Goal: Task Accomplishment & Management: Manage account settings

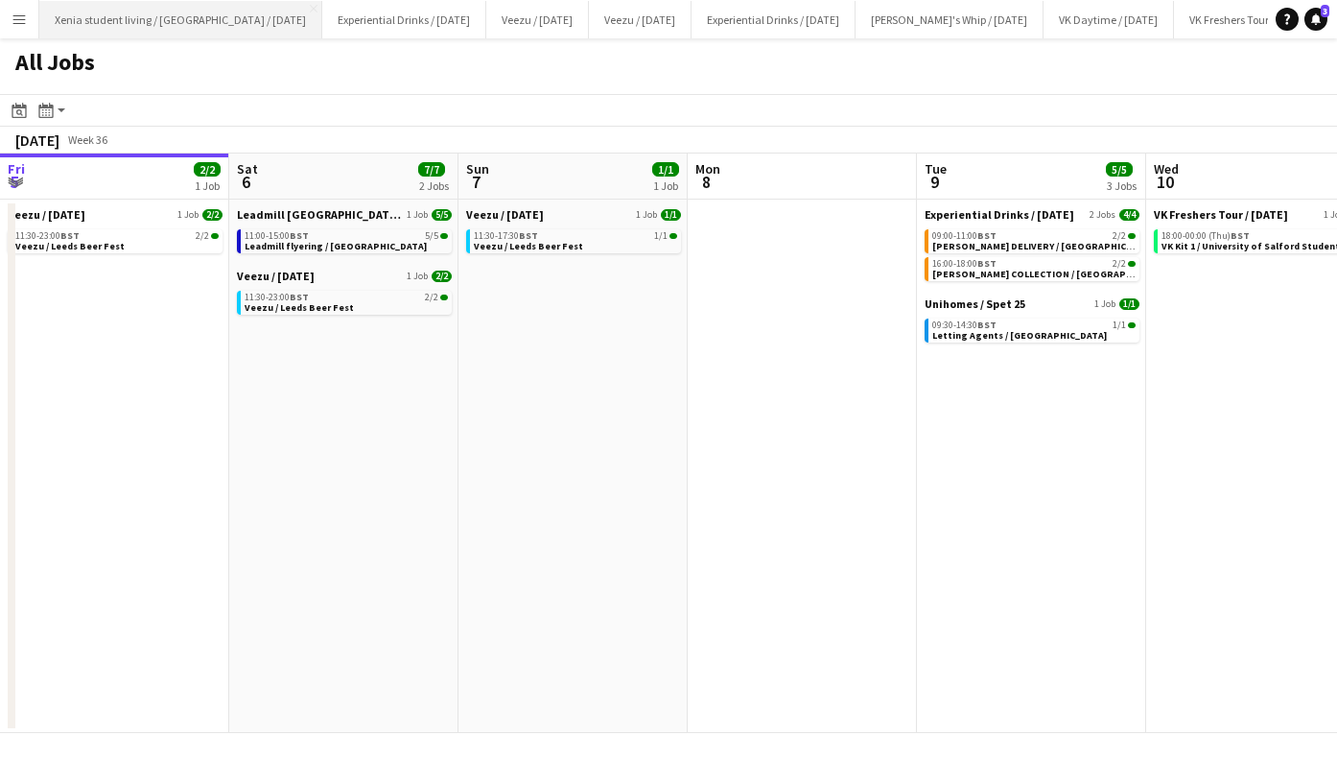
scroll to position [0, 499]
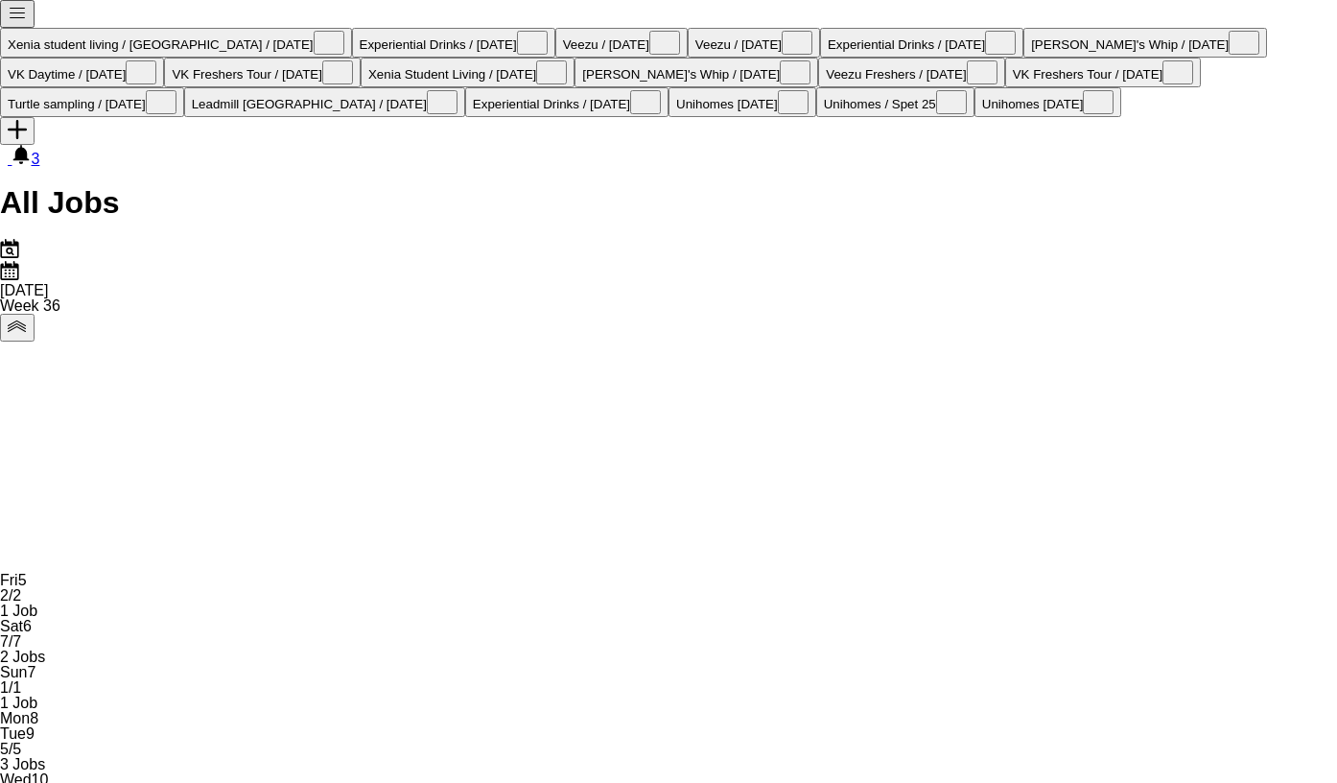
scroll to position [0, 604]
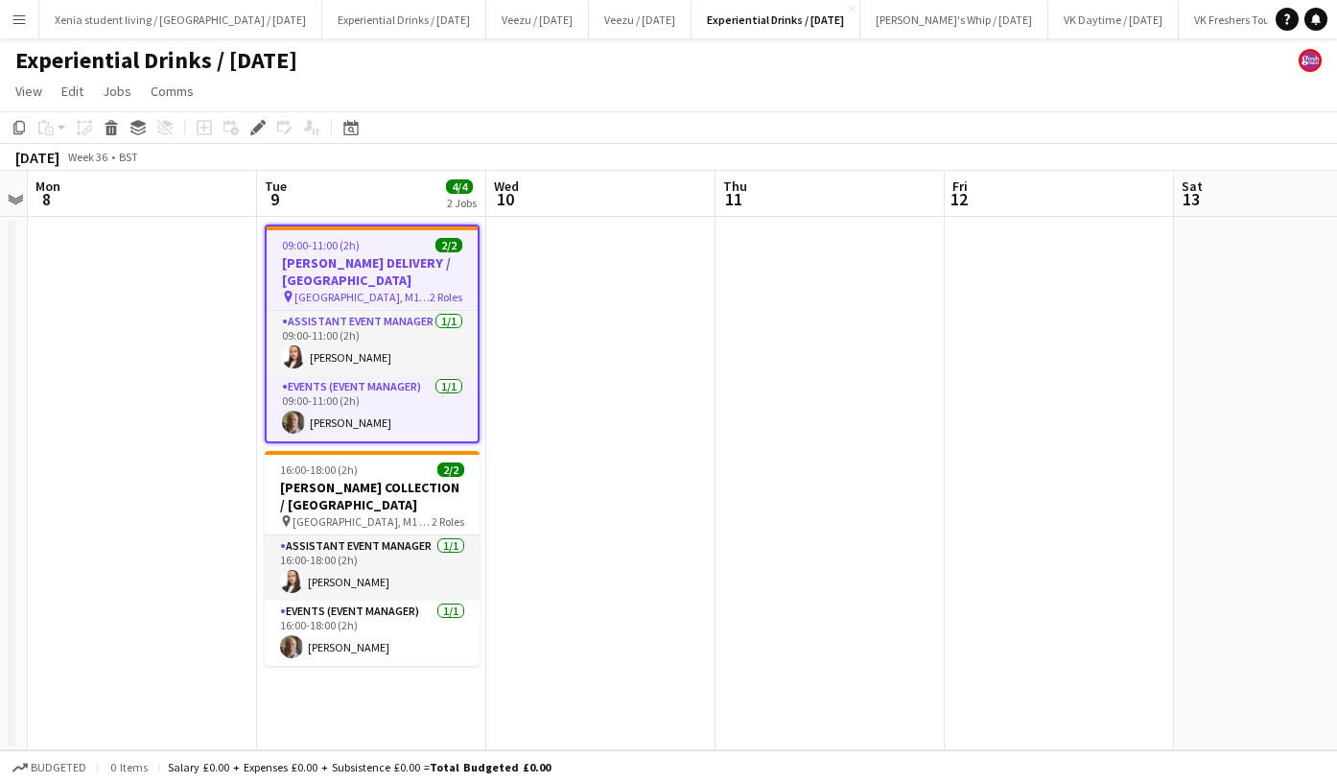
scroll to position [0, 657]
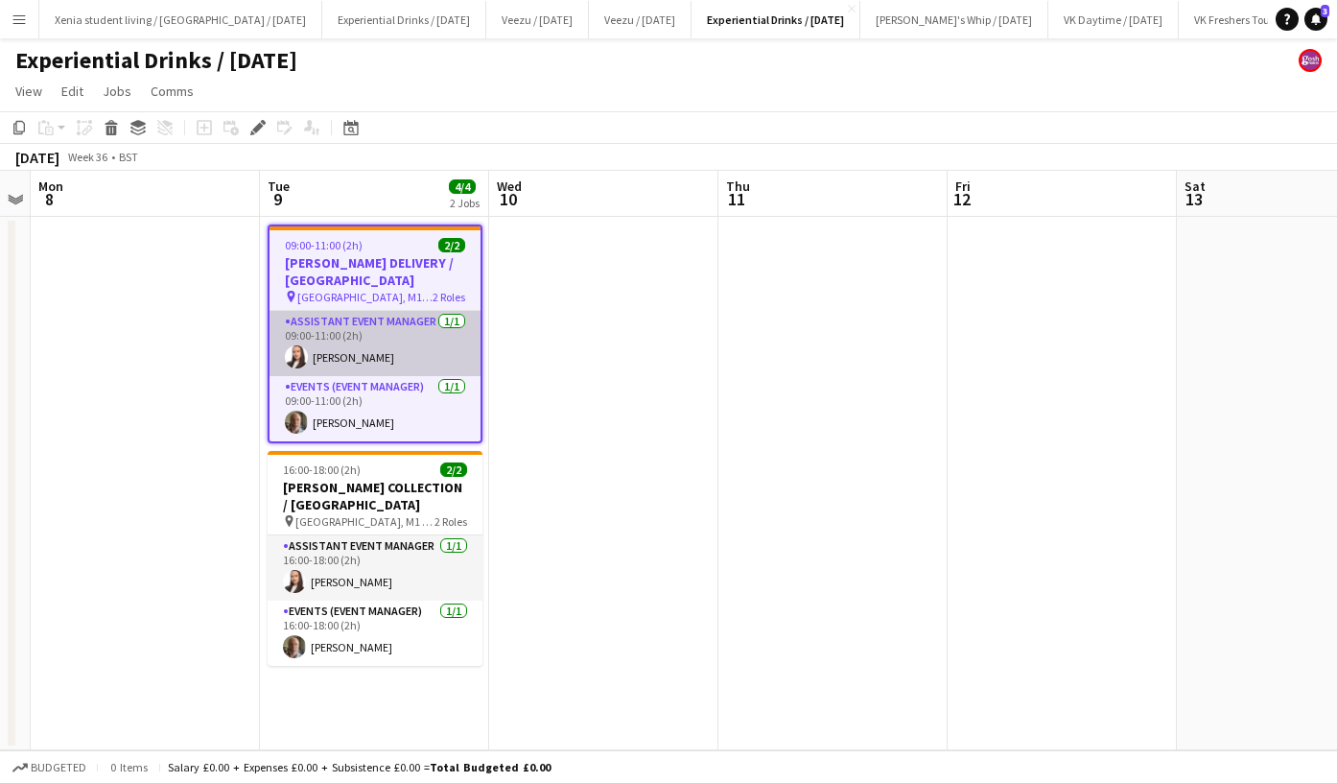
click at [347, 357] on app-card-role "Assistant Event Manager 1/1 09:00-11:00 (2h) Lillie Howes" at bounding box center [375, 343] width 211 height 65
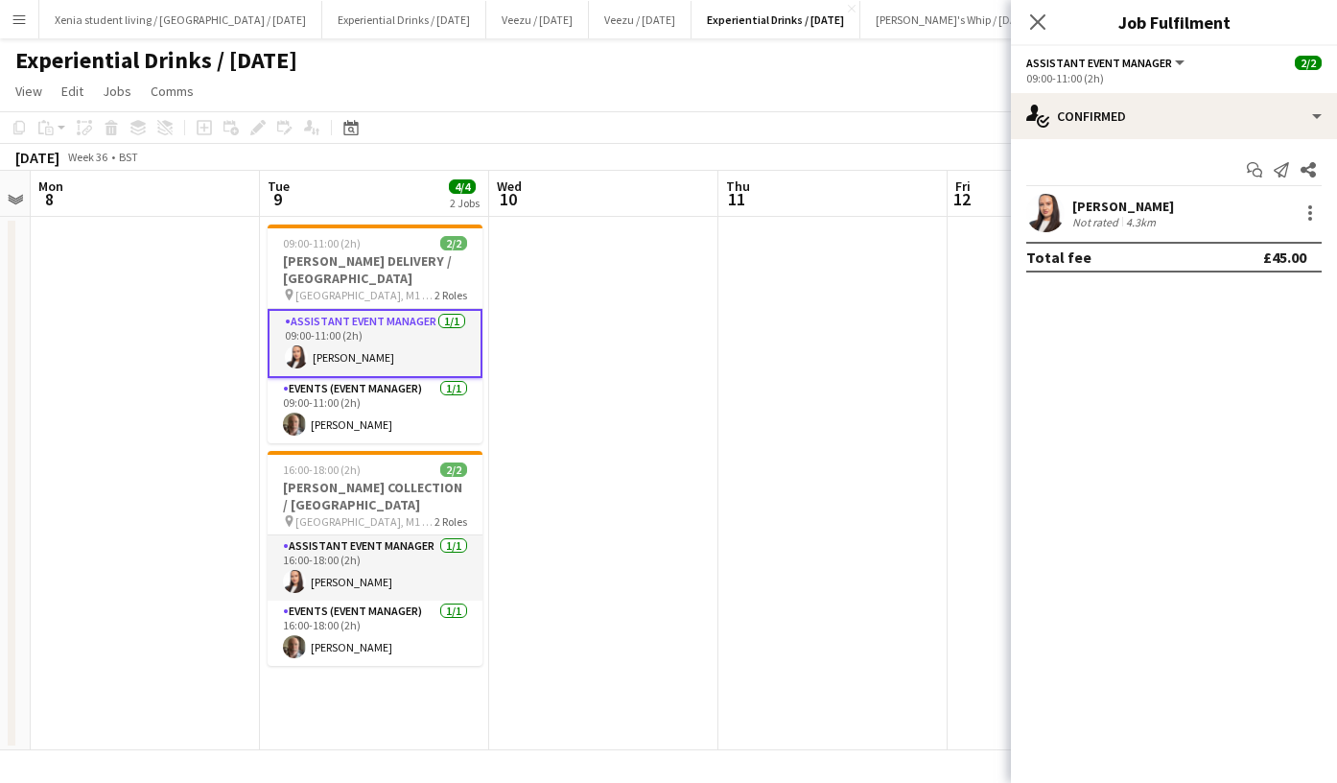
click at [1117, 201] on div "Lillie Howes" at bounding box center [1124, 206] width 102 height 17
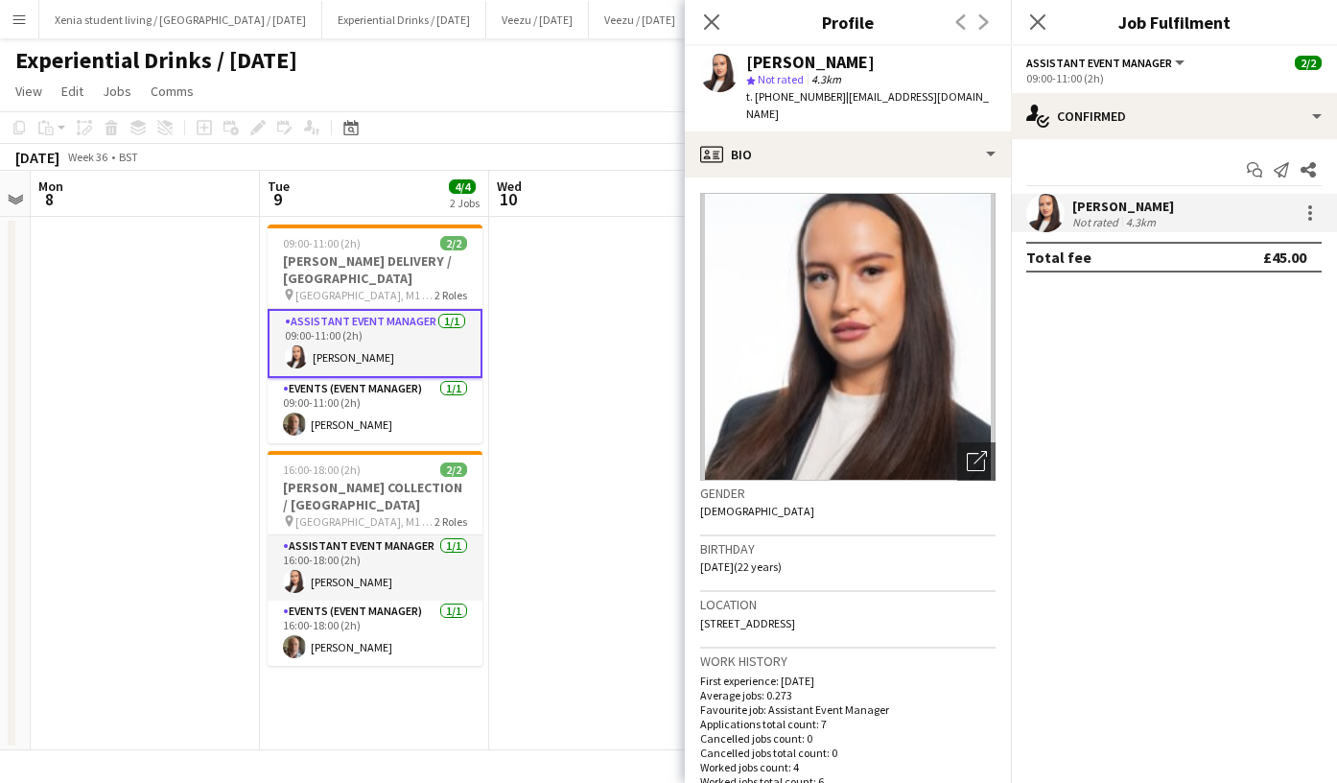
drag, startPoint x: 771, startPoint y: 94, endPoint x: 833, endPoint y: 101, distance: 61.8
click at [833, 101] on span "t. +4407740311580" at bounding box center [796, 96] width 100 height 14
drag, startPoint x: 833, startPoint y: 101, endPoint x: 814, endPoint y: 111, distance: 21.9
click at [814, 111] on div "Lillie Howes star Not rated 4.3km t. +4407740311580 | lilliehowes@me.com" at bounding box center [848, 88] width 326 height 85
click at [804, 97] on span "t. +4407740311580" at bounding box center [796, 96] width 100 height 14
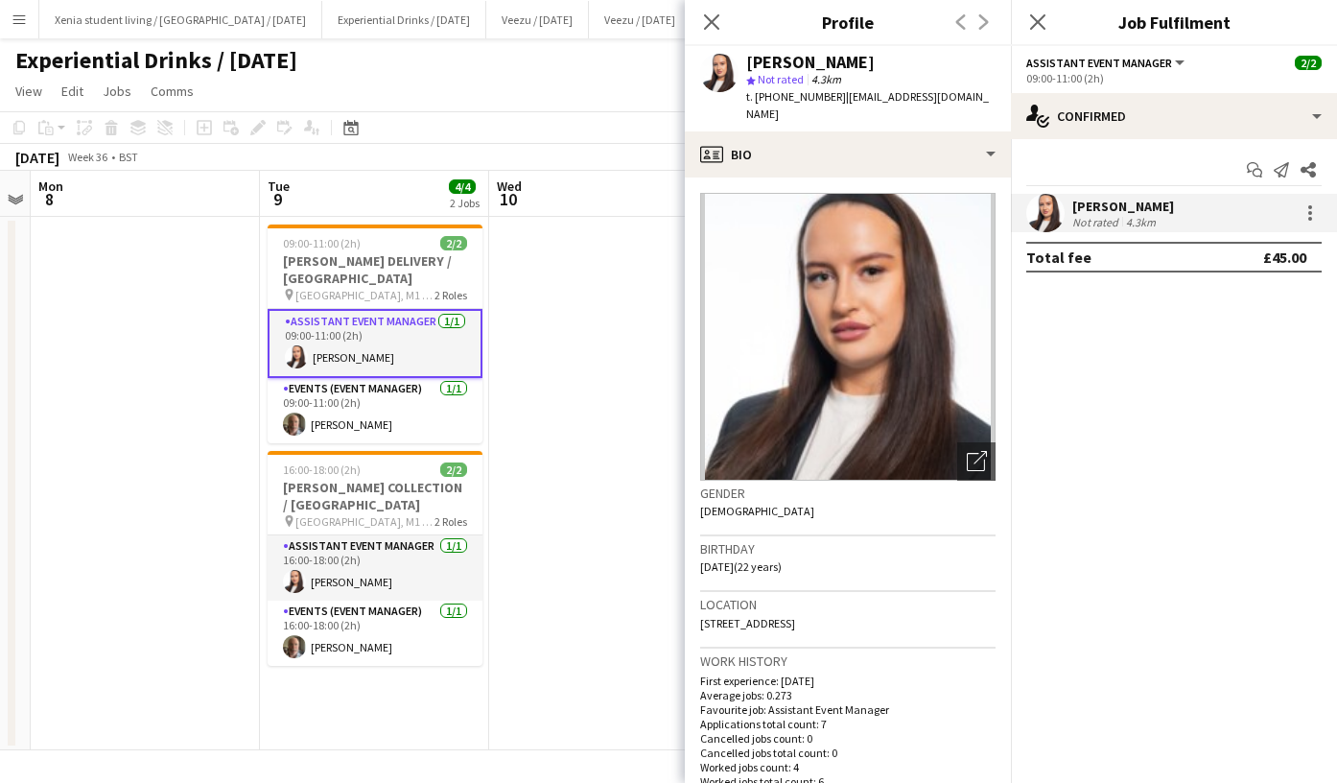
drag, startPoint x: 774, startPoint y: 96, endPoint x: 833, endPoint y: 99, distance: 58.6
click at [833, 99] on span "t. +4407740311580" at bounding box center [796, 96] width 100 height 14
copy span "07740311580"
click at [1031, 42] on div "Close pop-in" at bounding box center [1038, 22] width 54 height 44
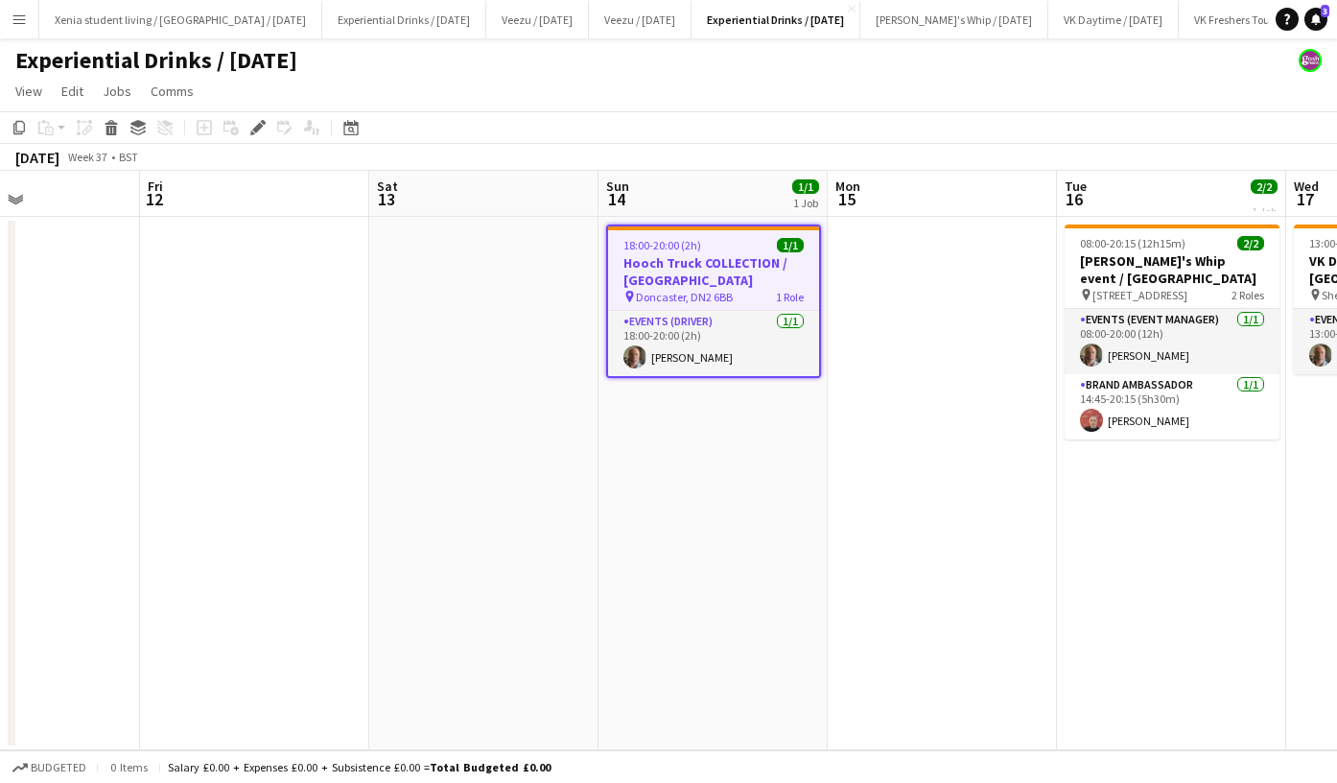
scroll to position [0, 639]
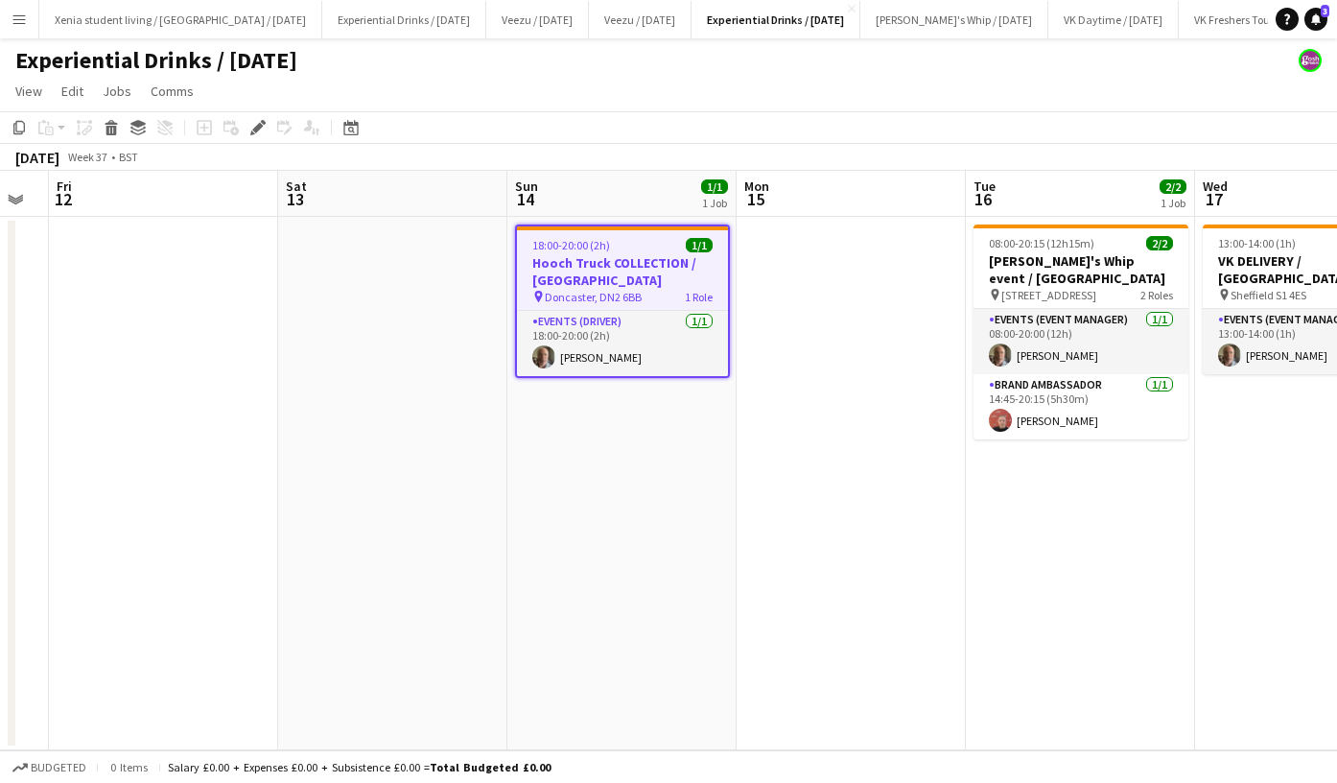
click at [656, 247] on div "18:00-20:00 (2h) 1/1" at bounding box center [622, 245] width 211 height 14
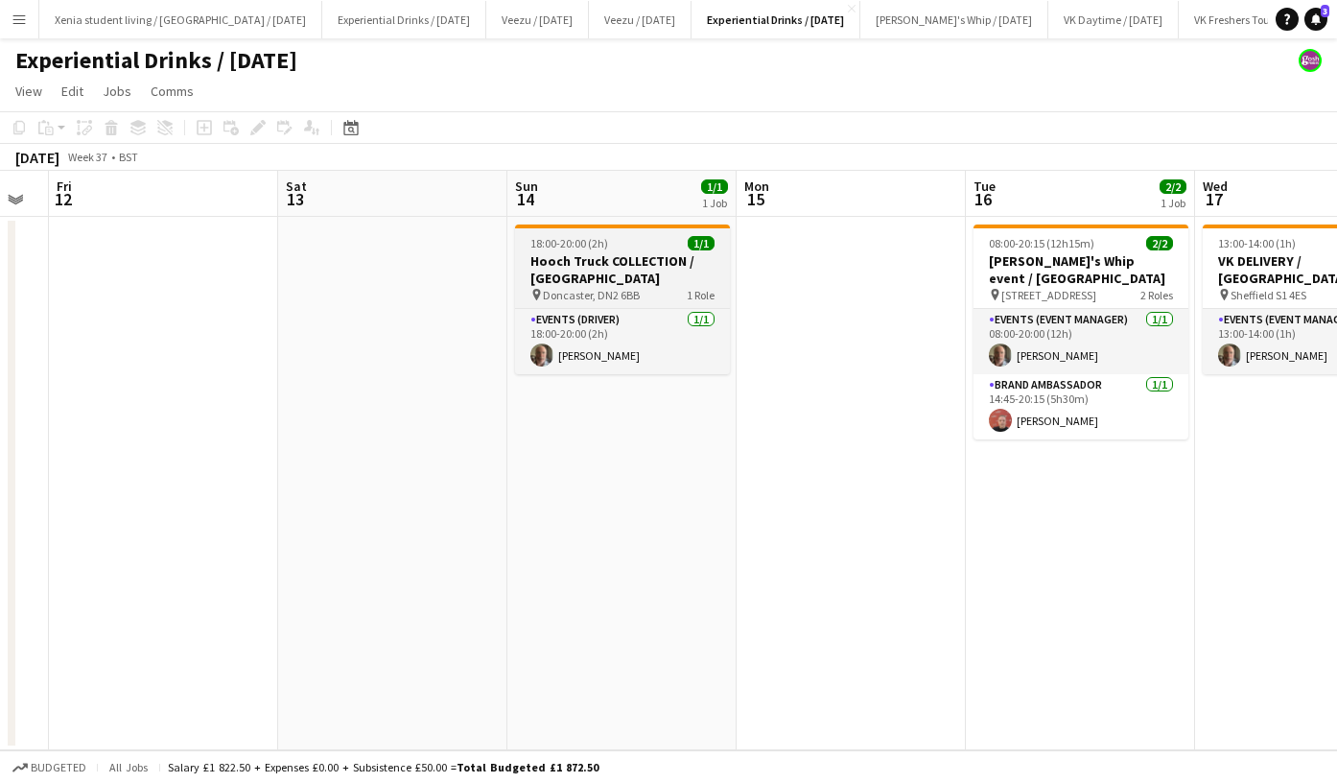
click at [656, 247] on div "18:00-20:00 (2h) 1/1" at bounding box center [622, 243] width 215 height 14
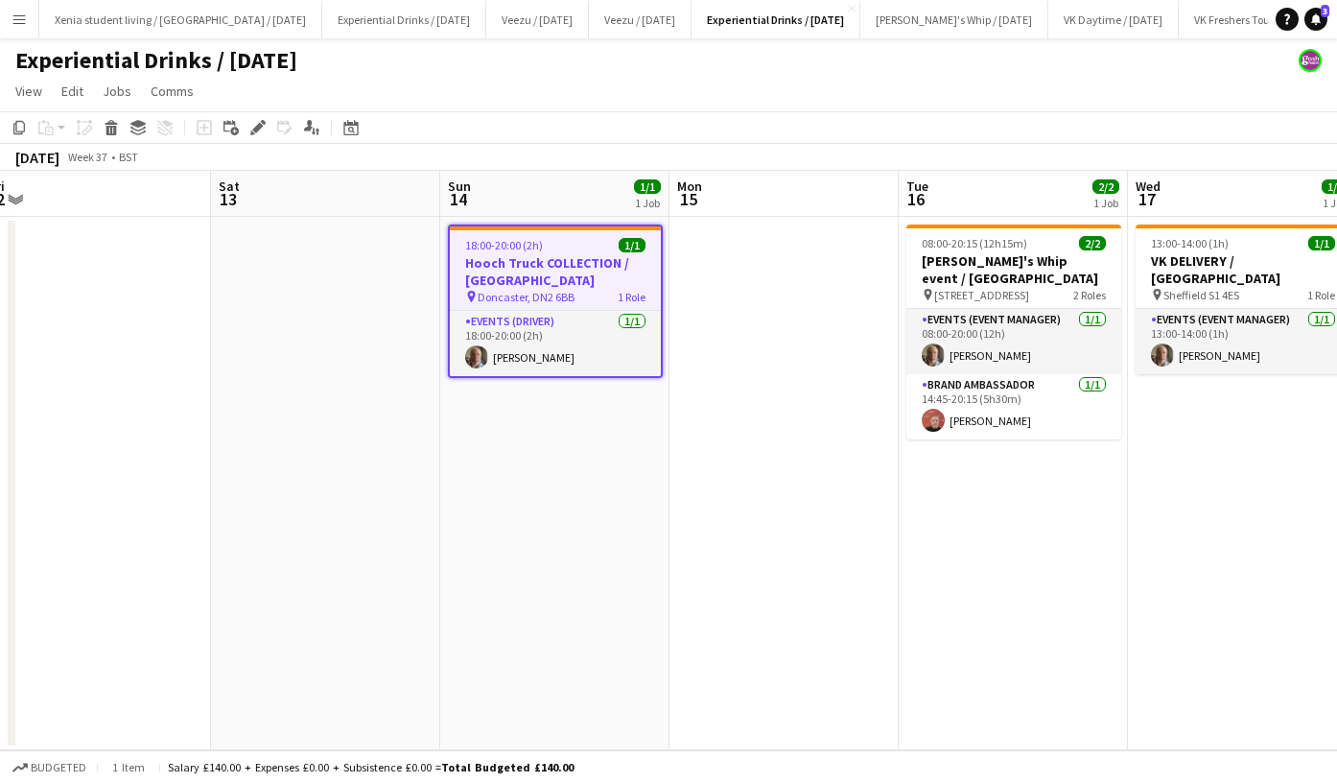
scroll to position [0, 707]
click at [564, 248] on div "18:00-20:00 (2h) 1/1" at bounding box center [554, 245] width 211 height 14
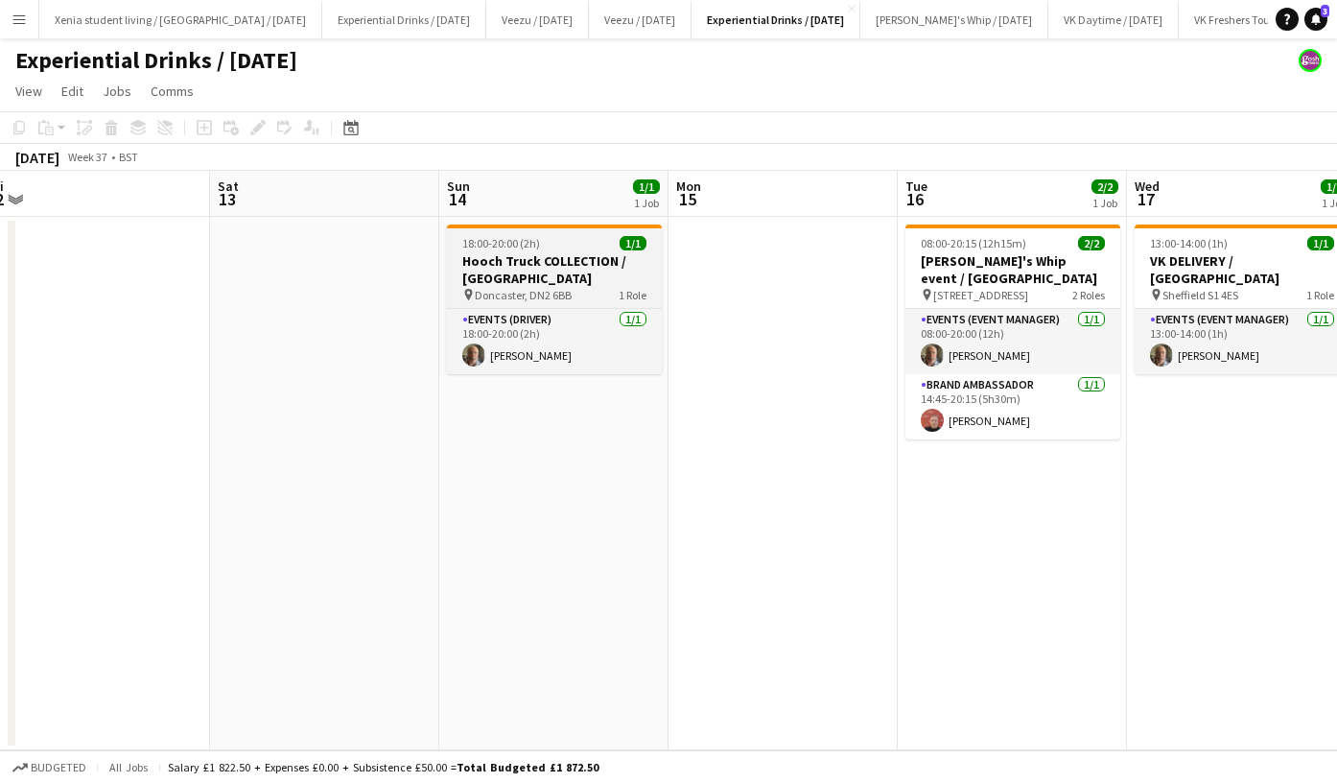
click at [532, 269] on h3 "Hooch Truck COLLECTION / [GEOGRAPHIC_DATA]" at bounding box center [554, 269] width 215 height 35
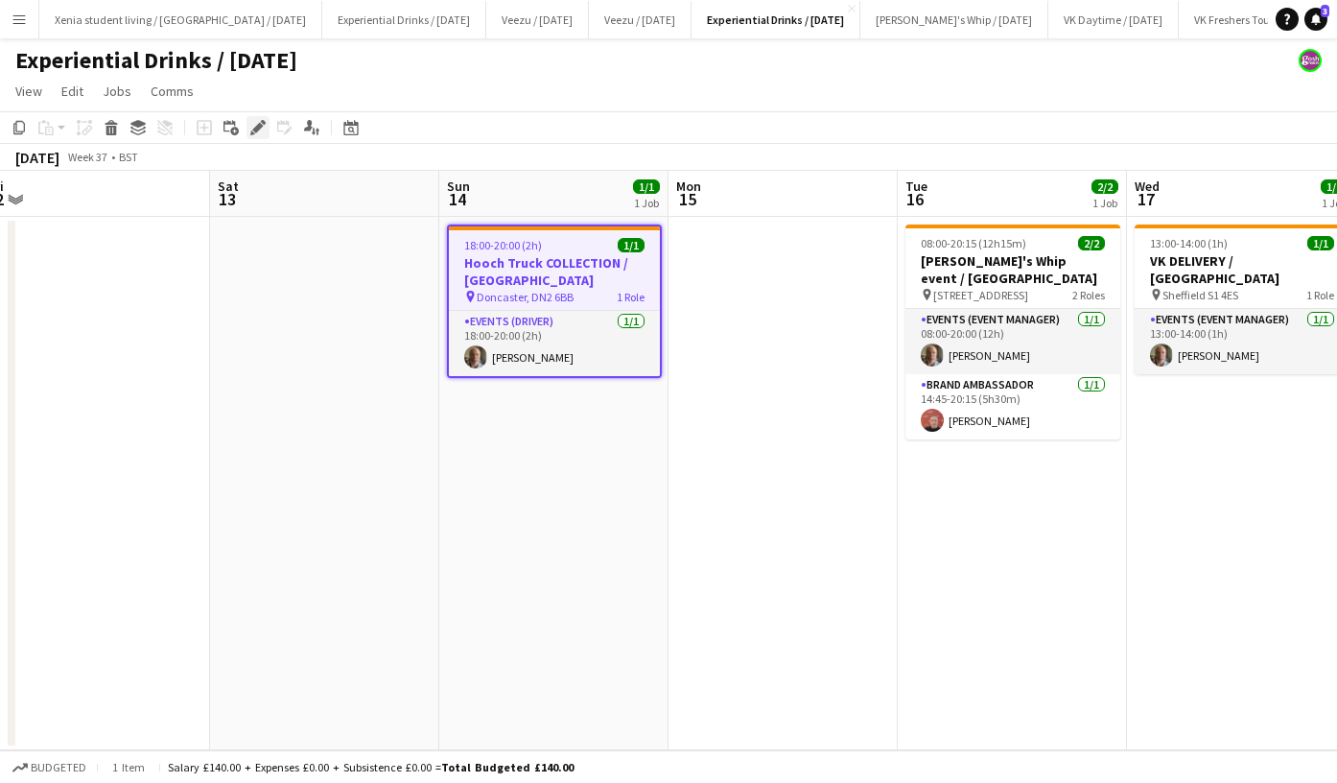
click at [259, 135] on div "Edit" at bounding box center [258, 127] width 23 height 23
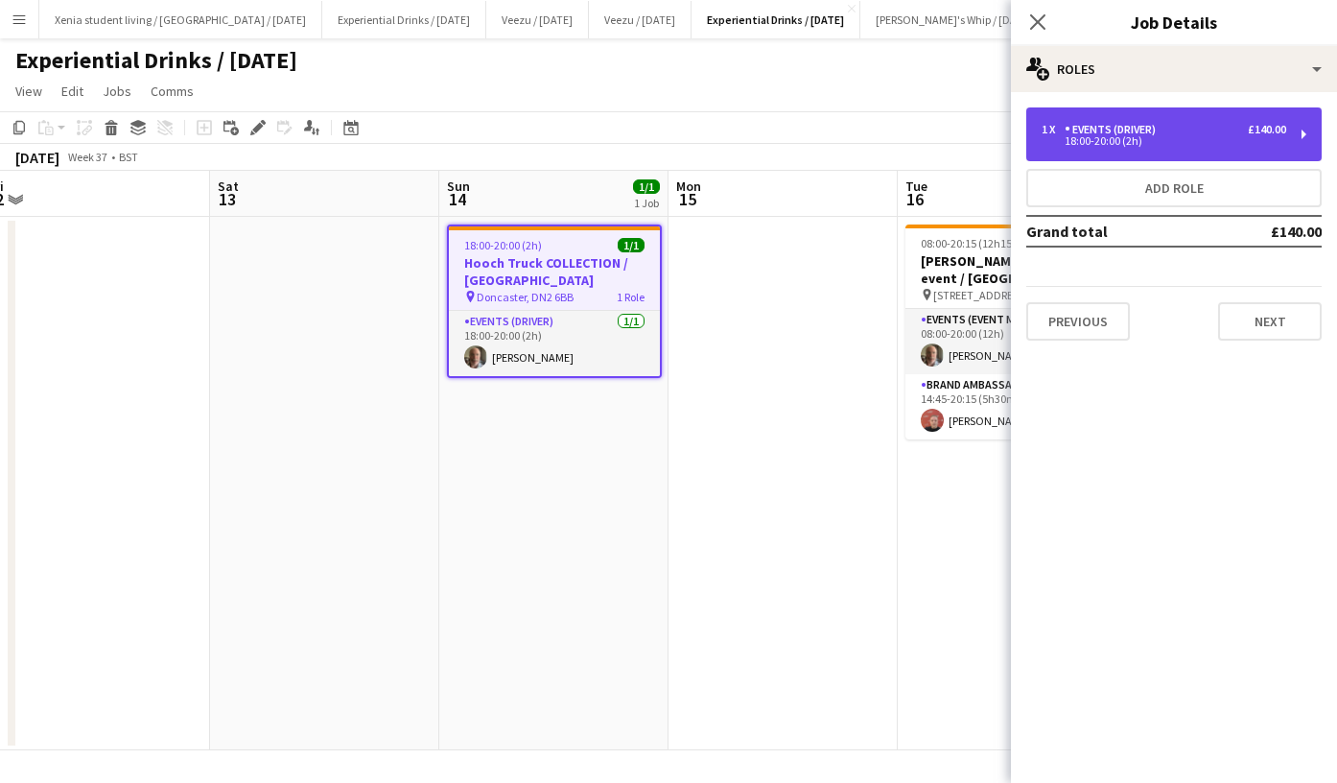
click at [1182, 127] on div "1 x Events (Driver) £140.00" at bounding box center [1164, 129] width 245 height 13
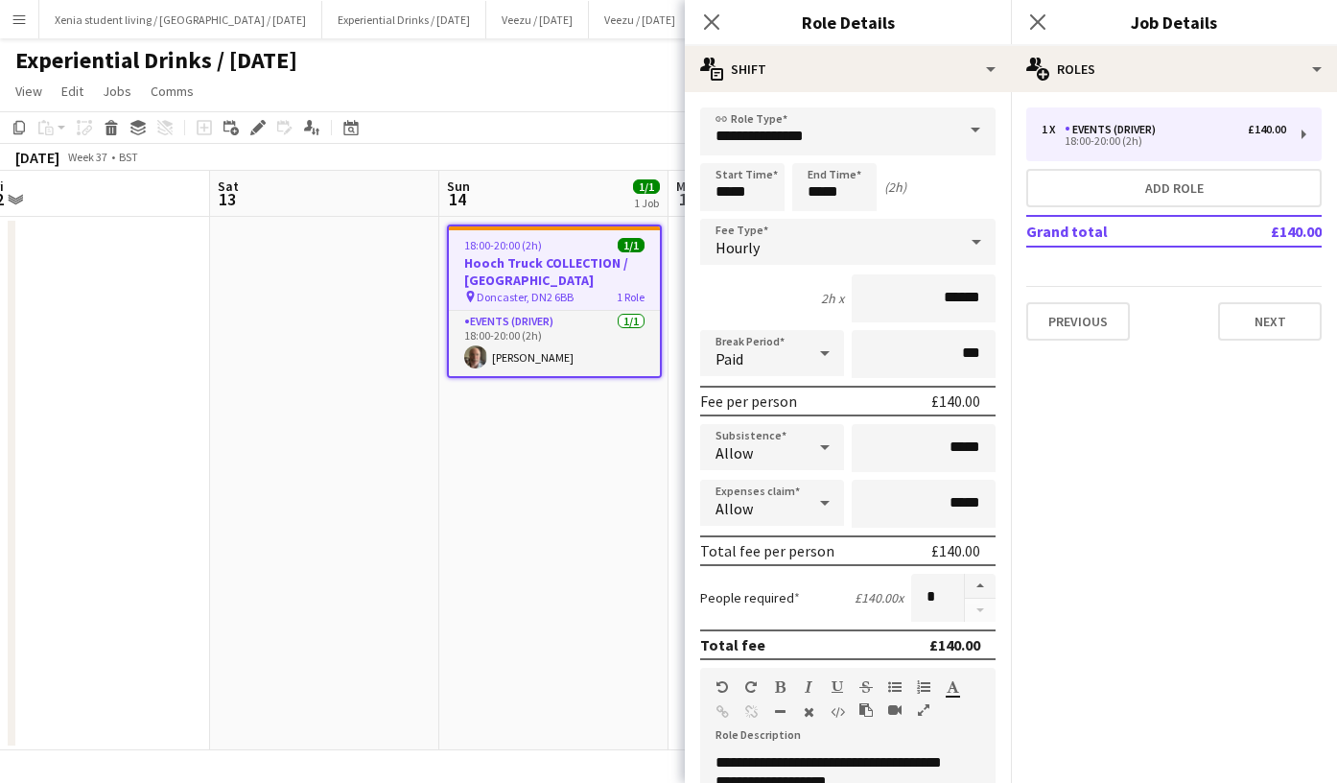
click at [956, 135] on span at bounding box center [976, 130] width 40 height 46
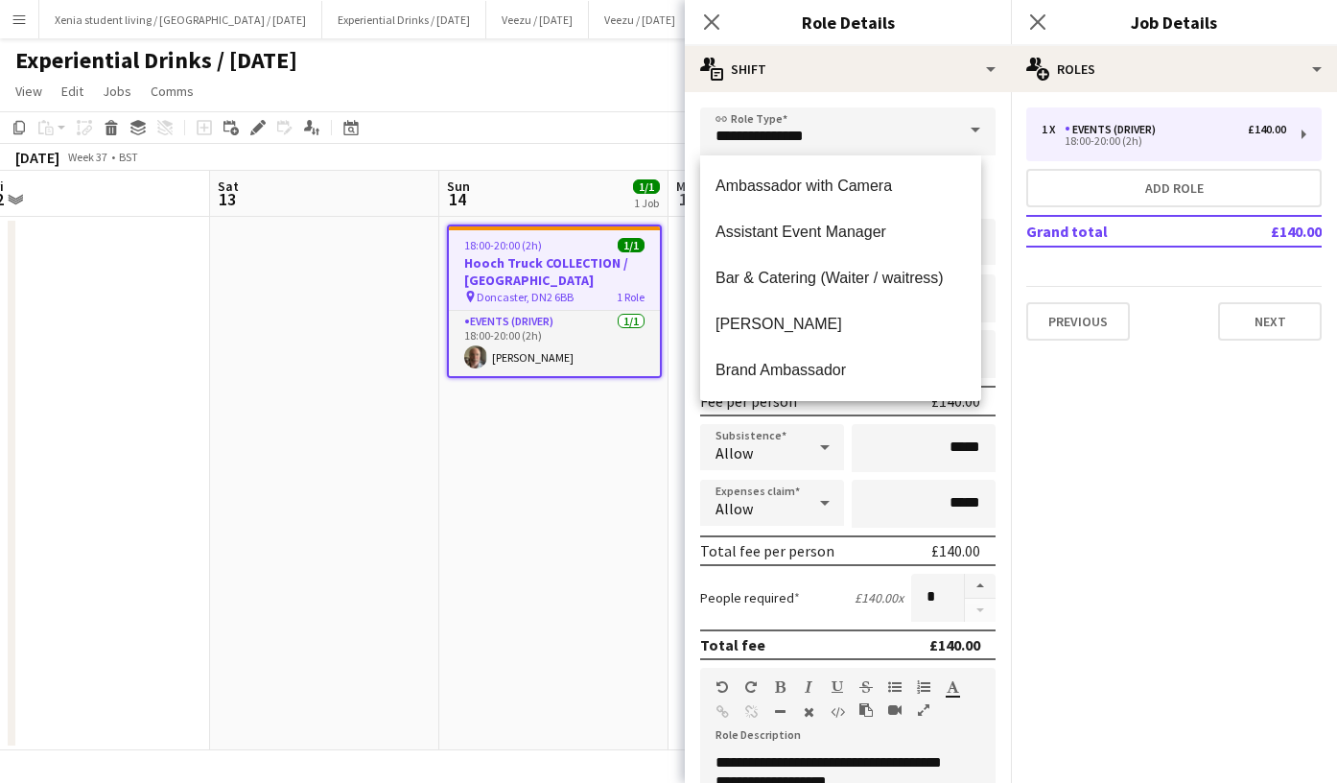
click at [964, 128] on span at bounding box center [976, 130] width 40 height 46
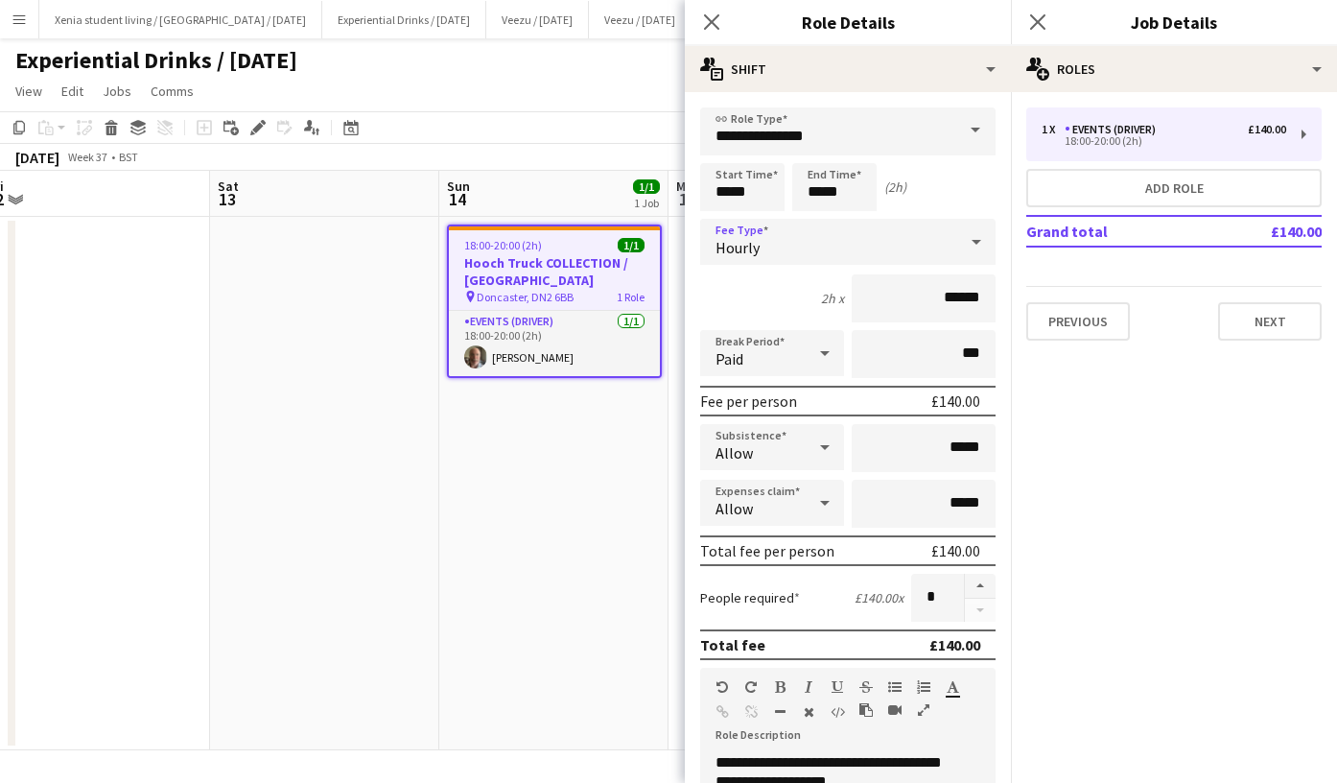
click at [828, 244] on div "Hourly" at bounding box center [828, 242] width 257 height 46
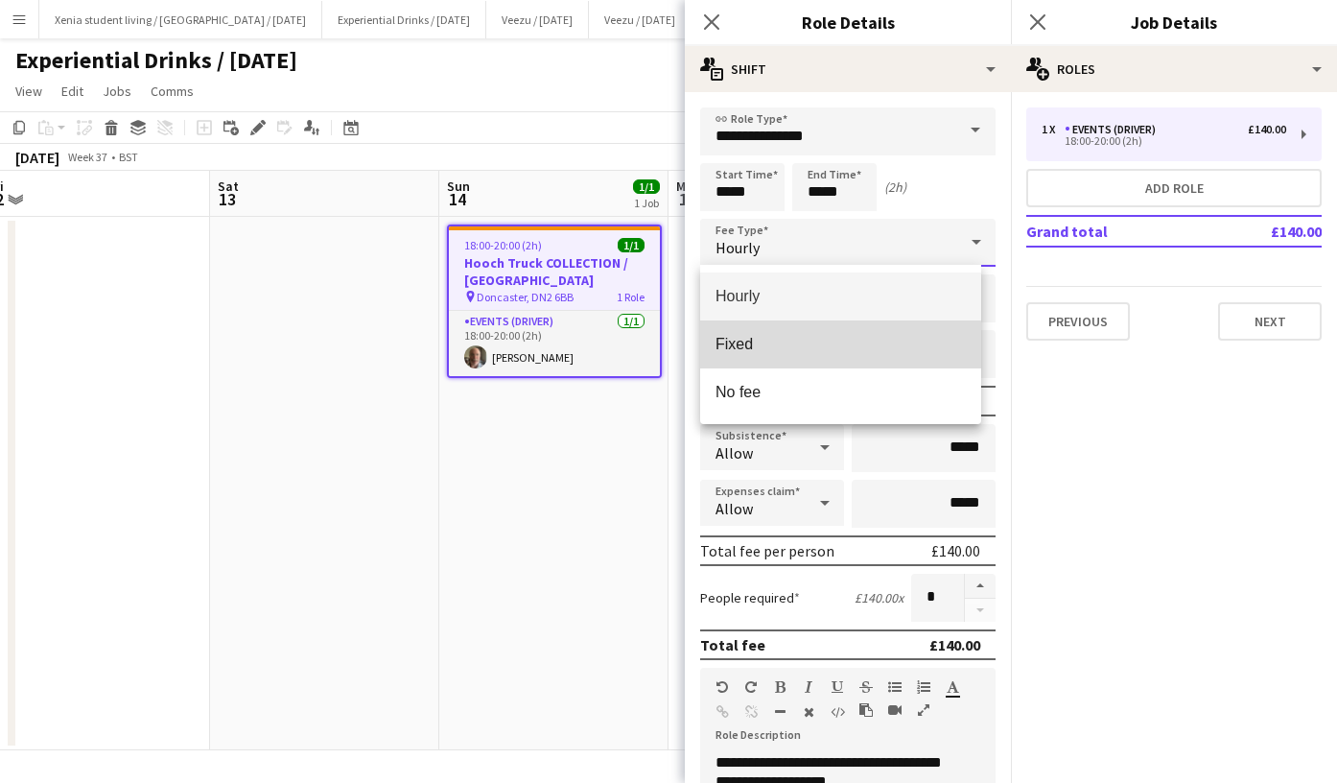
click at [808, 363] on mat-option "Fixed" at bounding box center [840, 344] width 281 height 48
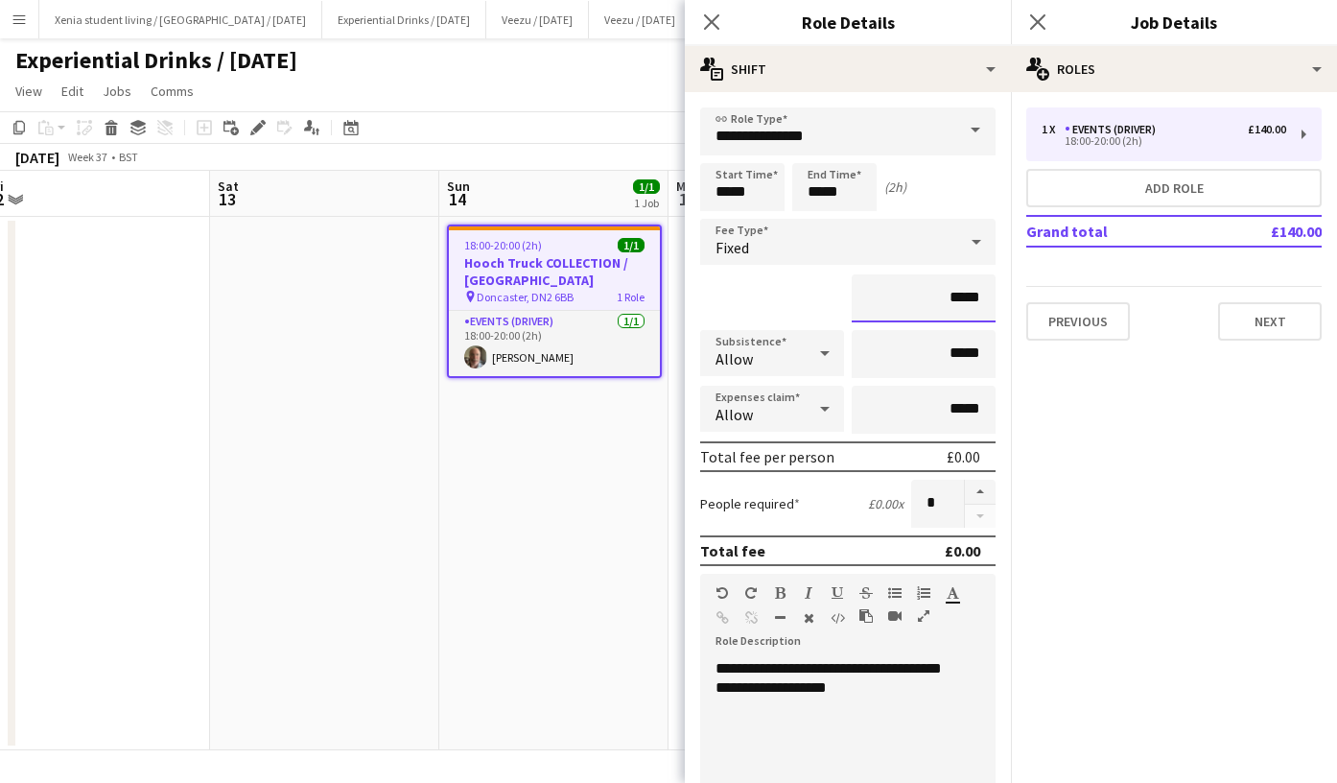
click at [938, 303] on input "*****" at bounding box center [924, 298] width 144 height 48
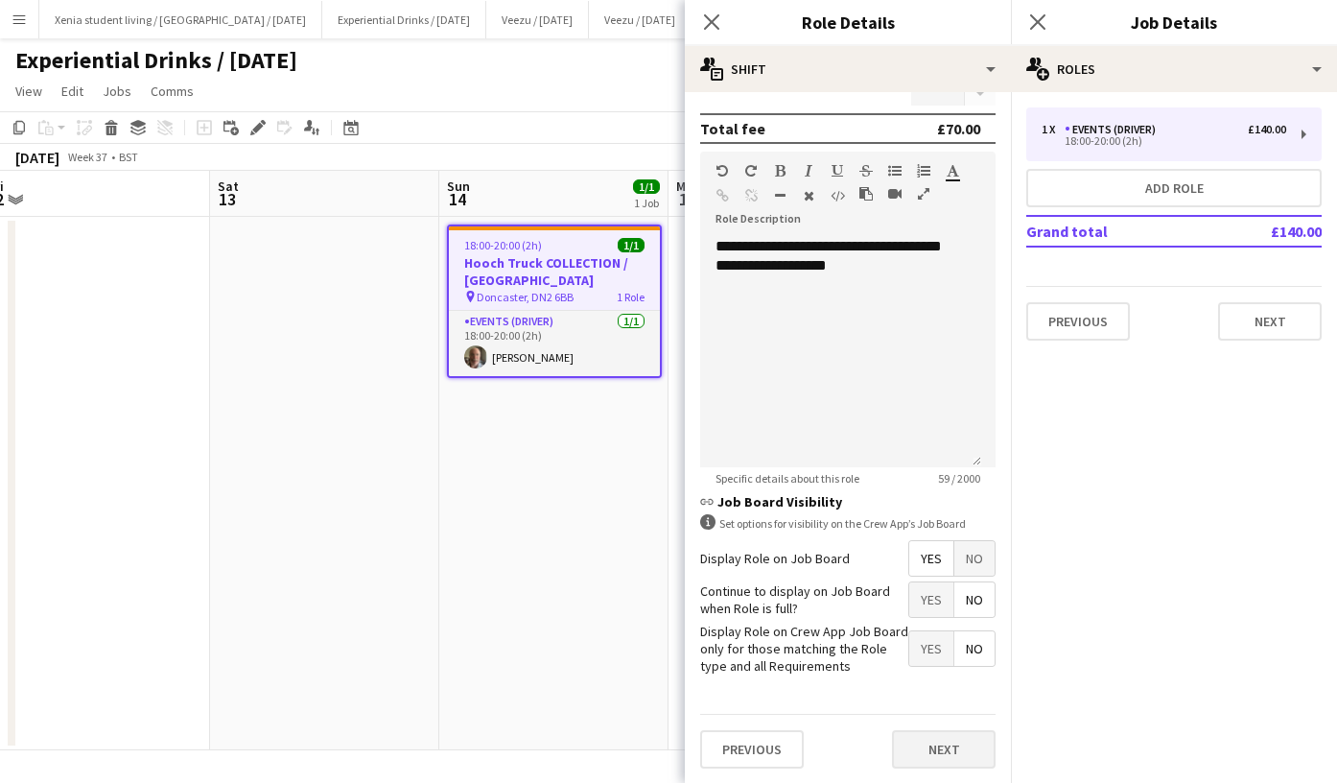
type input "******"
click at [931, 745] on button "Next" at bounding box center [944, 749] width 104 height 38
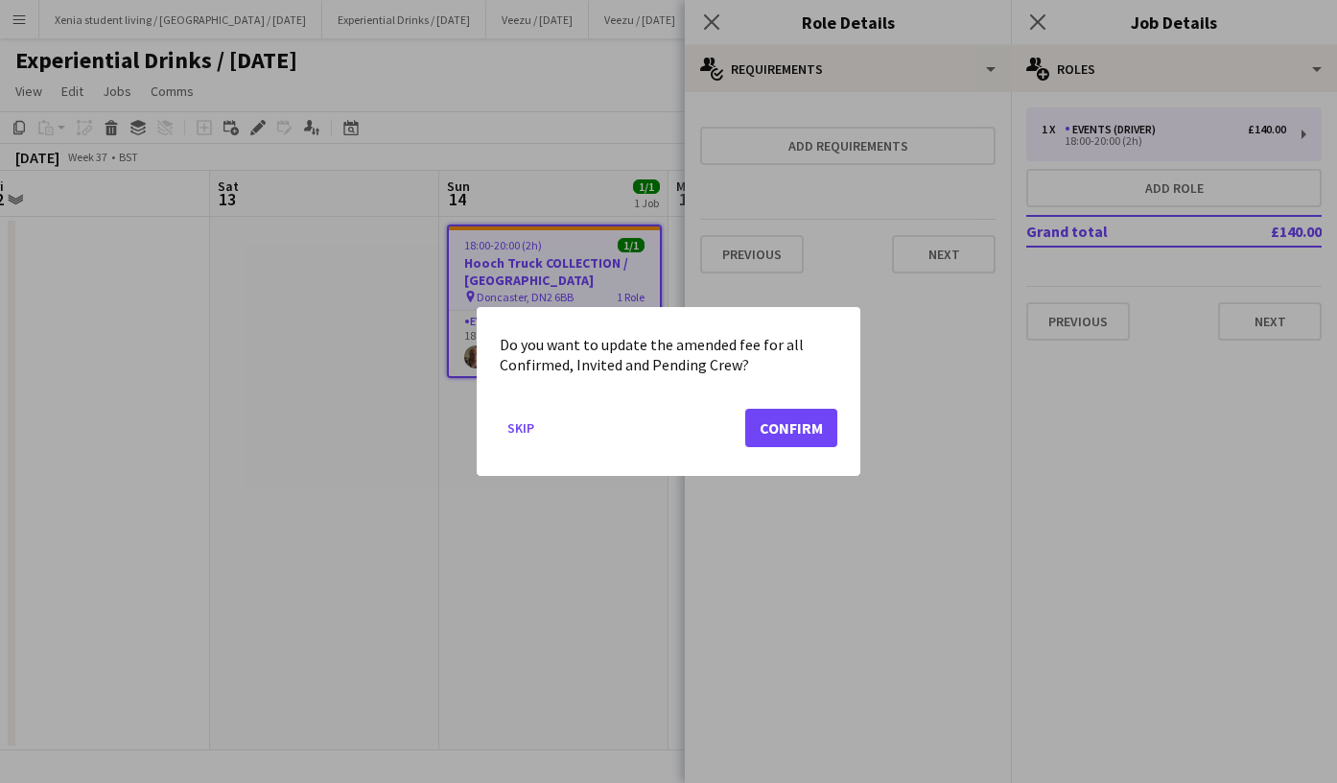
scroll to position [0, 0]
click at [800, 414] on button "Confirm" at bounding box center [791, 428] width 92 height 38
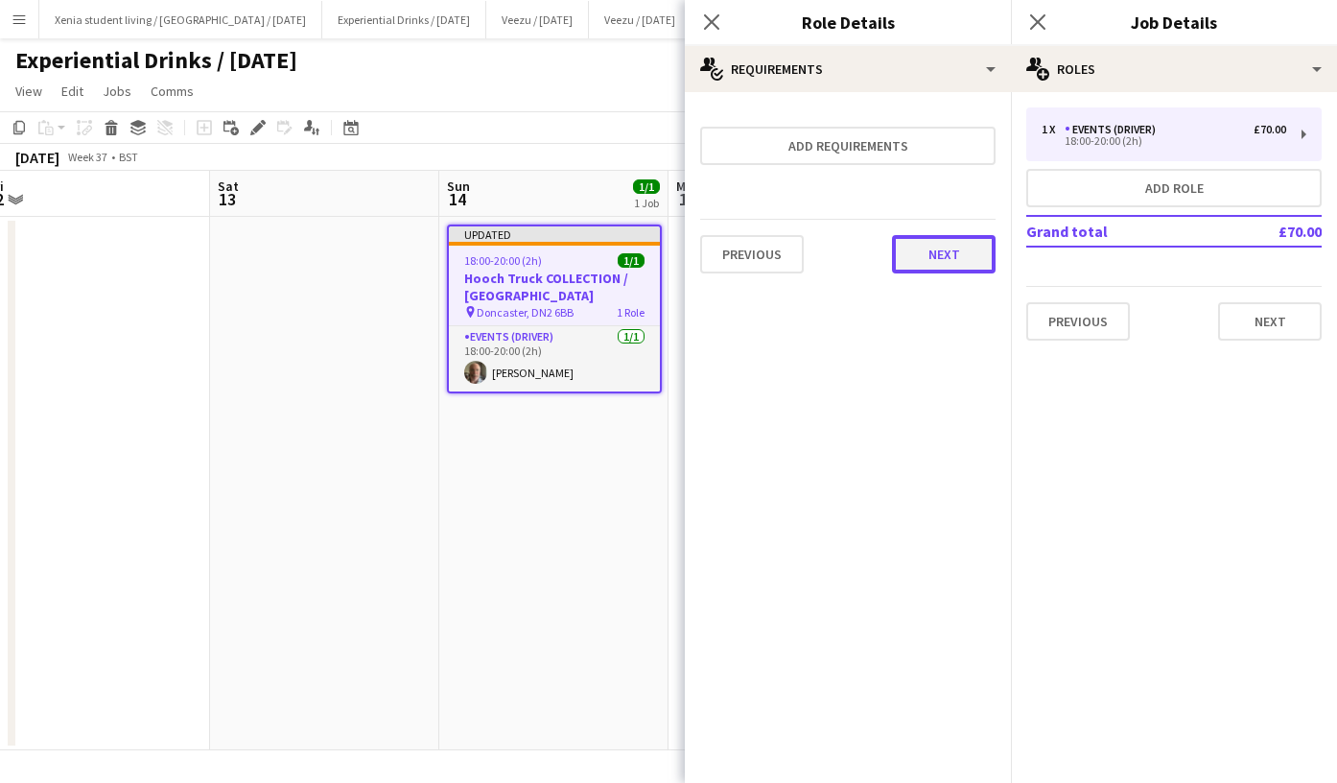
click at [959, 257] on button "Next" at bounding box center [944, 254] width 104 height 38
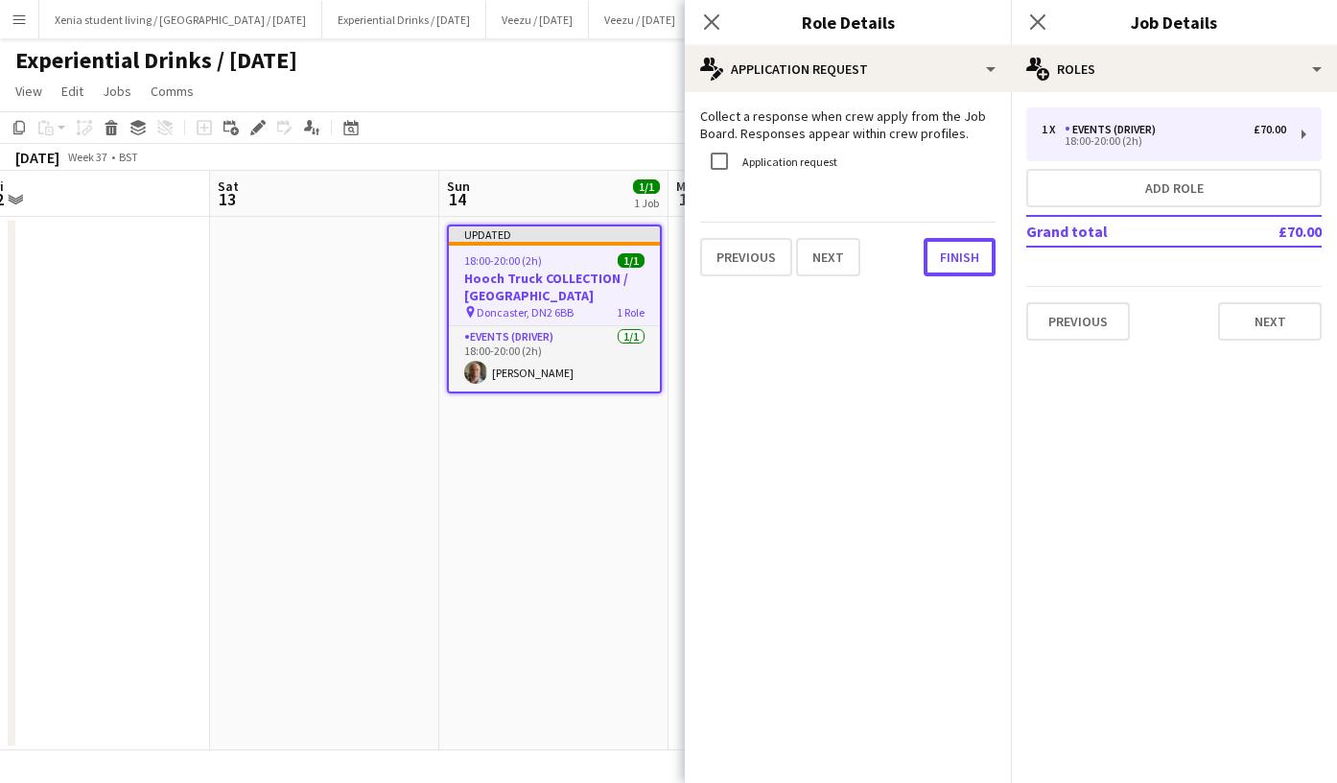
click at [959, 257] on button "Finish" at bounding box center [960, 257] width 72 height 38
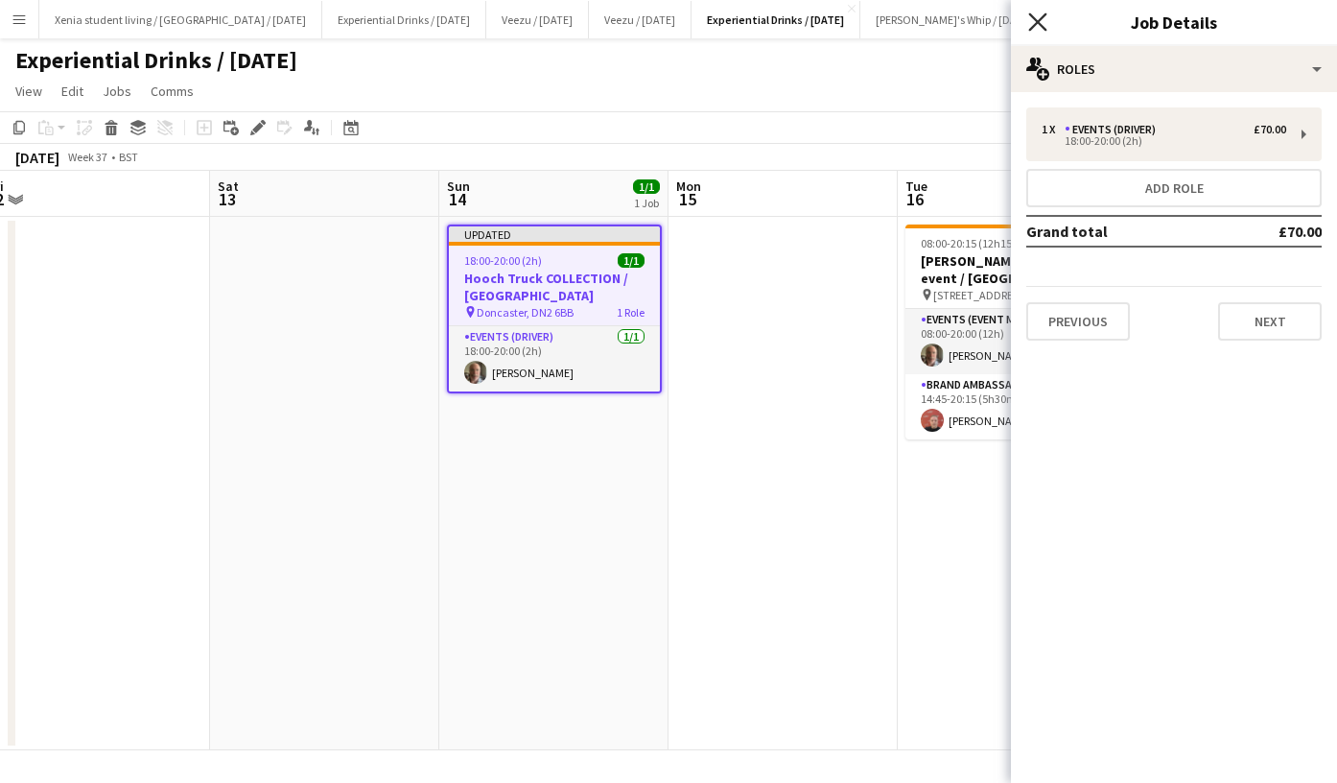
click at [1038, 21] on icon at bounding box center [1038, 21] width 18 height 18
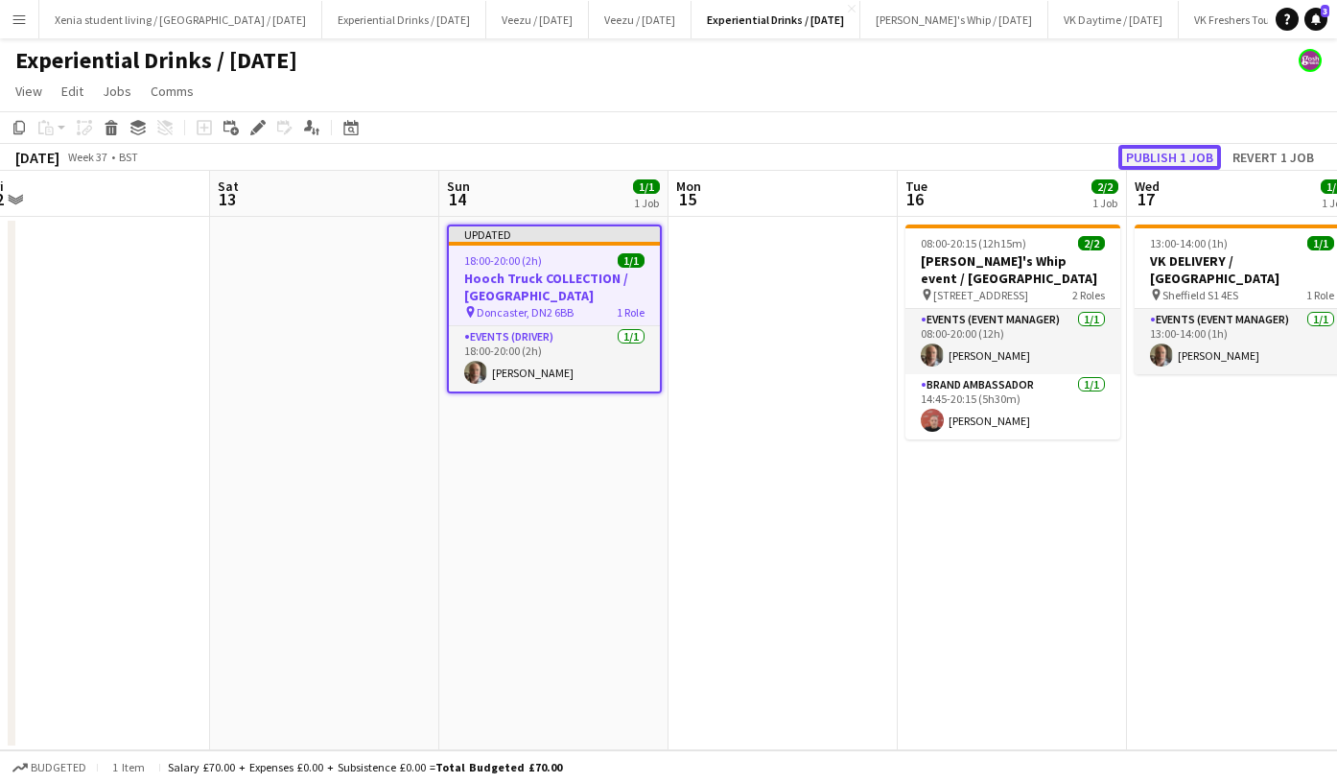
click at [1158, 151] on button "Publish 1 job" at bounding box center [1170, 157] width 103 height 25
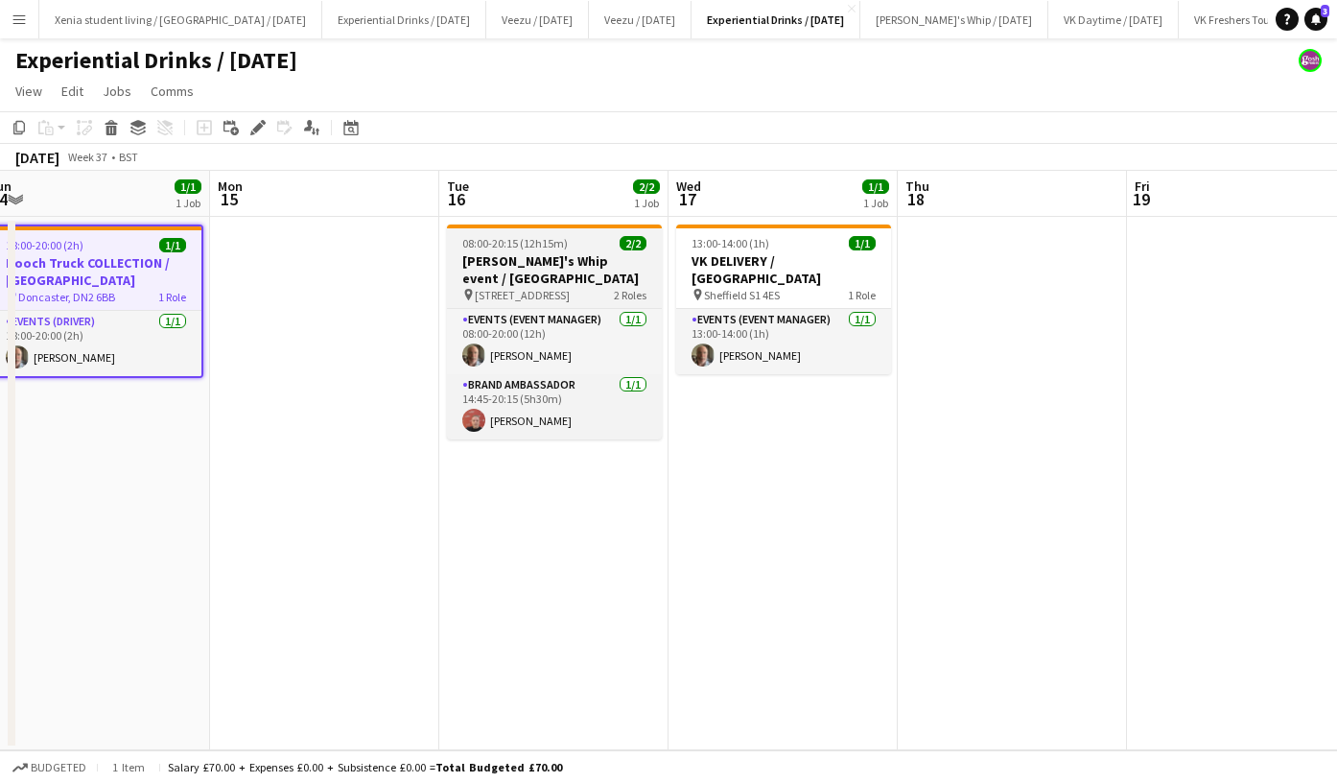
scroll to position [0, 611]
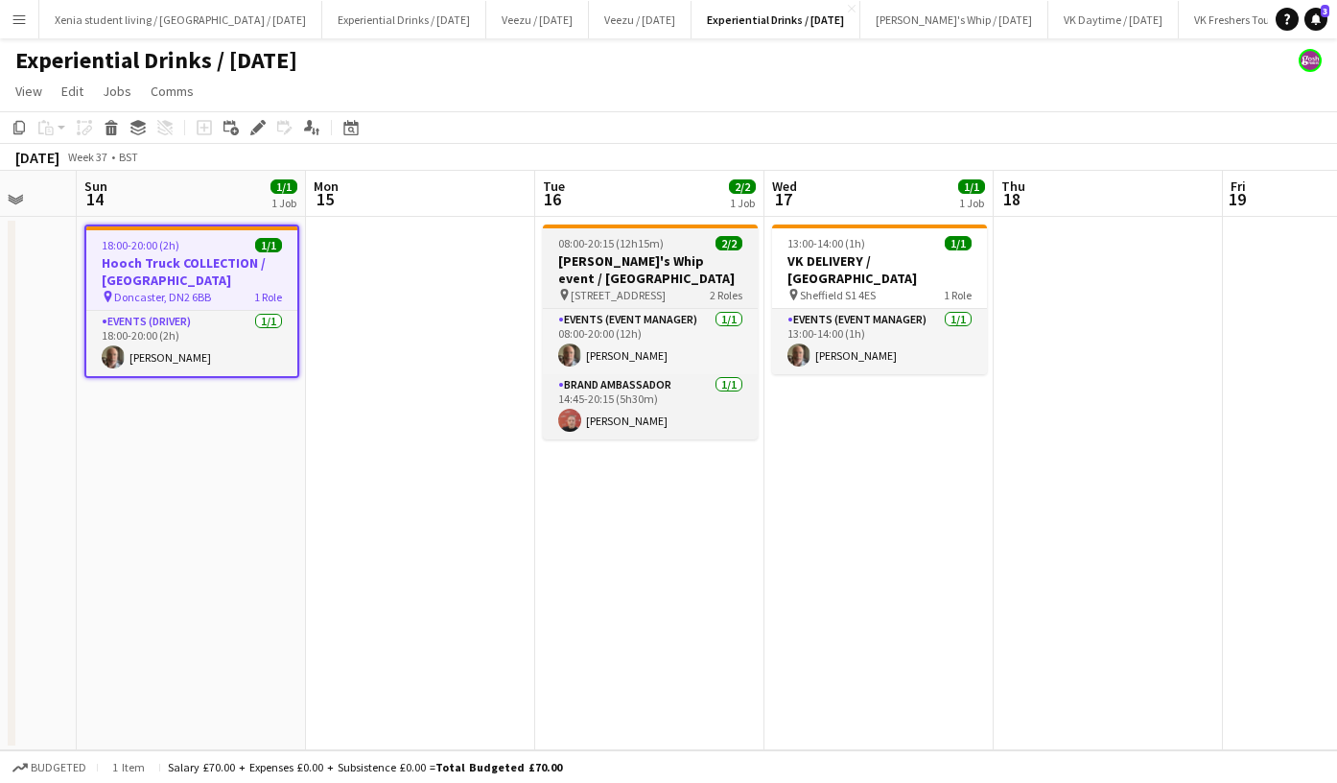
click at [671, 256] on h3 "Shanky's Whip event / Leicester" at bounding box center [650, 269] width 215 height 35
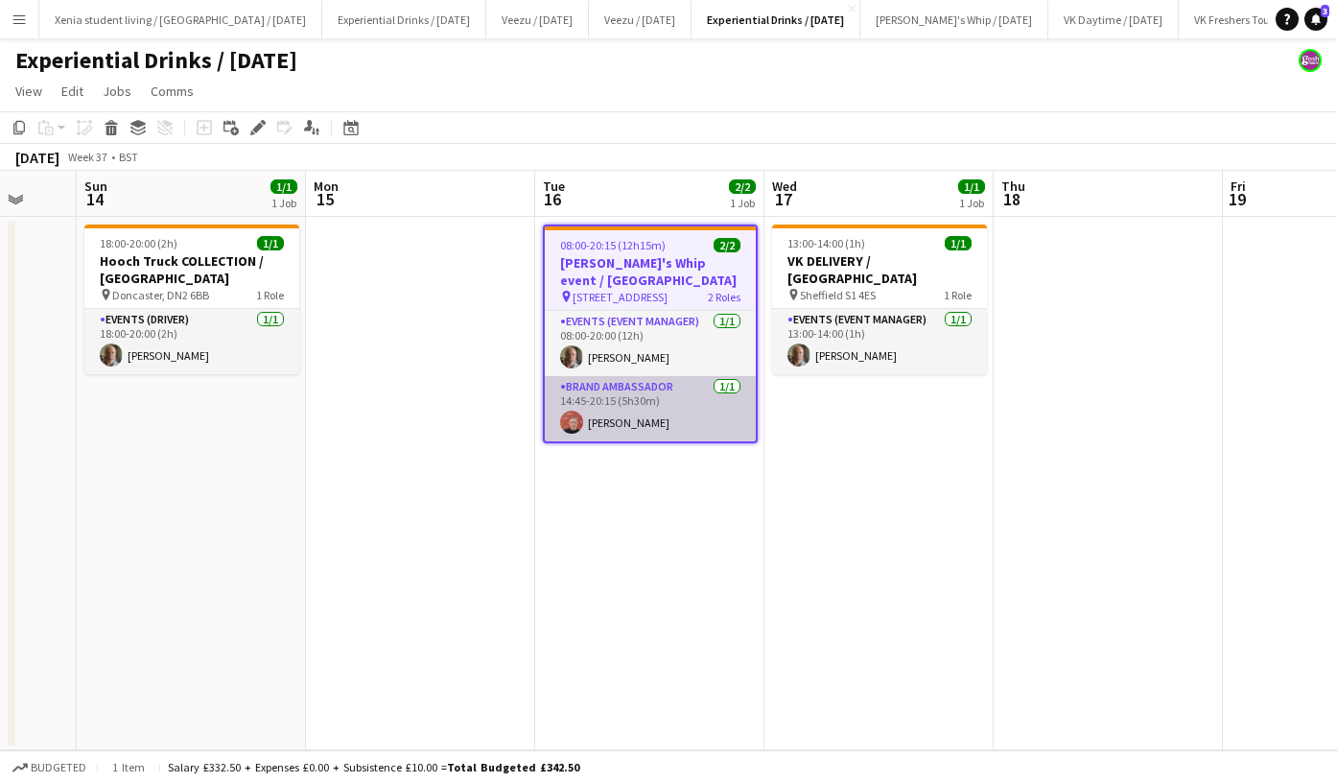
click at [599, 424] on app-card-role "Brand Ambassador 1/1 14:45-20:15 (5h30m) Ricky Aspley" at bounding box center [650, 408] width 211 height 65
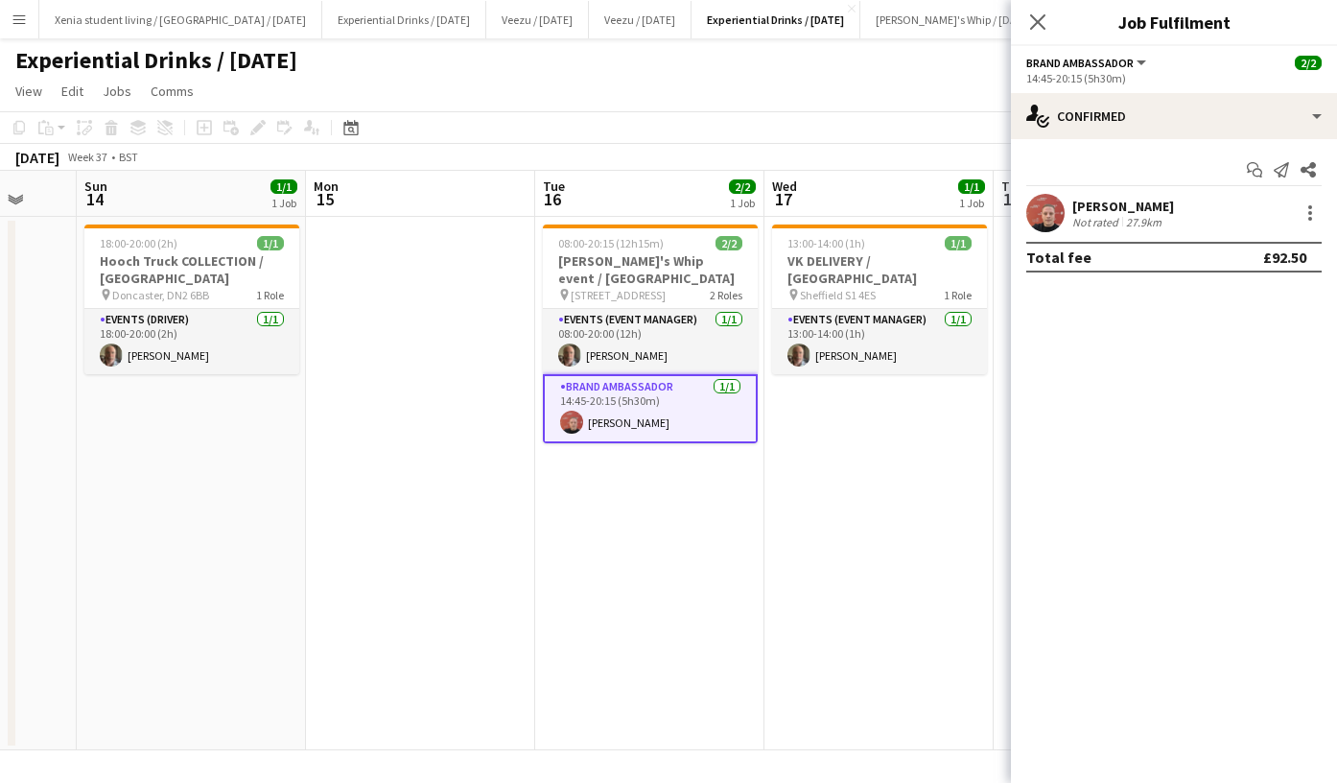
click at [1131, 199] on div "Ricky Aspley" at bounding box center [1124, 206] width 102 height 17
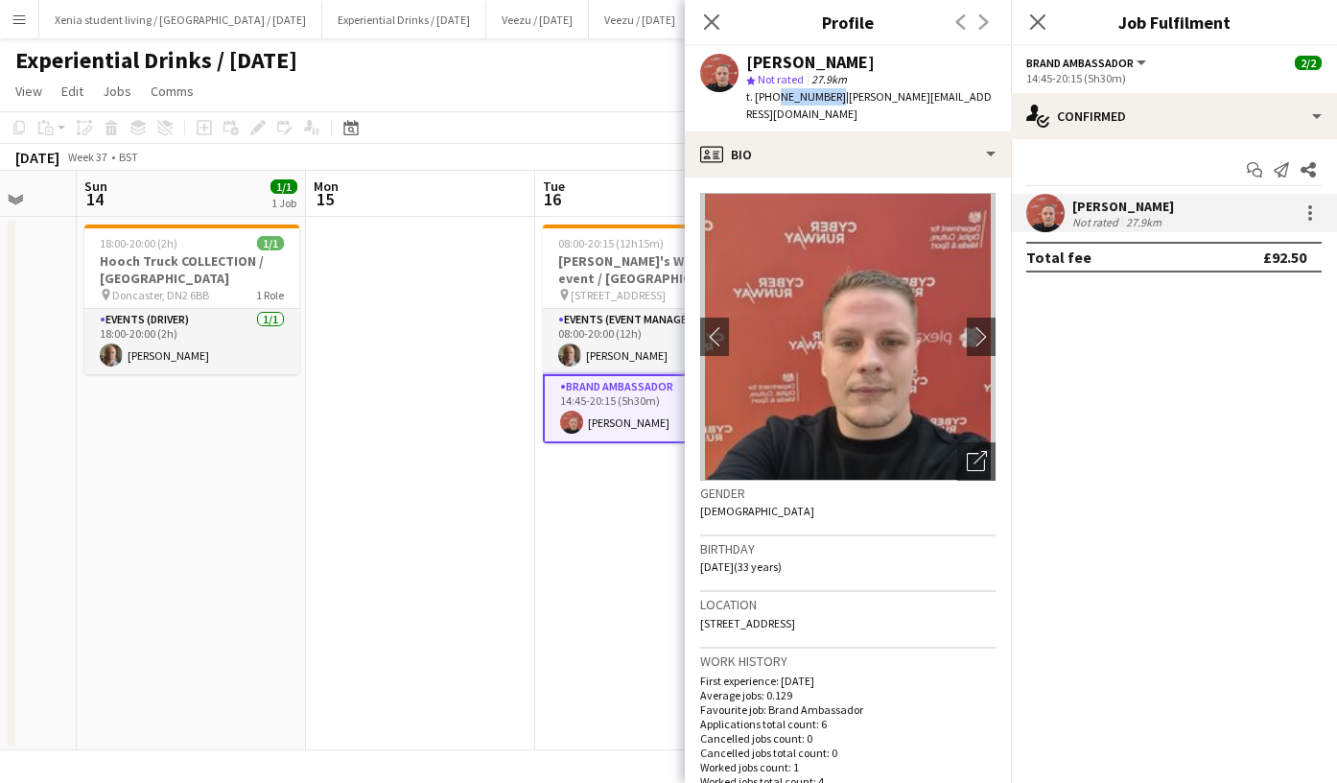
drag, startPoint x: 772, startPoint y: 95, endPoint x: 826, endPoint y: 98, distance: 53.8
click at [826, 98] on span "t. +447783660062" at bounding box center [796, 96] width 100 height 14
click at [818, 98] on span "t. +447783660062" at bounding box center [796, 96] width 100 height 14
click at [788, 95] on span "t. +447783660062" at bounding box center [796, 96] width 100 height 14
drag, startPoint x: 775, startPoint y: 95, endPoint x: 828, endPoint y: 93, distance: 52.8
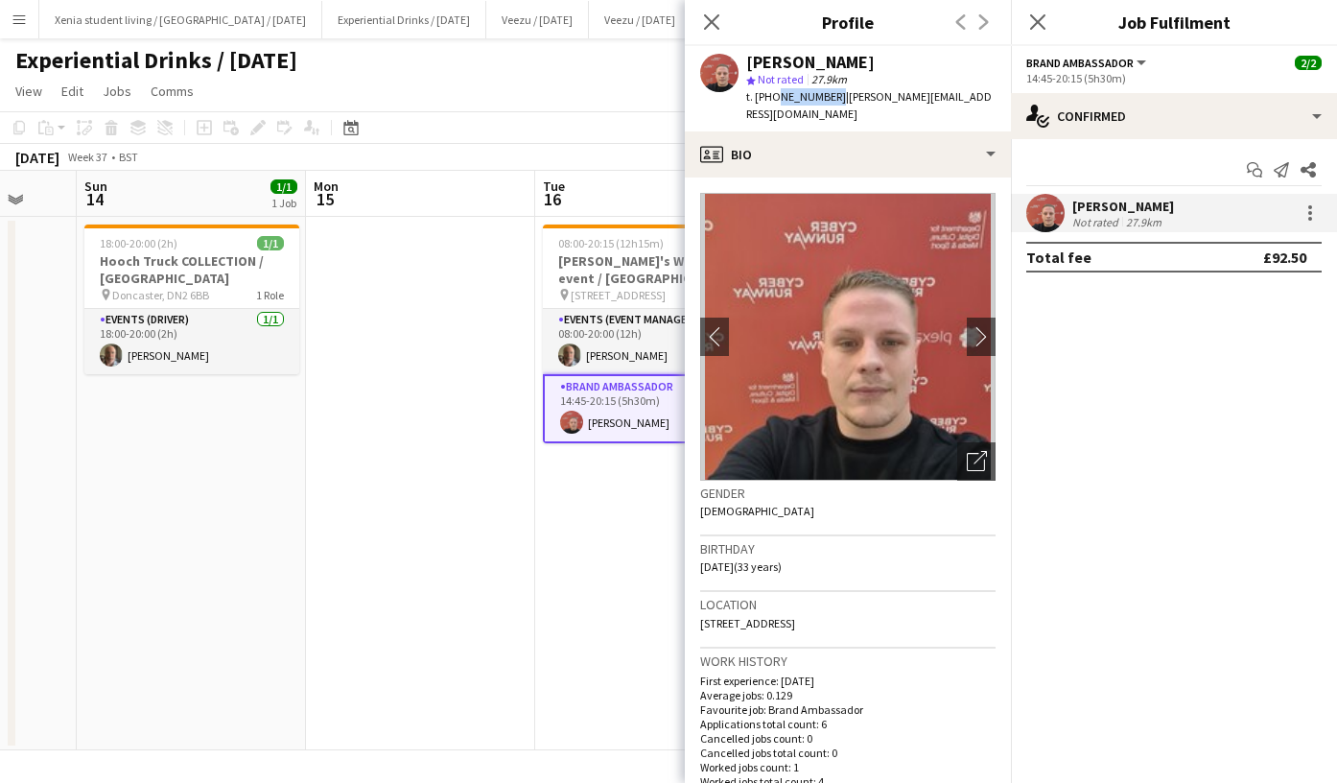
click at [828, 93] on span "t. +447783660062" at bounding box center [796, 96] width 100 height 14
copy span "7783660062"
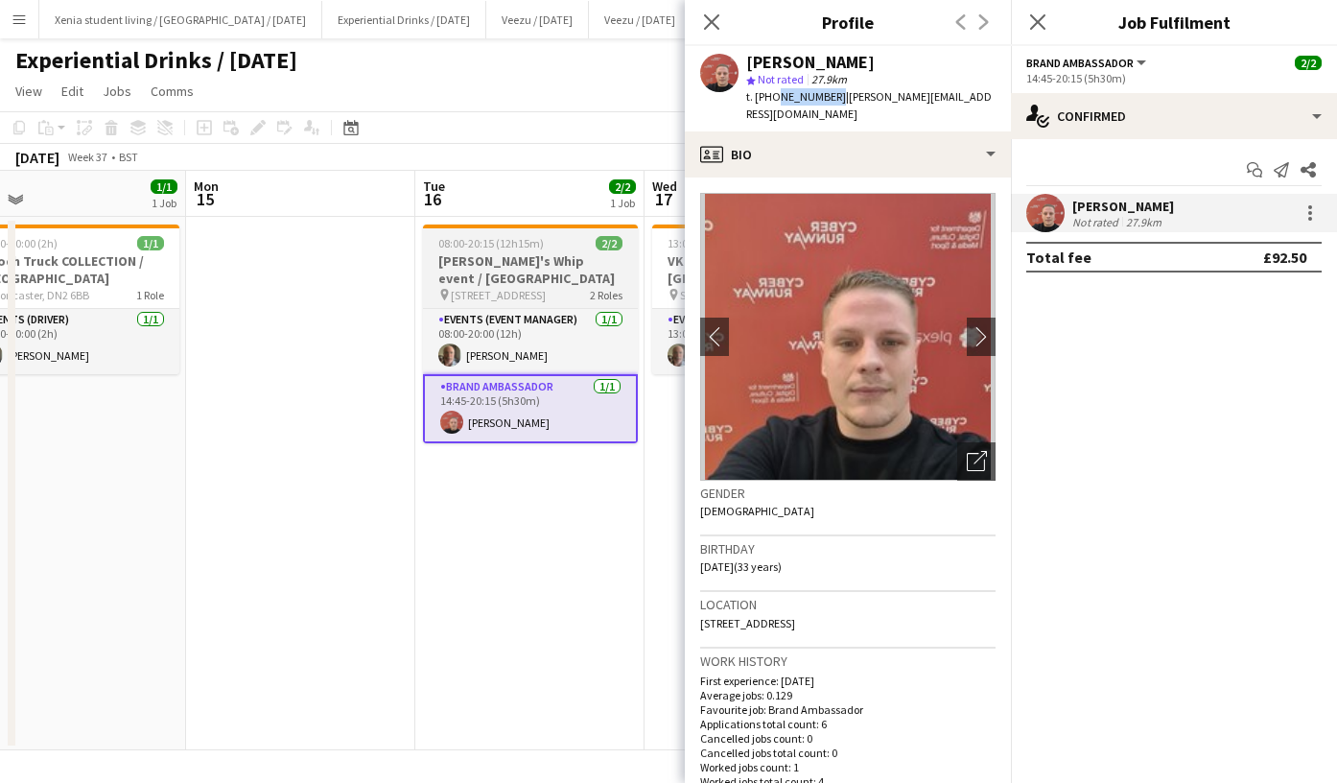
click at [526, 251] on app-job-card "08:00-20:15 (12h15m) 2/2 Shanky's Whip event / Leicester pin Leicester, LE2 4AL…" at bounding box center [530, 334] width 215 height 219
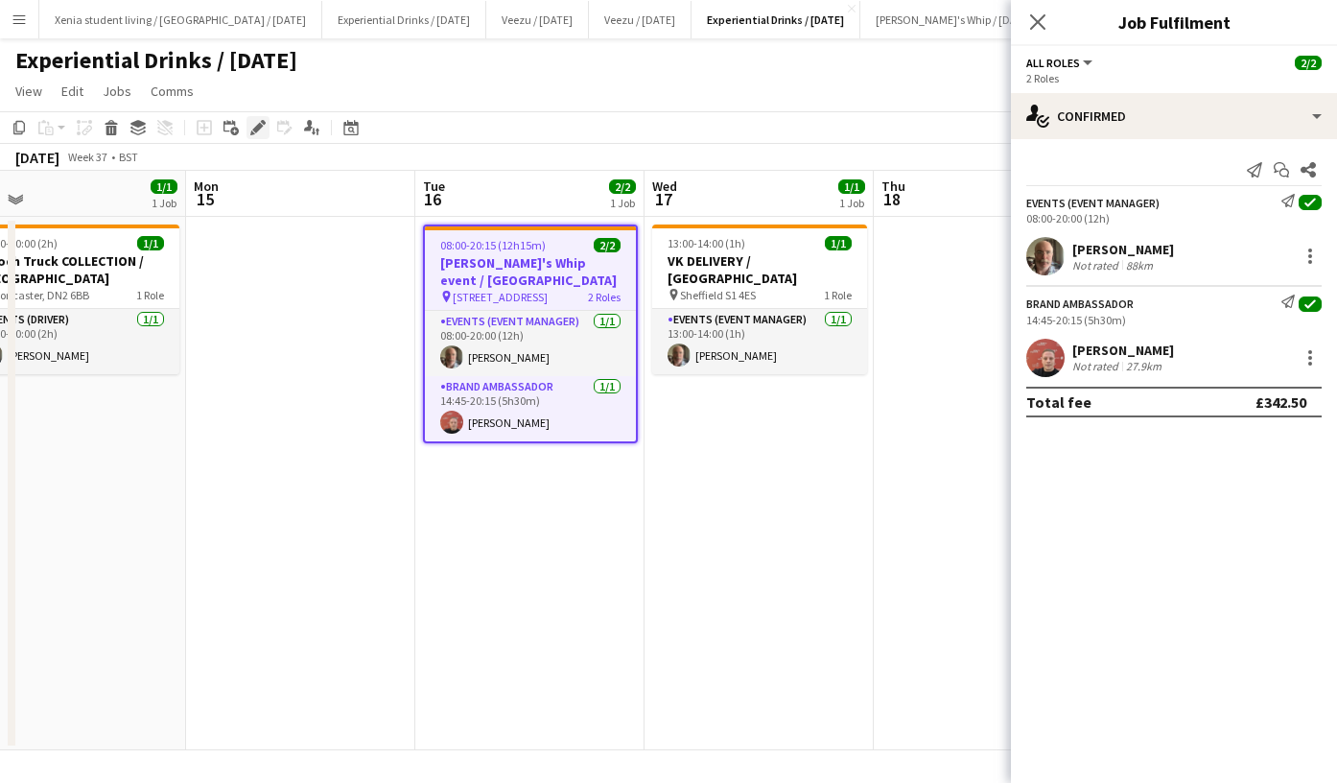
click at [254, 125] on icon "Edit" at bounding box center [257, 127] width 15 height 15
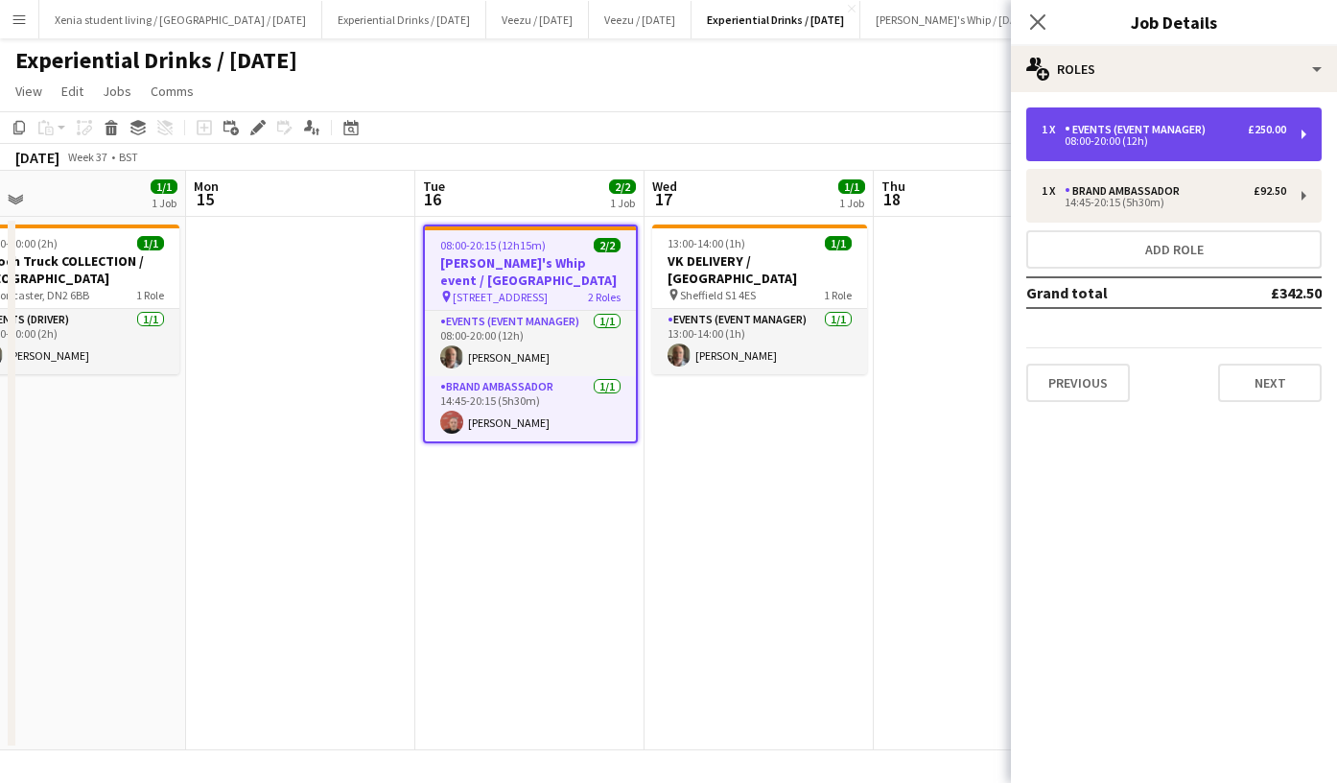
click at [1150, 134] on div "Events (Event Manager)" at bounding box center [1139, 129] width 149 height 13
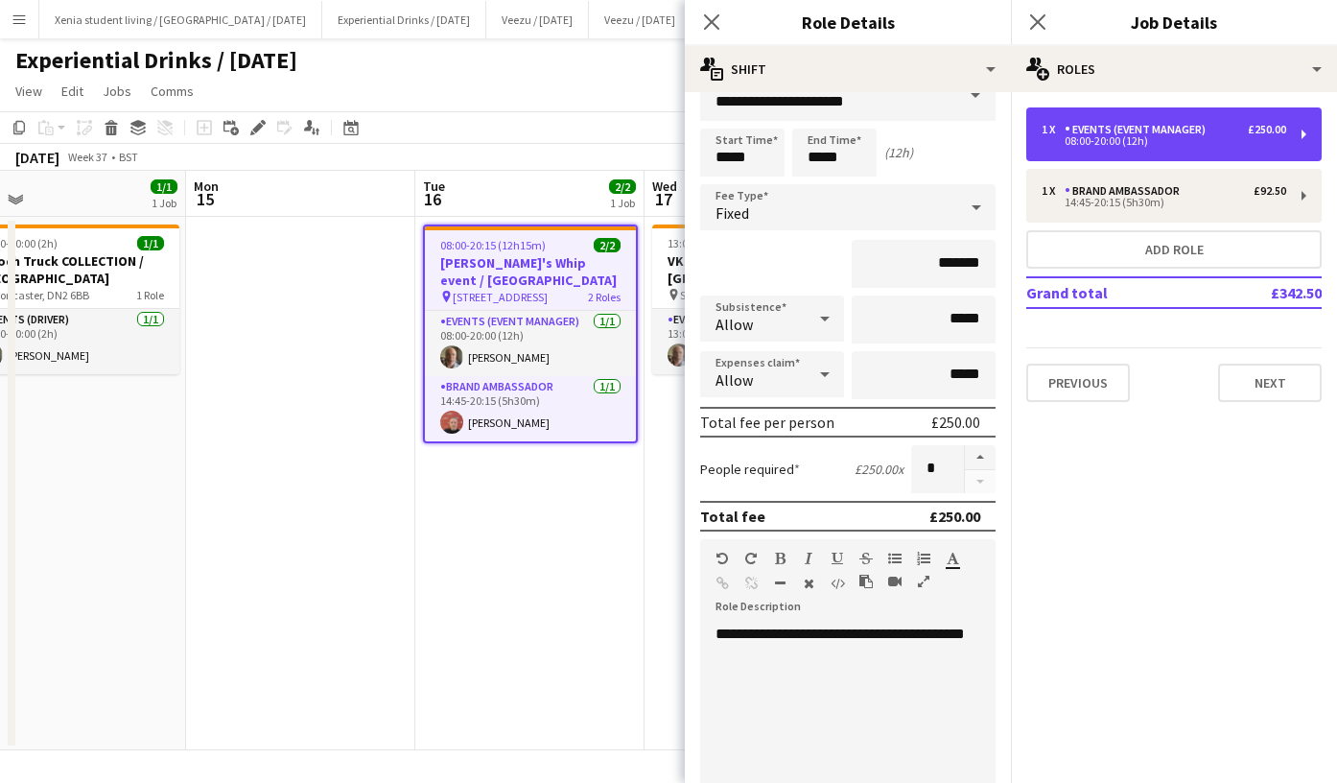
scroll to position [0, 0]
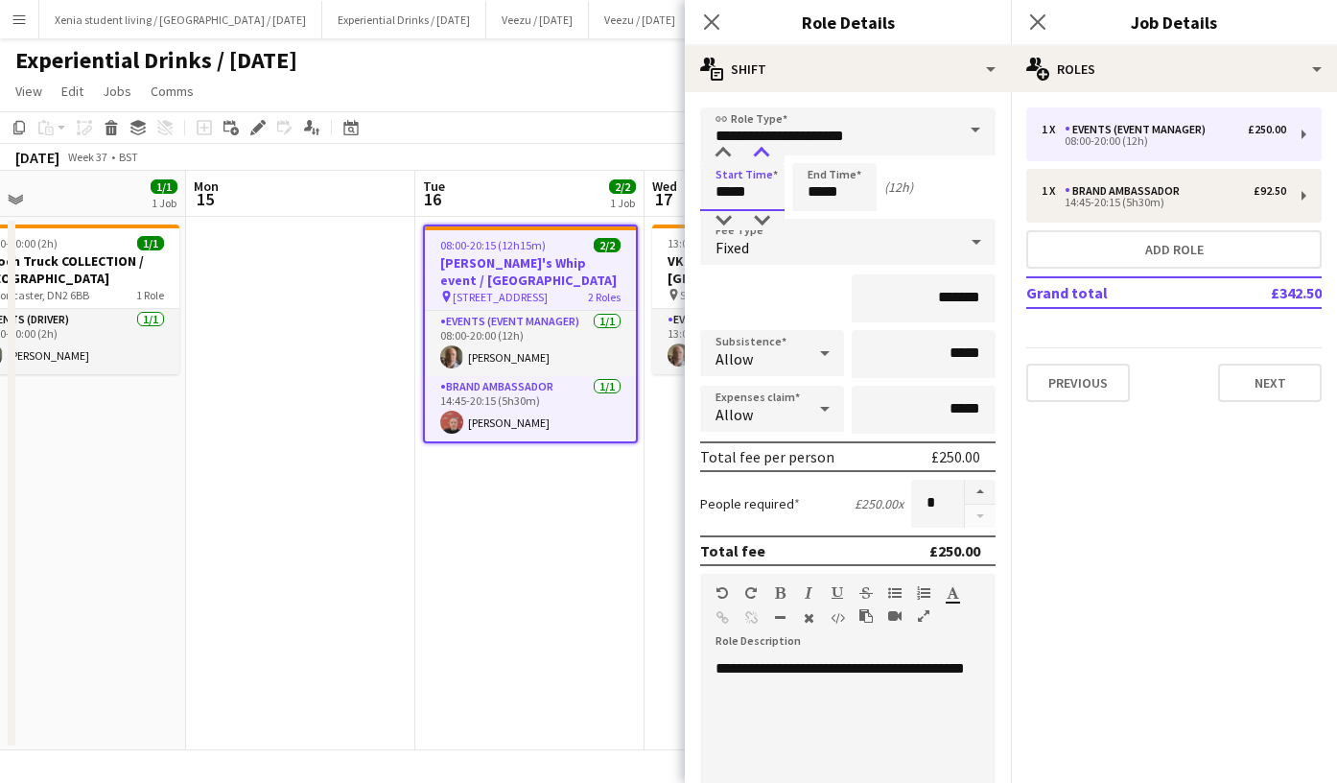
drag, startPoint x: 756, startPoint y: 188, endPoint x: 762, endPoint y: 145, distance: 43.6
click at [762, 184] on app-time-picker "*****" at bounding box center [742, 191] width 84 height 14
click at [762, 145] on div at bounding box center [762, 153] width 38 height 19
type input "*****"
click at [762, 145] on div at bounding box center [762, 153] width 38 height 19
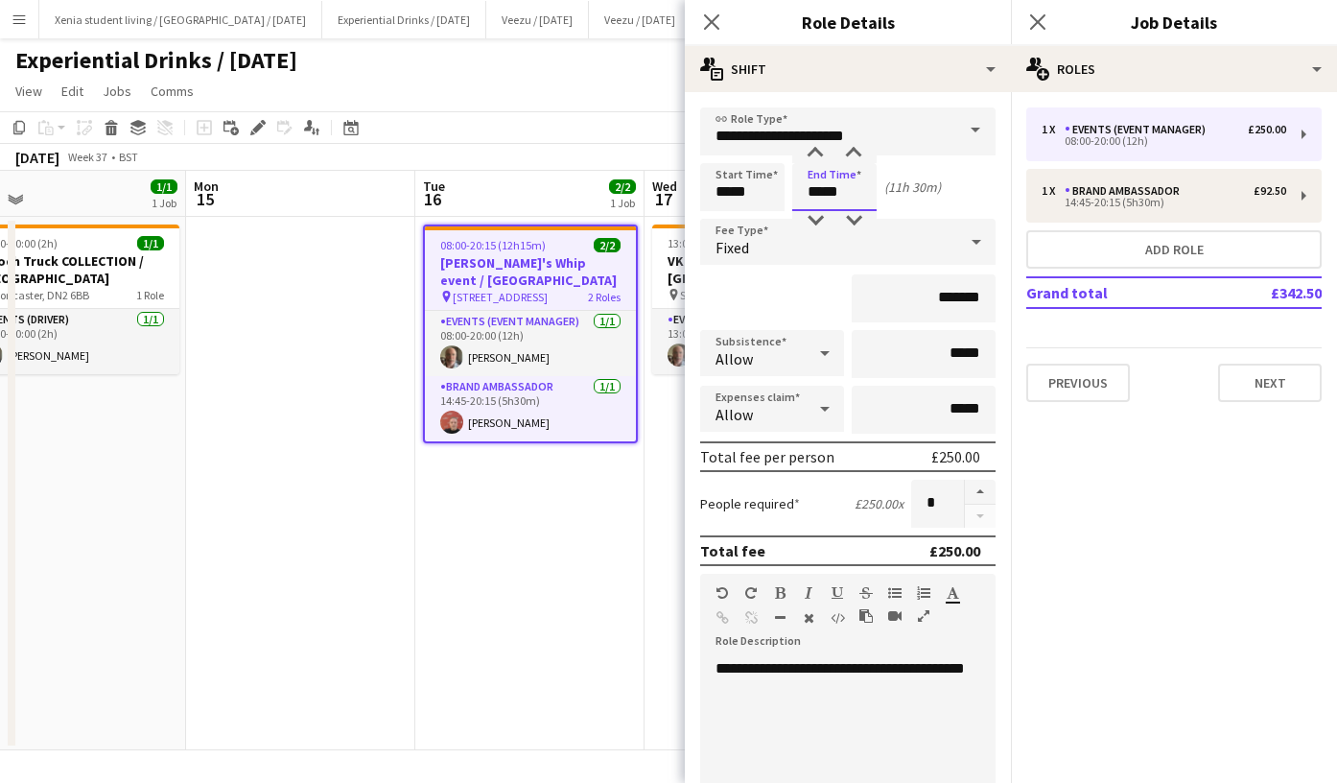
click at [839, 194] on input "*****" at bounding box center [834, 187] width 84 height 48
click at [857, 154] on div at bounding box center [854, 153] width 38 height 19
type input "*****"
click at [857, 154] on div at bounding box center [854, 153] width 38 height 19
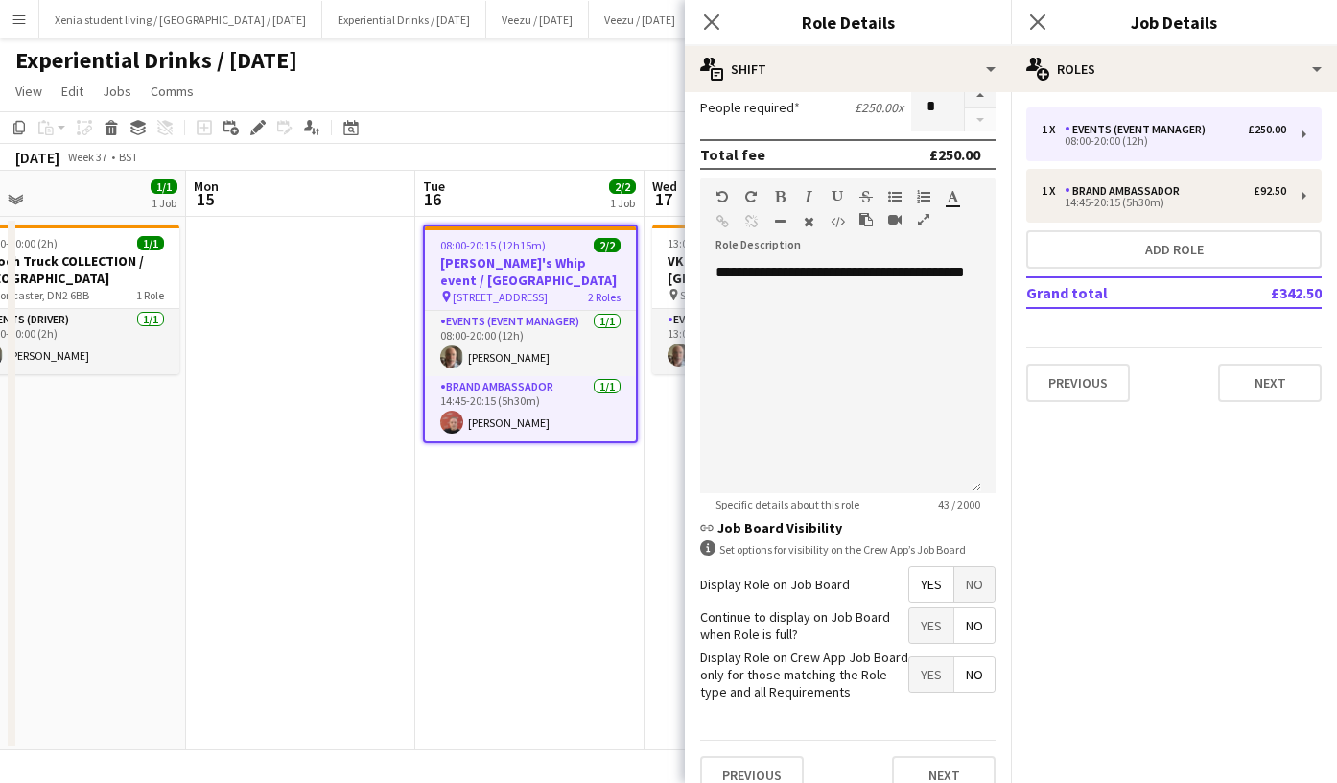
scroll to position [422, 0]
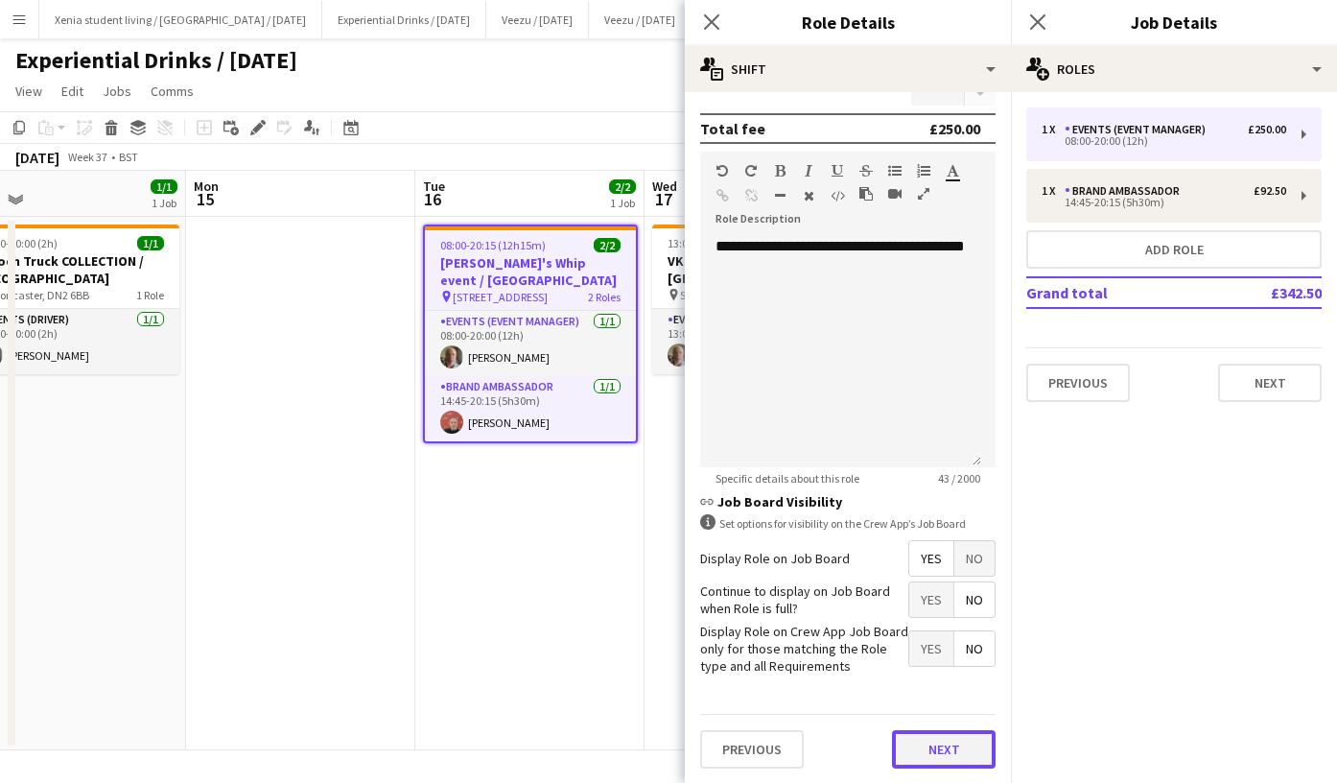
click at [936, 742] on button "Next" at bounding box center [944, 749] width 104 height 38
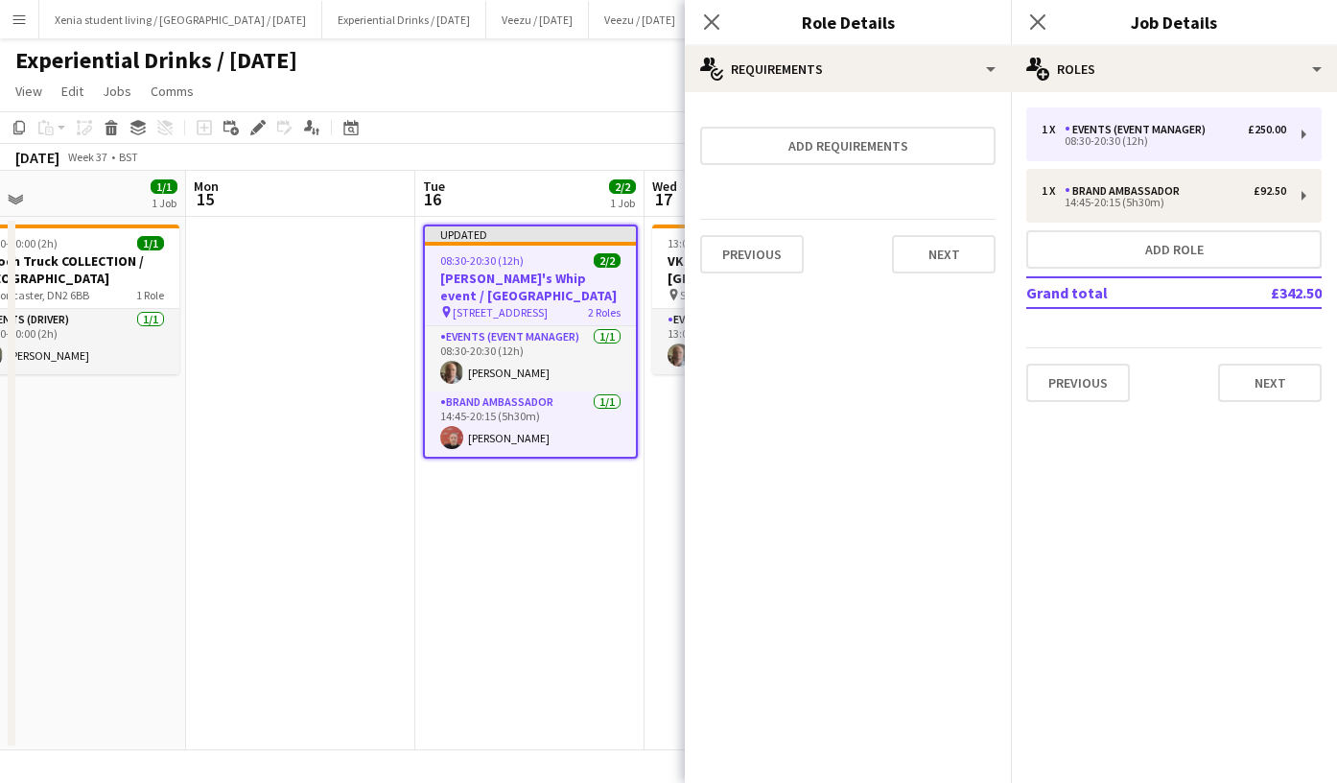
scroll to position [0, 0]
click at [941, 259] on button "Next" at bounding box center [944, 254] width 104 height 38
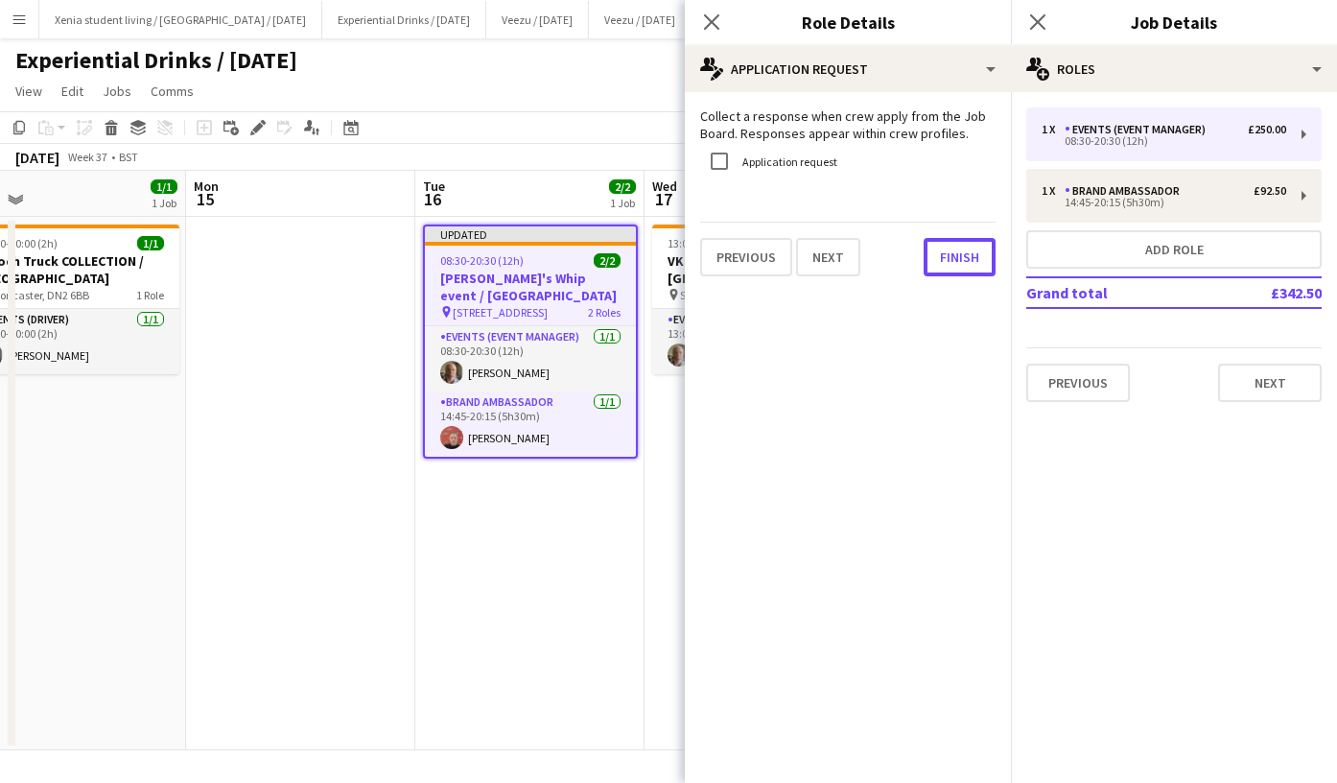
click at [941, 259] on button "Finish" at bounding box center [960, 257] width 72 height 38
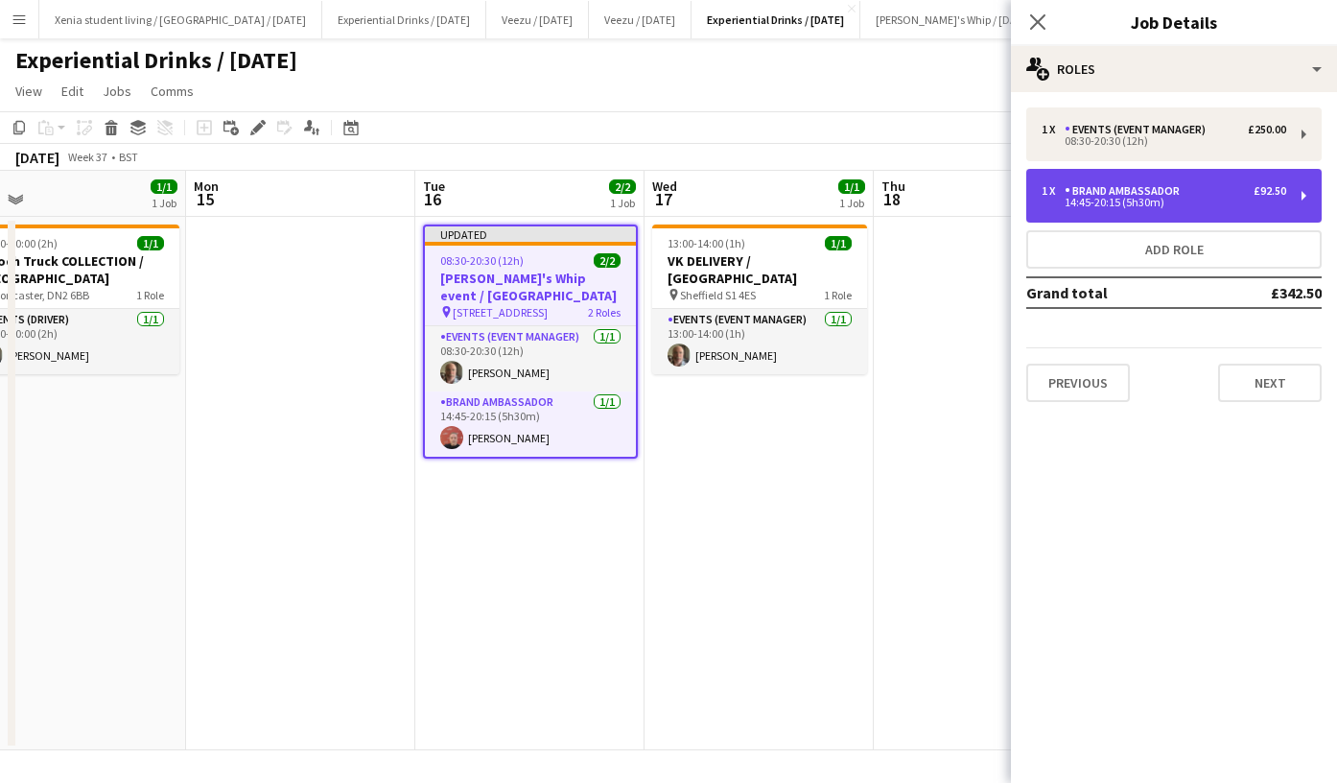
click at [1130, 187] on div "Brand Ambassador" at bounding box center [1126, 190] width 123 height 13
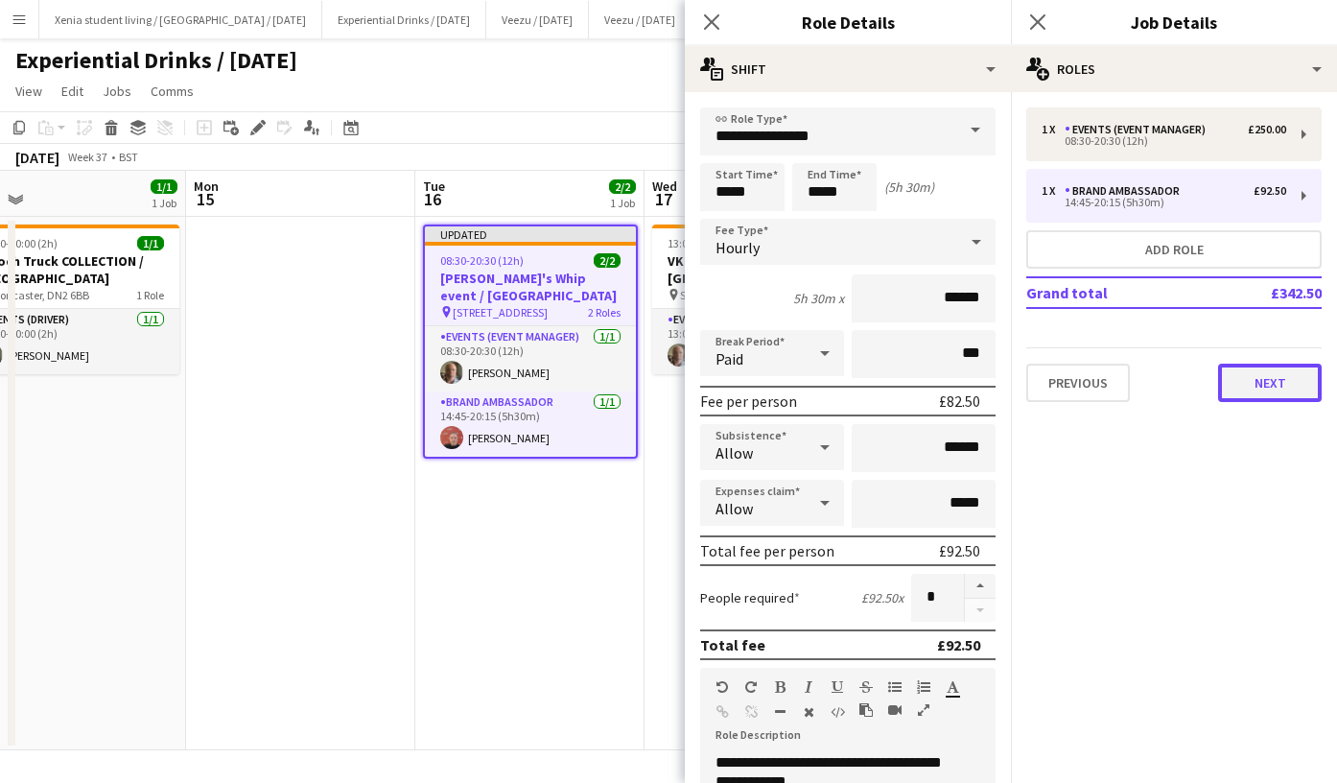
click at [1271, 375] on button "Next" at bounding box center [1270, 383] width 104 height 38
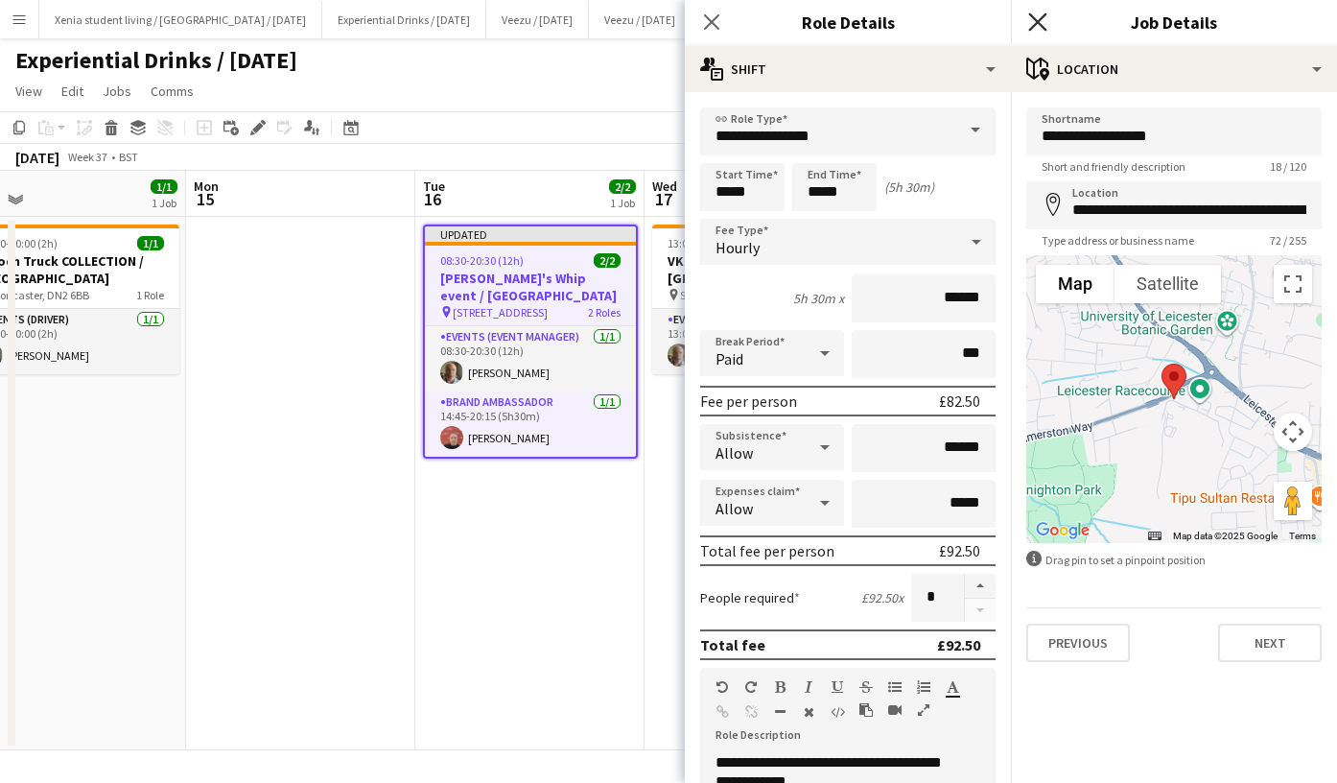
click at [1041, 25] on icon at bounding box center [1038, 21] width 18 height 18
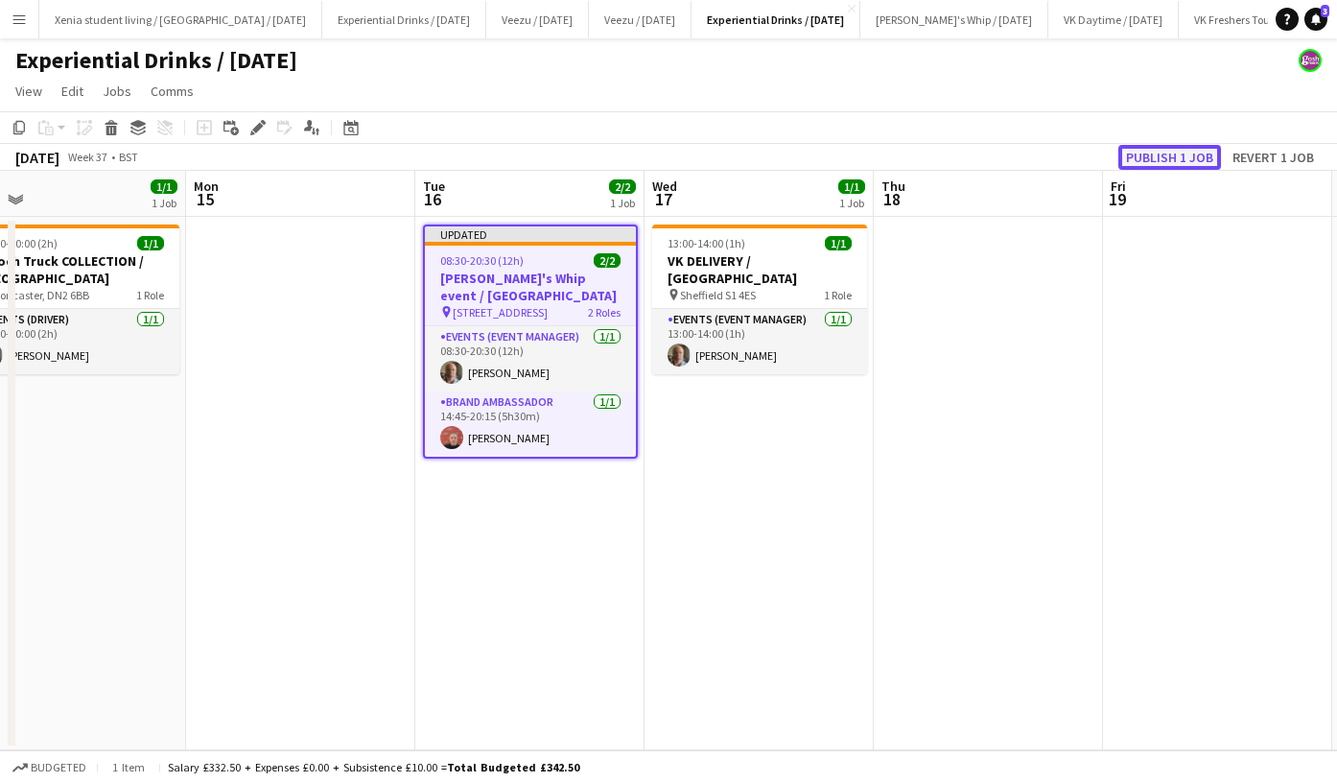
click at [1155, 153] on button "Publish 1 job" at bounding box center [1170, 157] width 103 height 25
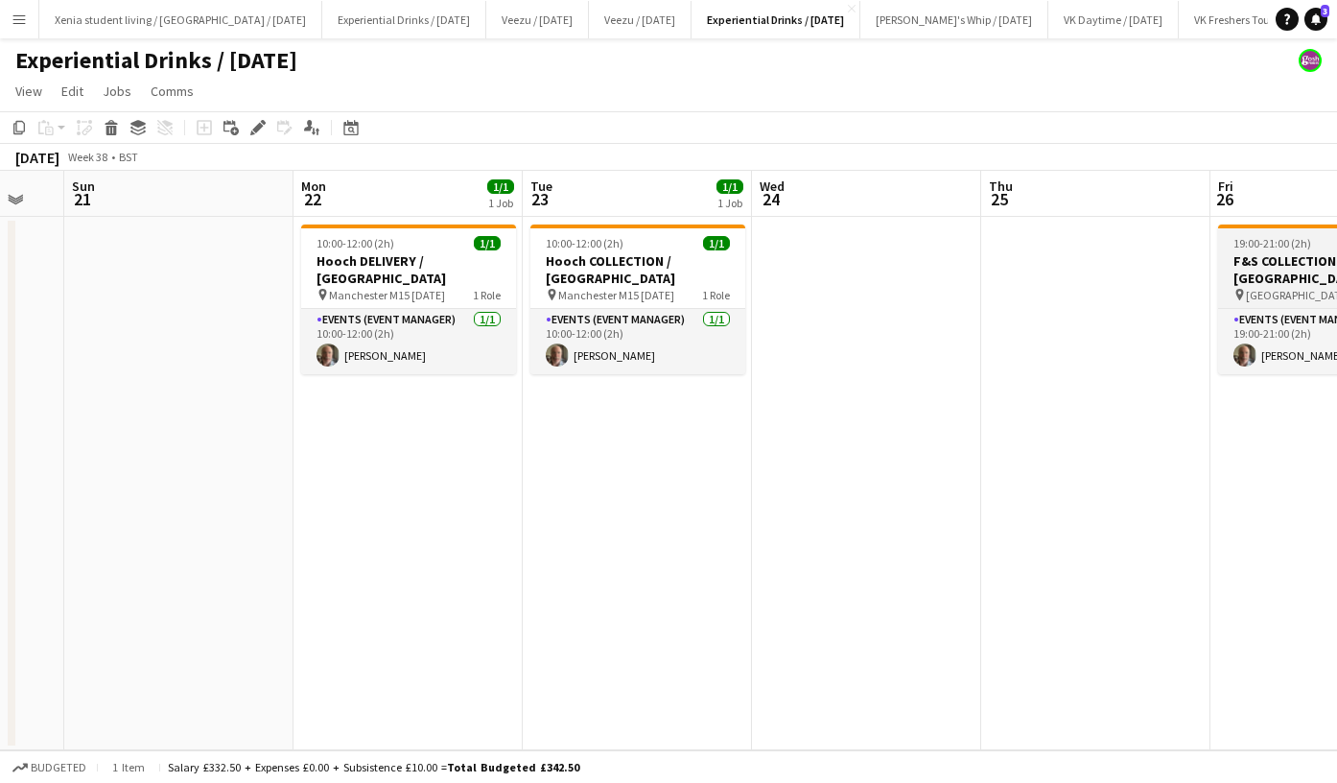
scroll to position [0, 387]
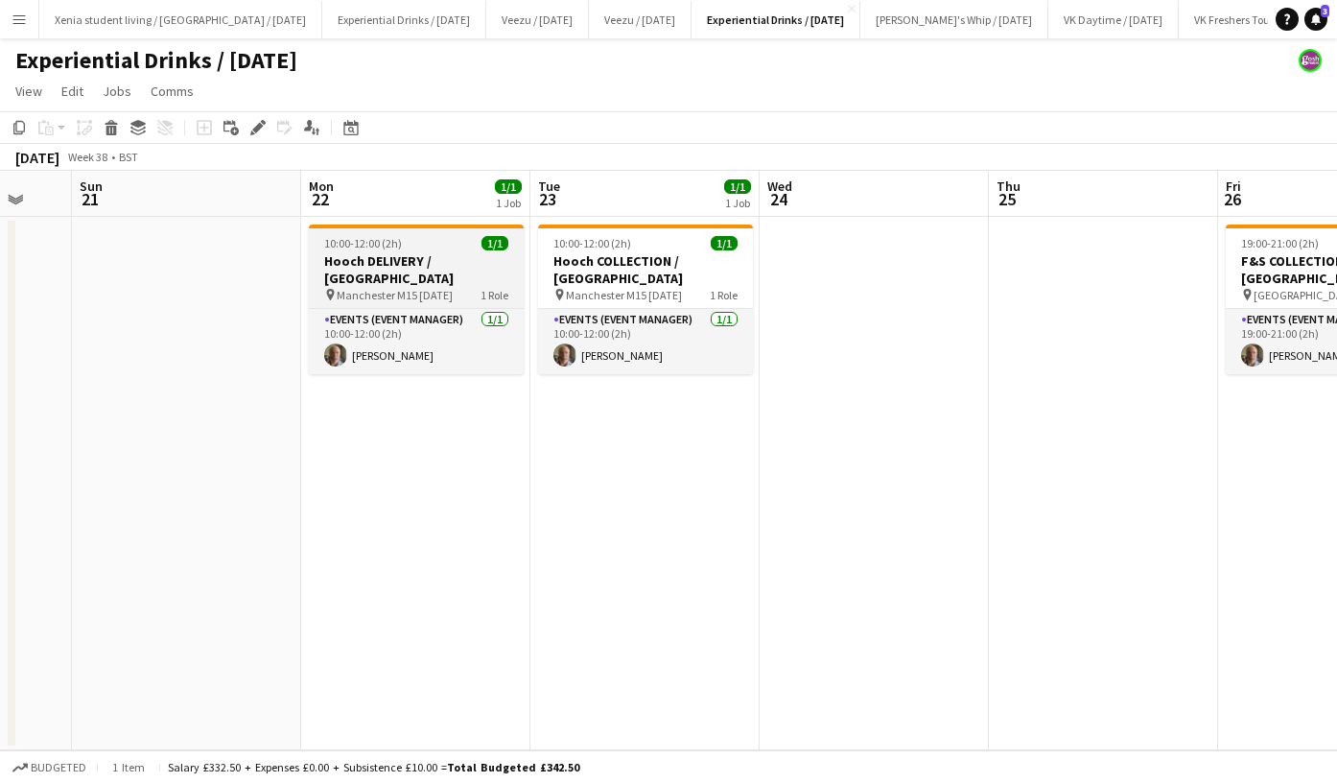
click at [422, 251] on app-job-card "10:00-12:00 (2h) 1/1 Hooch DELIVERY / Manchester pin Manchester M15 6AD 1 Role …" at bounding box center [416, 300] width 215 height 150
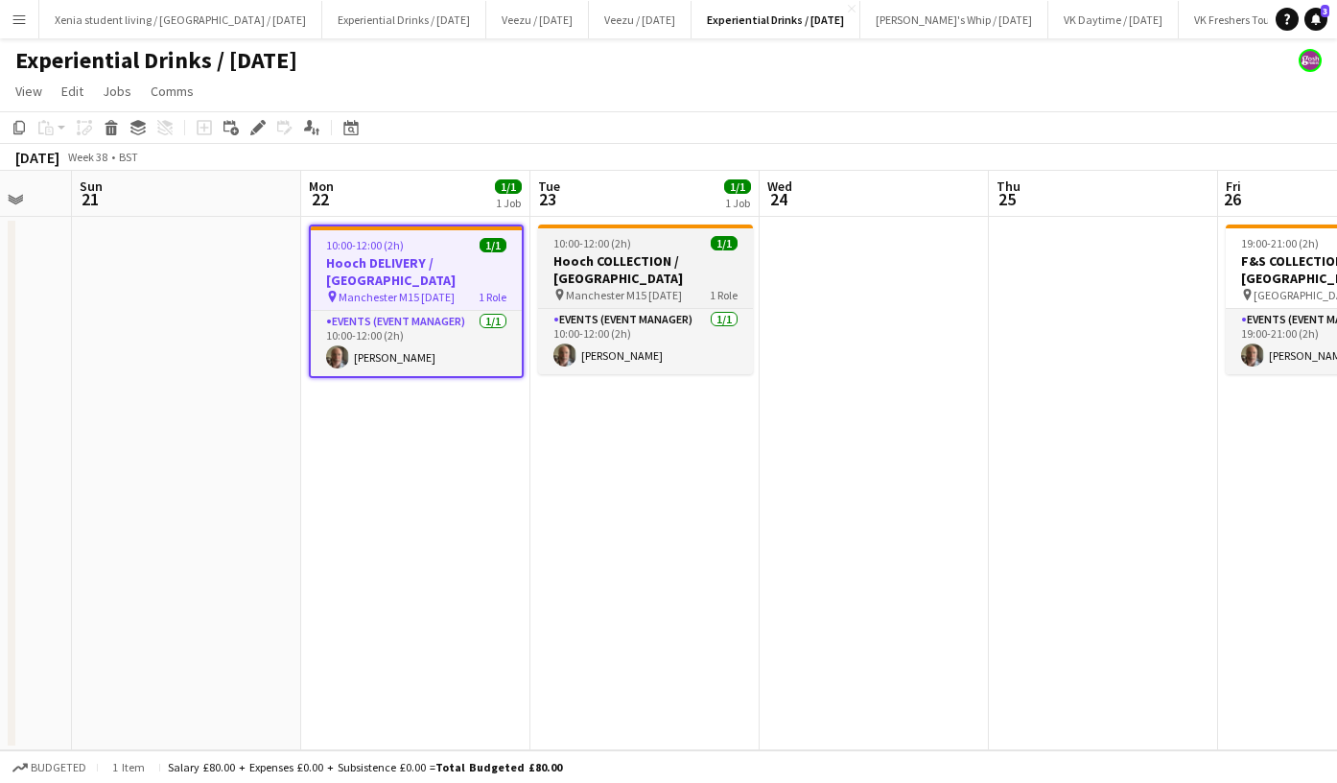
click at [631, 251] on app-job-card "10:00-12:00 (2h) 1/1 Hooch COLLECTION / Manchester pin Manchester M15 6AD 1 Rol…" at bounding box center [645, 300] width 215 height 150
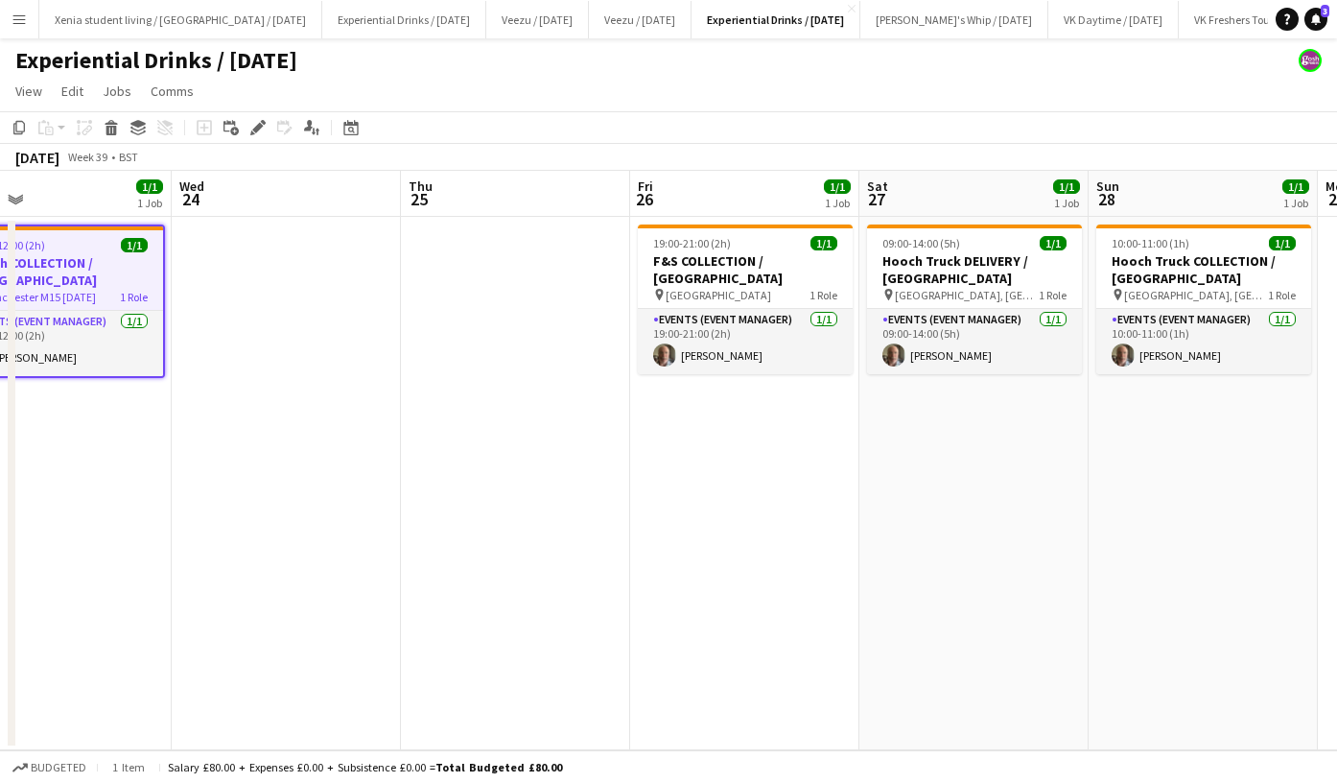
scroll to position [0, 746]
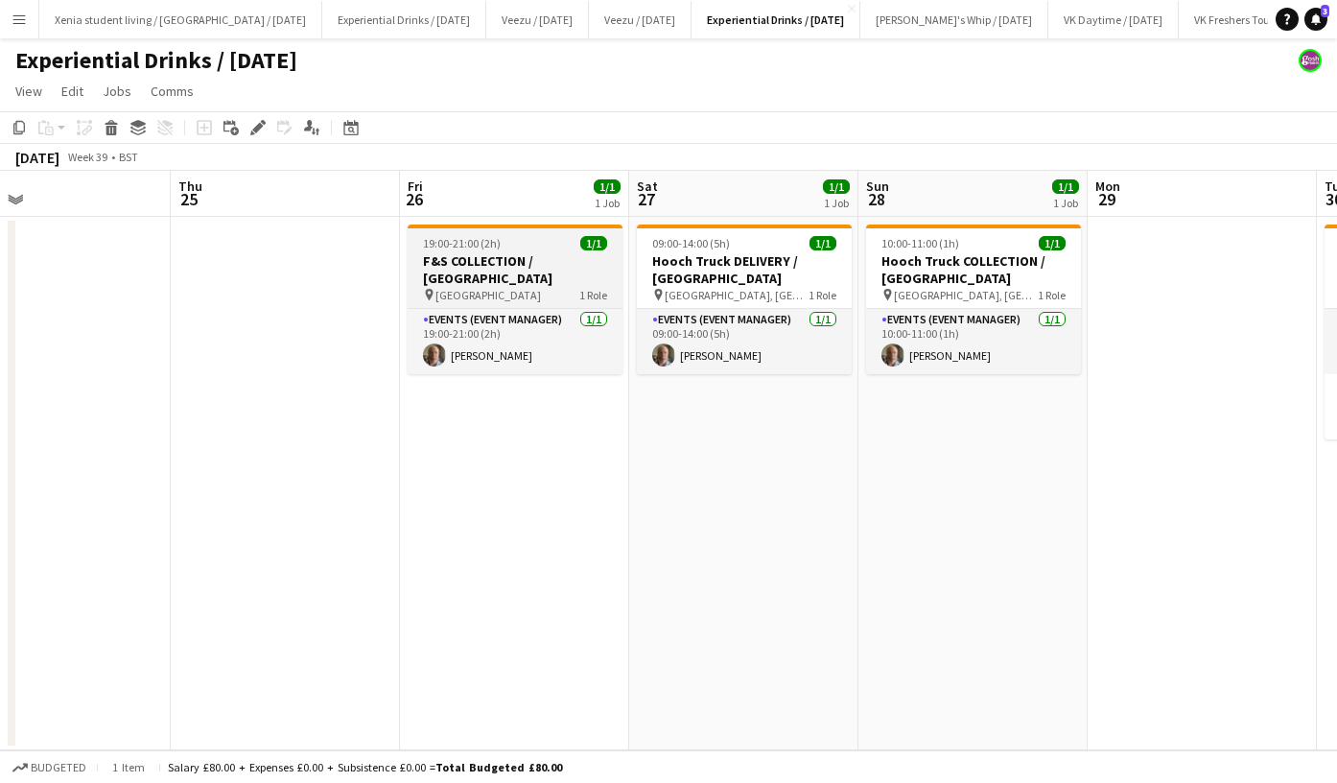
click at [531, 259] on h3 "F&S COLLECTION / Stoke-on-Trent" at bounding box center [515, 269] width 215 height 35
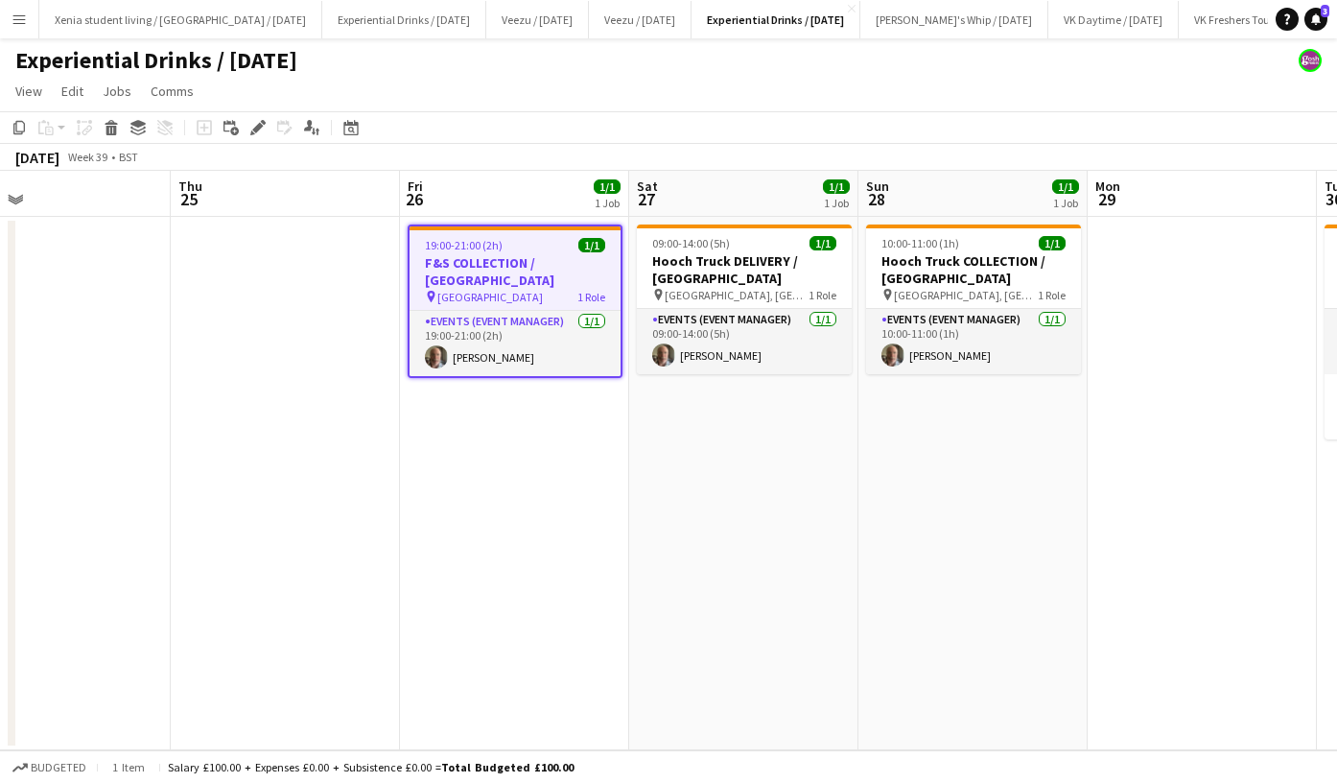
click at [528, 260] on h3 "F&S COLLECTION / Stoke-on-Trent" at bounding box center [515, 271] width 211 height 35
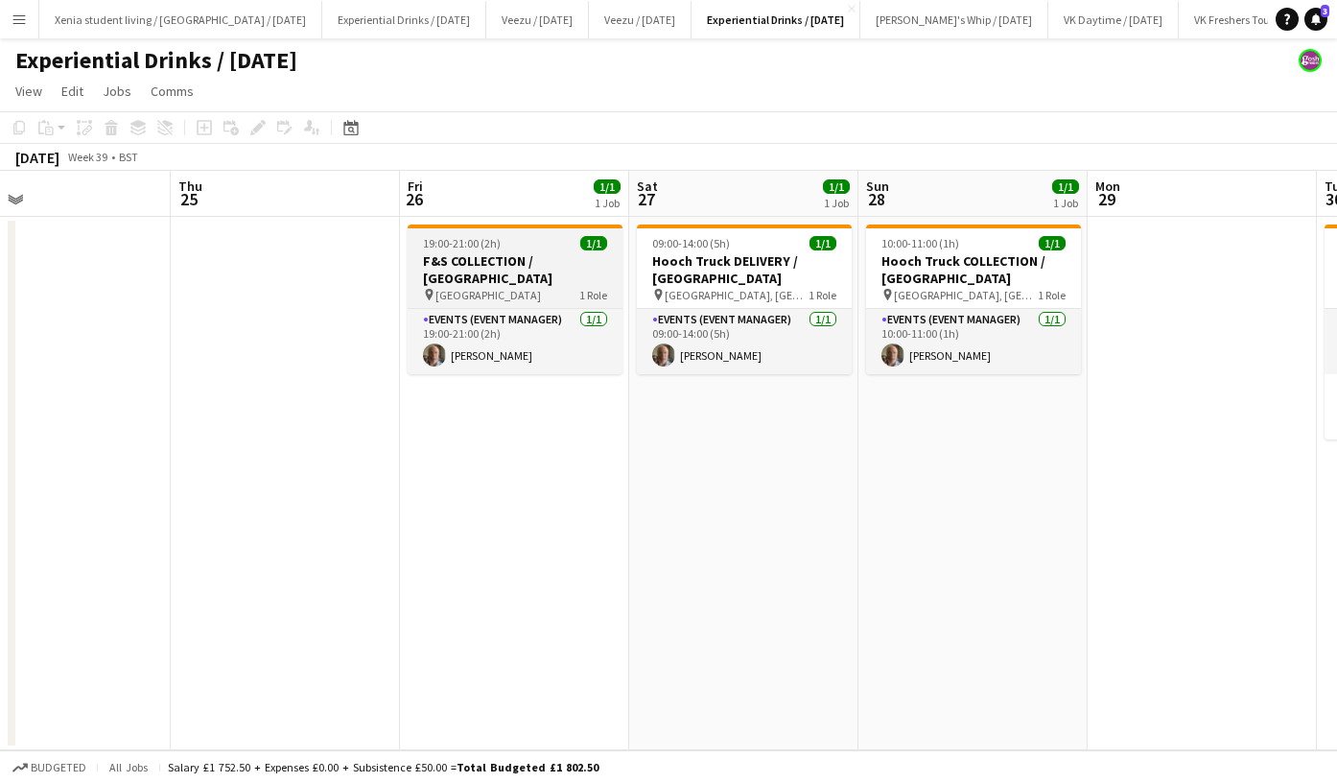
click at [528, 260] on h3 "F&S COLLECTION / Stoke-on-Trent" at bounding box center [515, 269] width 215 height 35
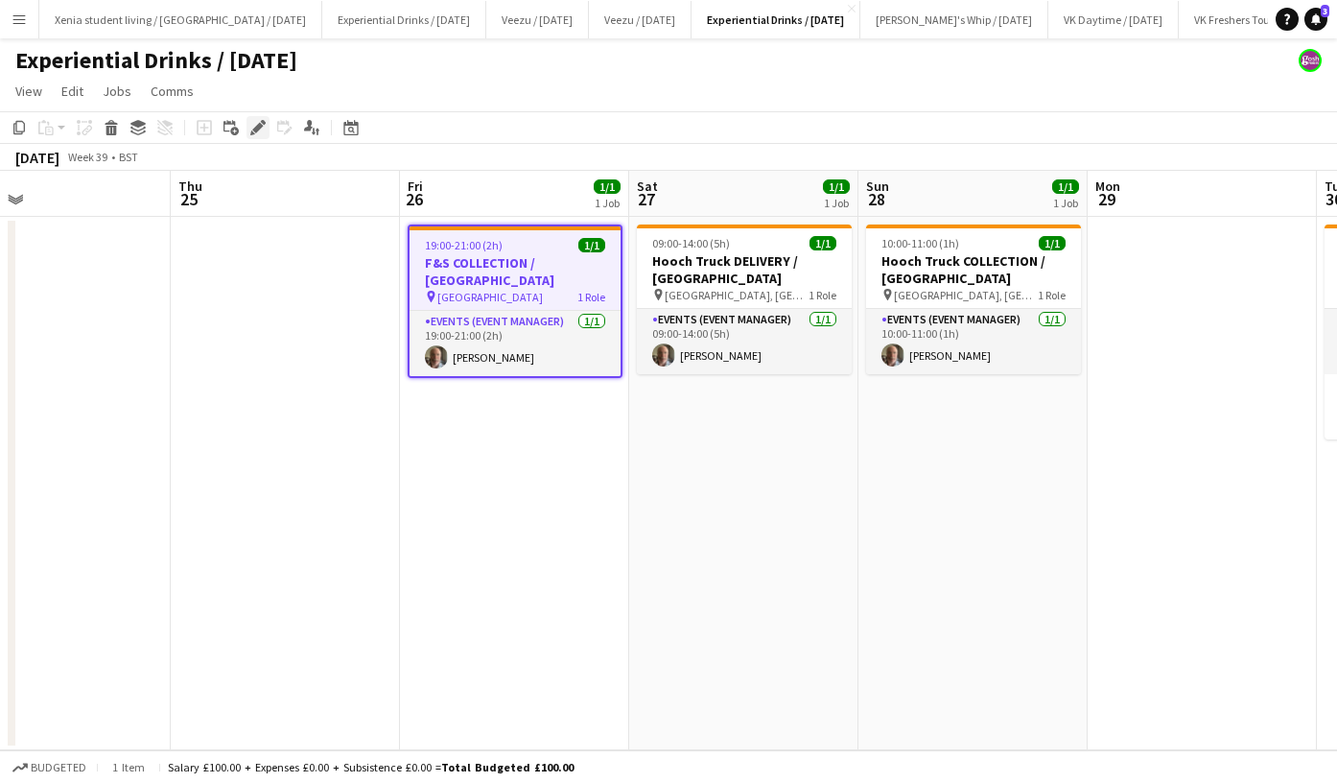
click at [257, 127] on icon at bounding box center [257, 128] width 11 height 11
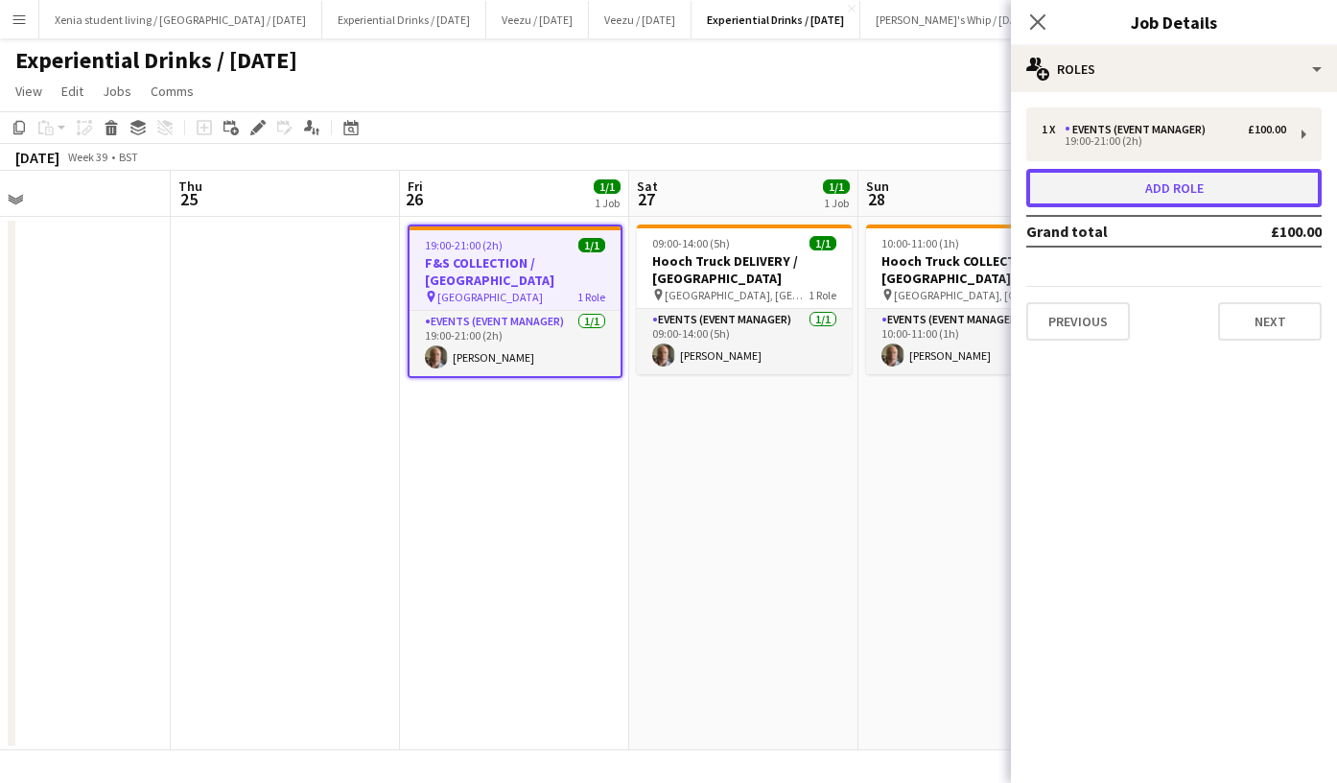
click at [1136, 189] on button "Add role" at bounding box center [1175, 188] width 296 height 38
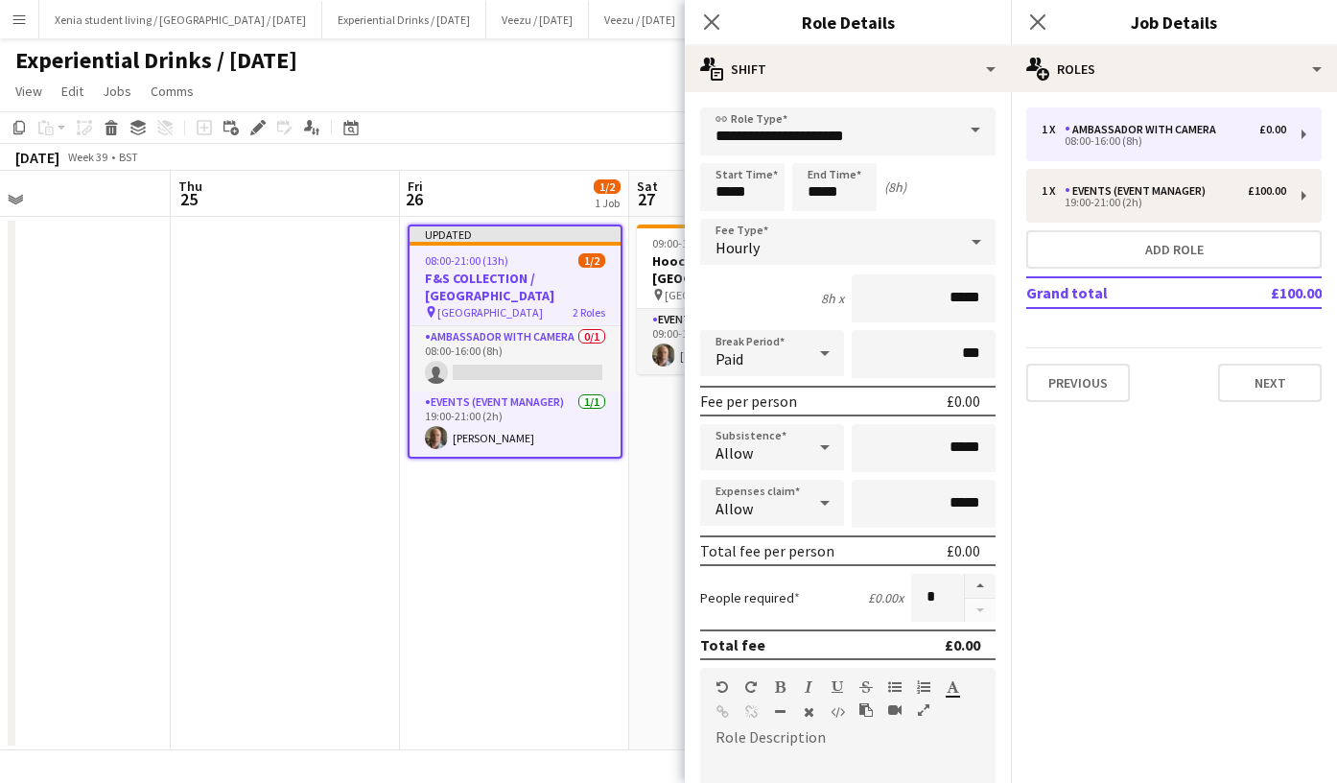
click at [956, 136] on span at bounding box center [976, 130] width 40 height 46
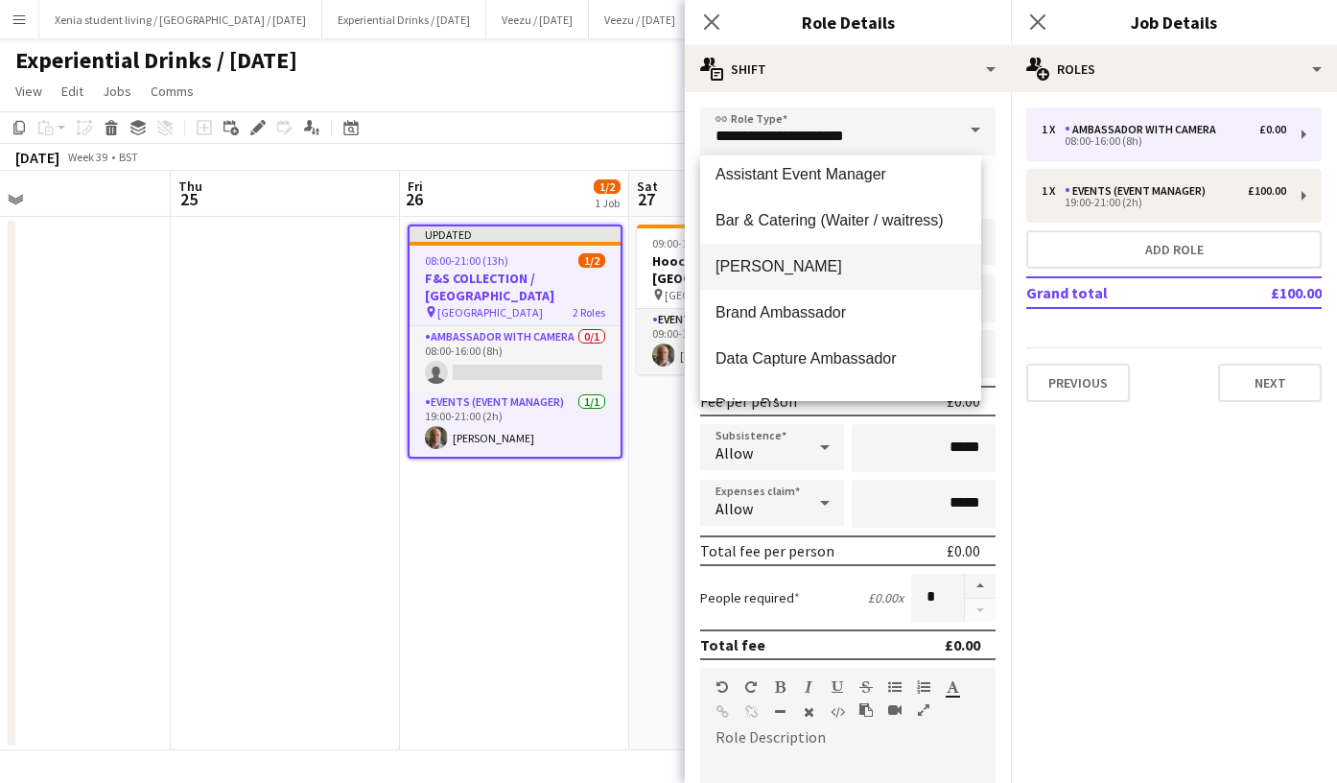
scroll to position [1, 0]
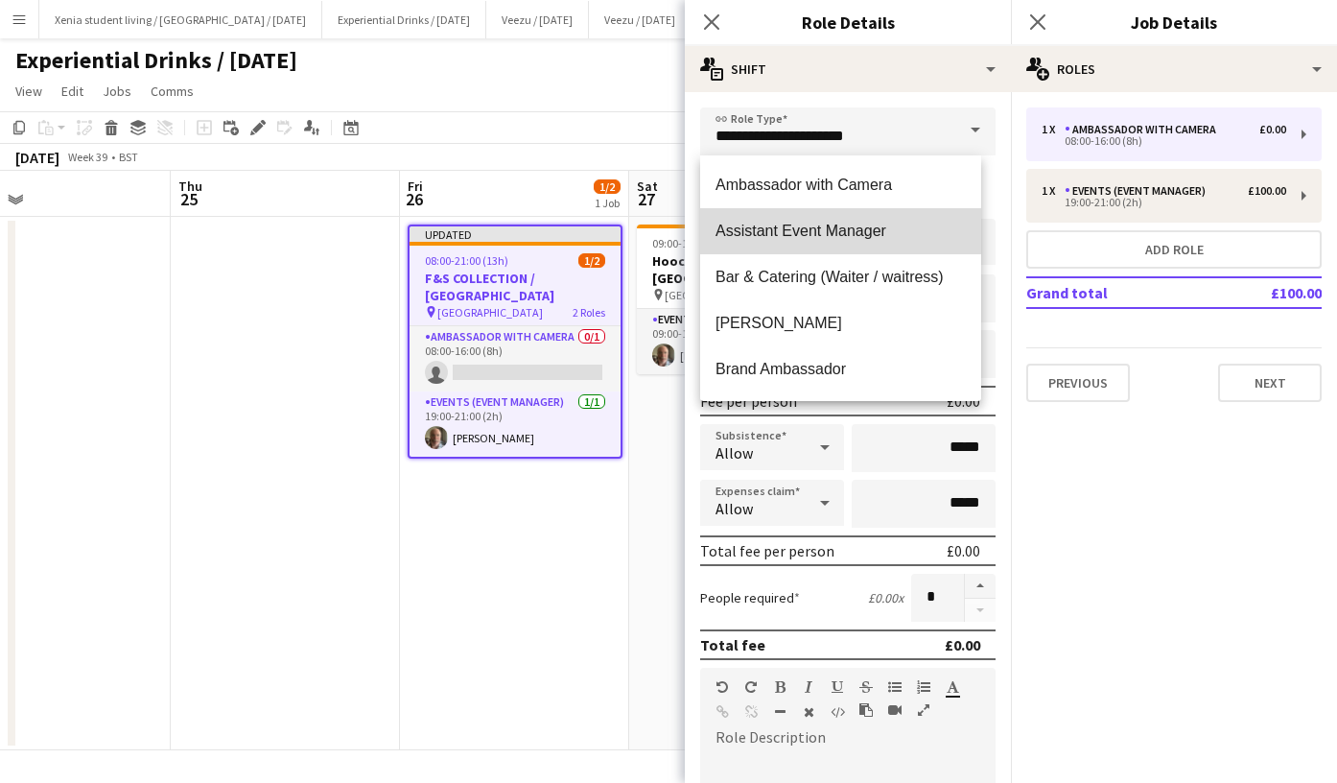
click at [852, 221] on mat-option "Assistant Event Manager" at bounding box center [840, 231] width 281 height 46
type input "**********"
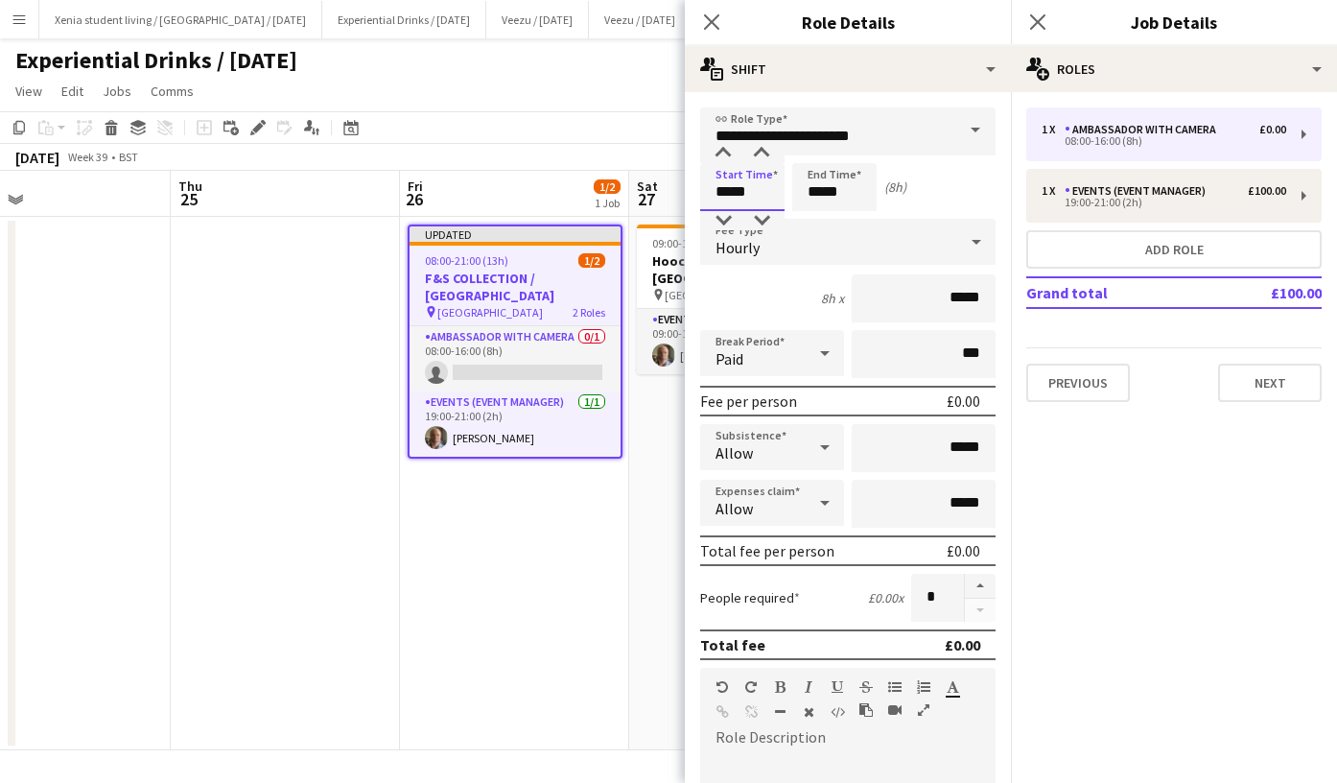
click at [748, 189] on input "*****" at bounding box center [742, 187] width 84 height 48
click at [725, 156] on div at bounding box center [723, 153] width 38 height 19
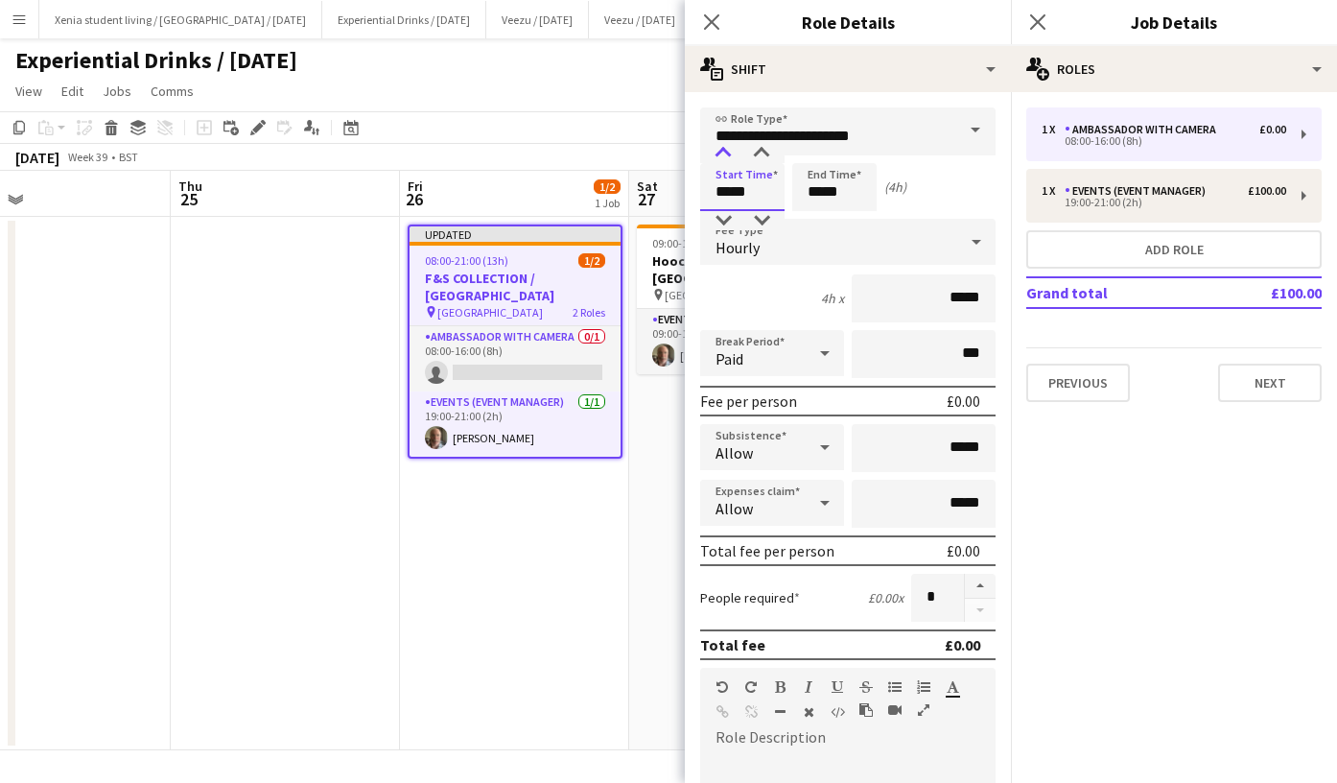
click at [725, 156] on div at bounding box center [723, 153] width 38 height 19
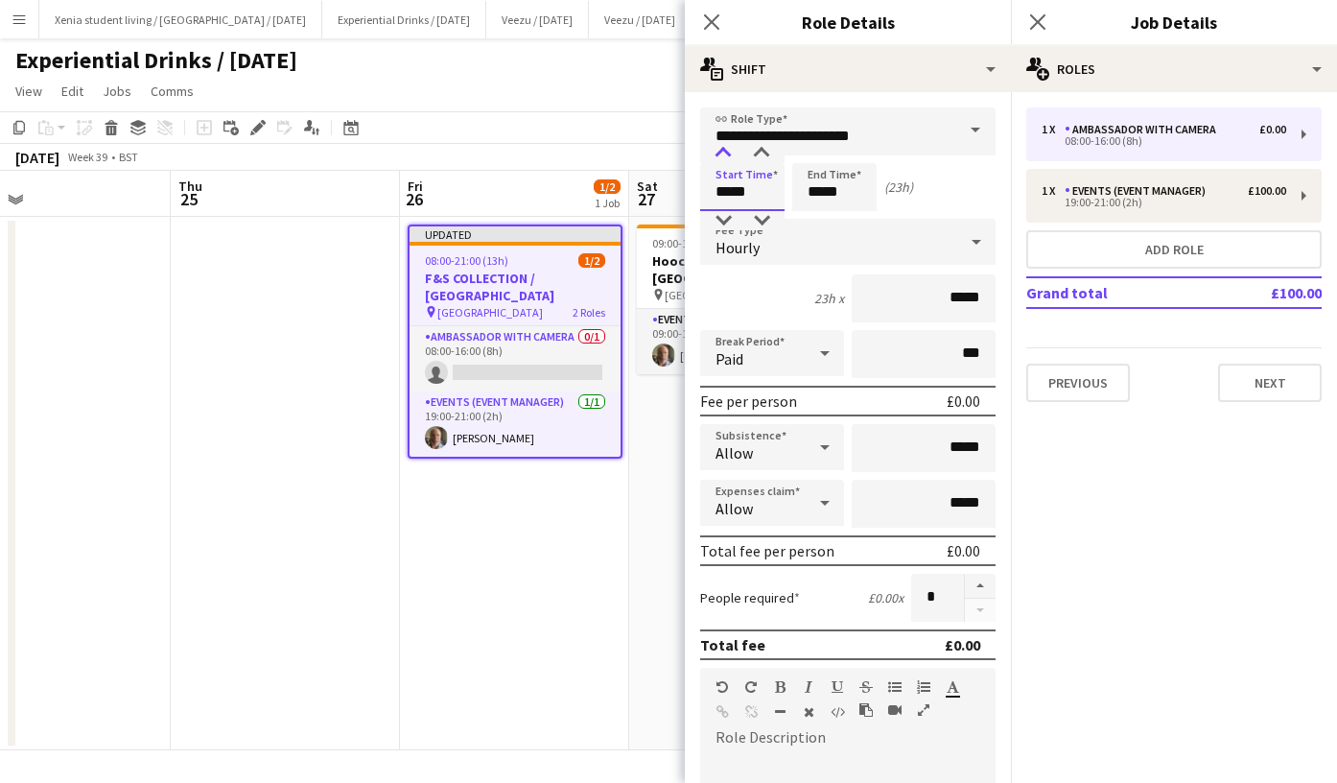
click at [725, 156] on div at bounding box center [723, 153] width 38 height 19
click at [763, 147] on div at bounding box center [762, 153] width 38 height 19
type input "*****"
click at [763, 147] on div at bounding box center [762, 153] width 38 height 19
click at [815, 182] on input "*****" at bounding box center [834, 187] width 84 height 48
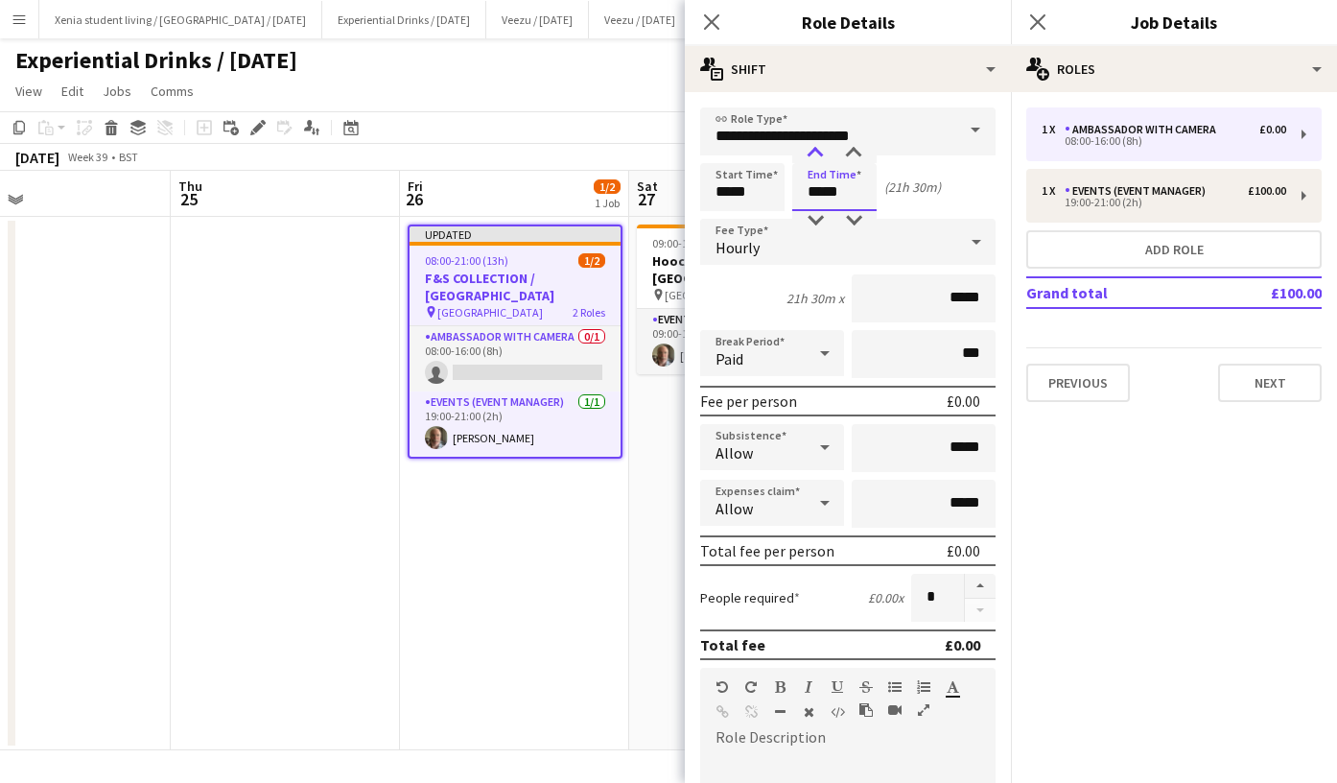
click at [817, 159] on div at bounding box center [815, 153] width 38 height 19
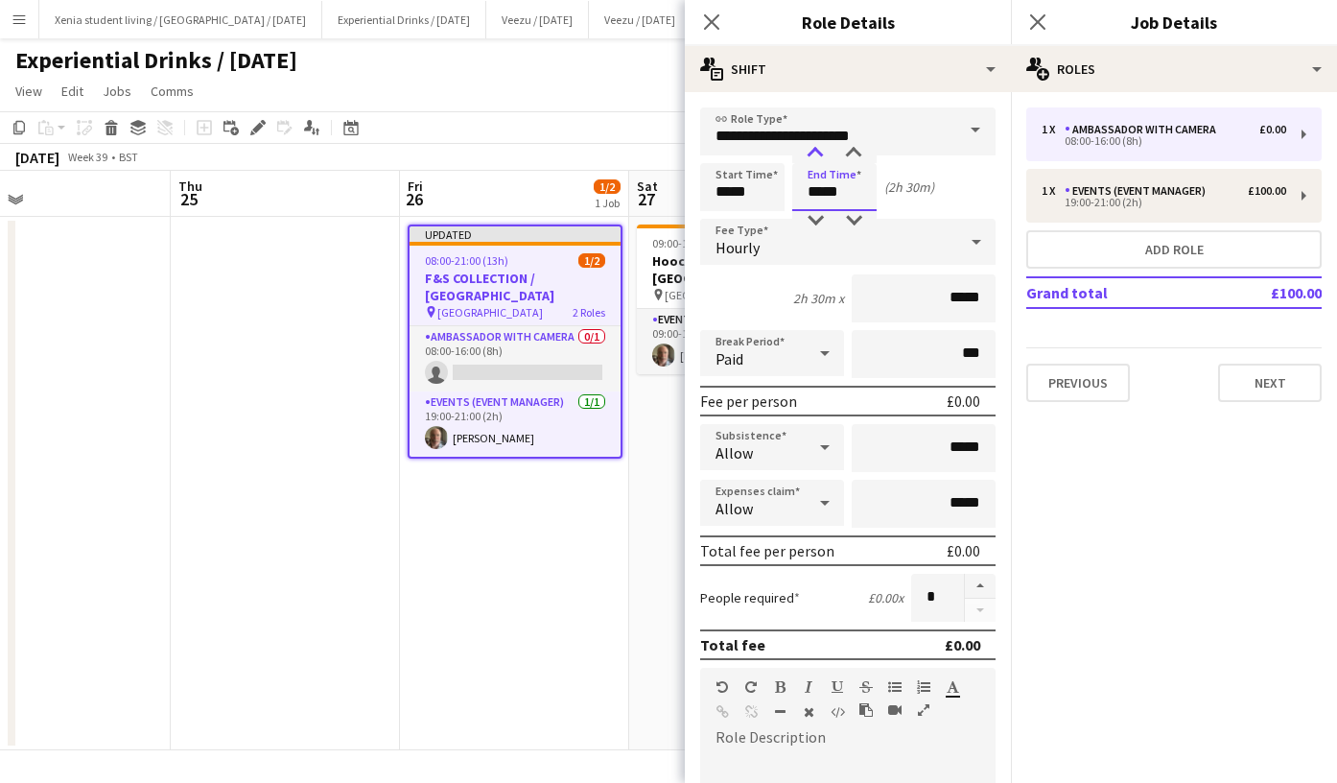
click at [817, 159] on div at bounding box center [815, 153] width 38 height 19
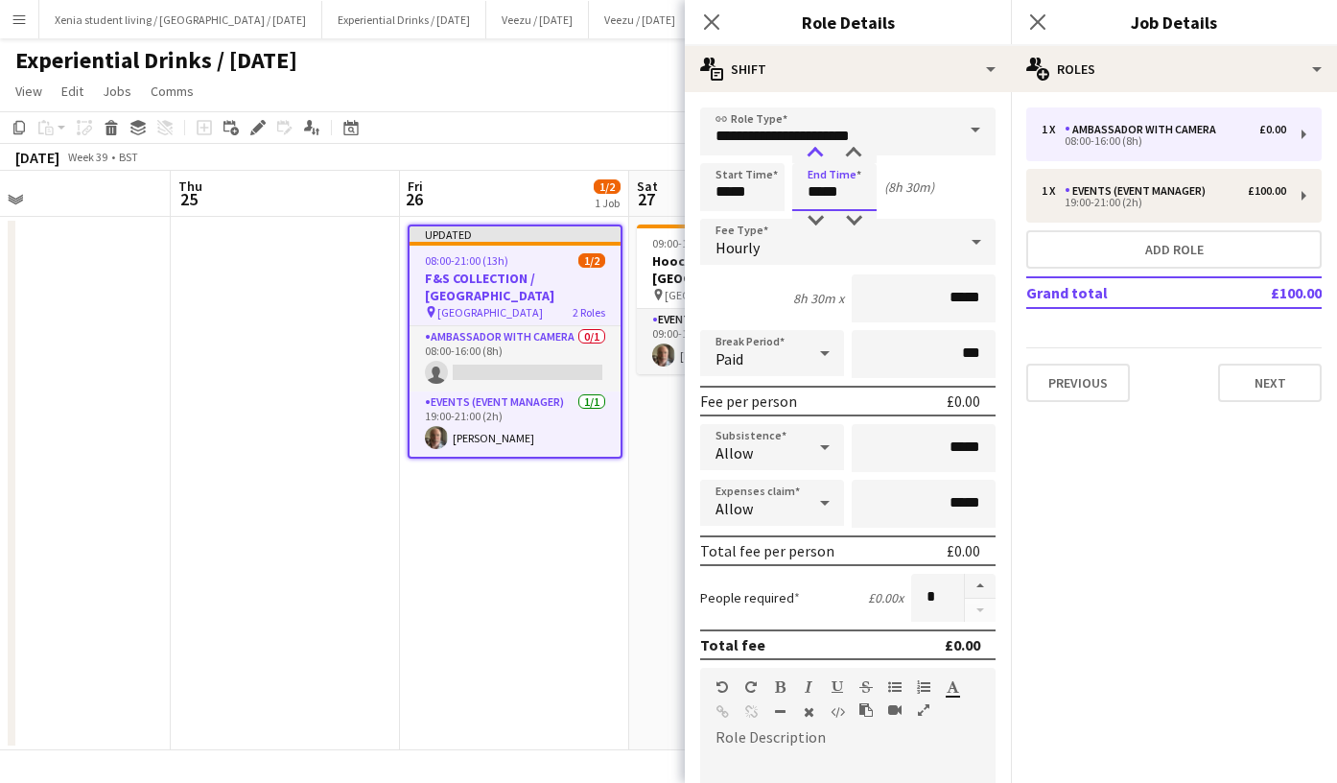
click at [817, 159] on div at bounding box center [815, 153] width 38 height 19
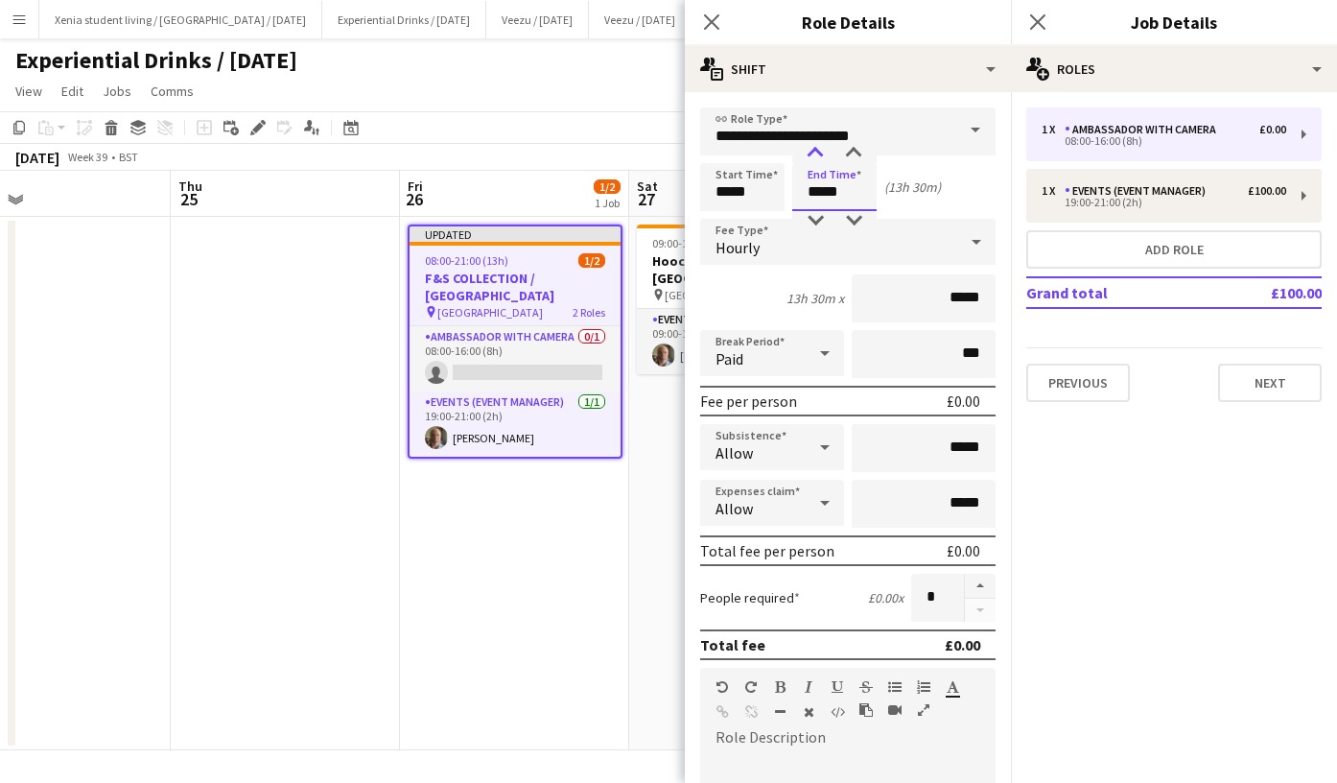
click at [817, 159] on div at bounding box center [815, 153] width 38 height 19
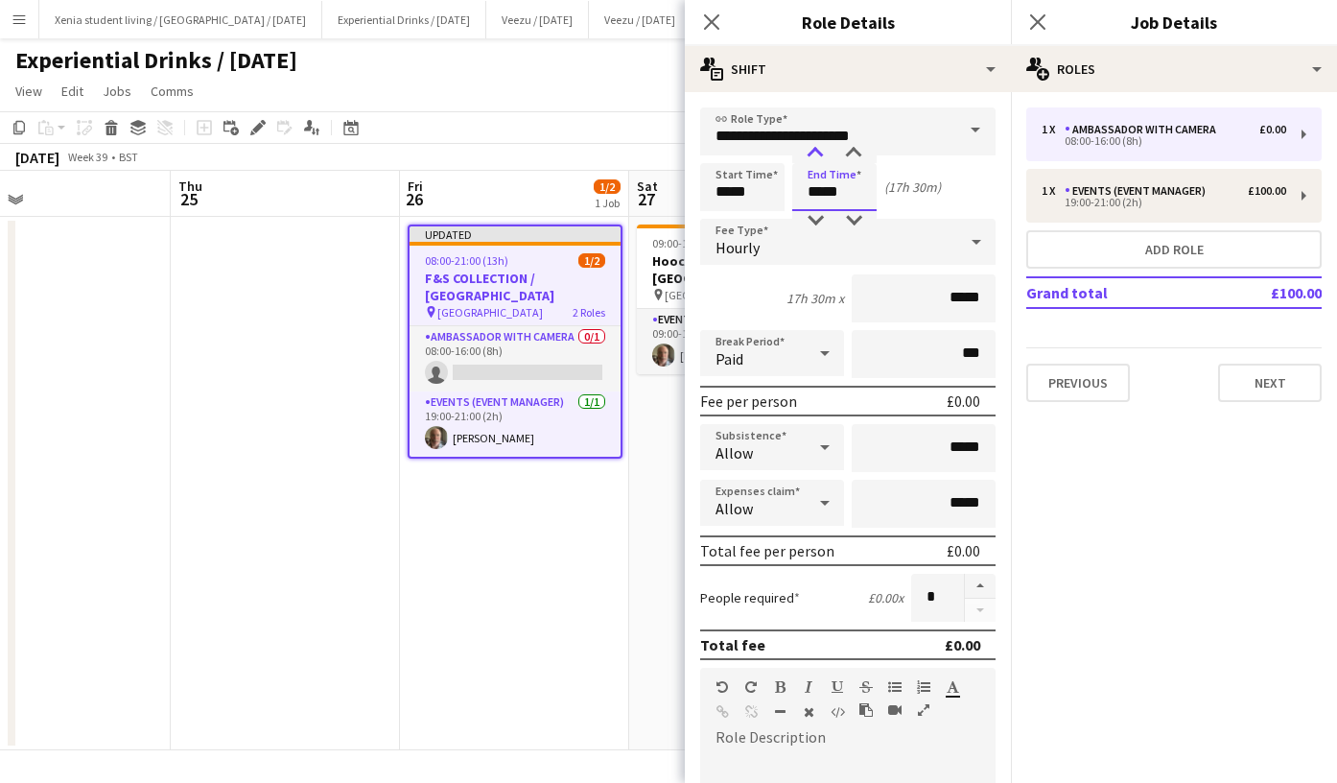
click at [817, 159] on div at bounding box center [815, 153] width 38 height 19
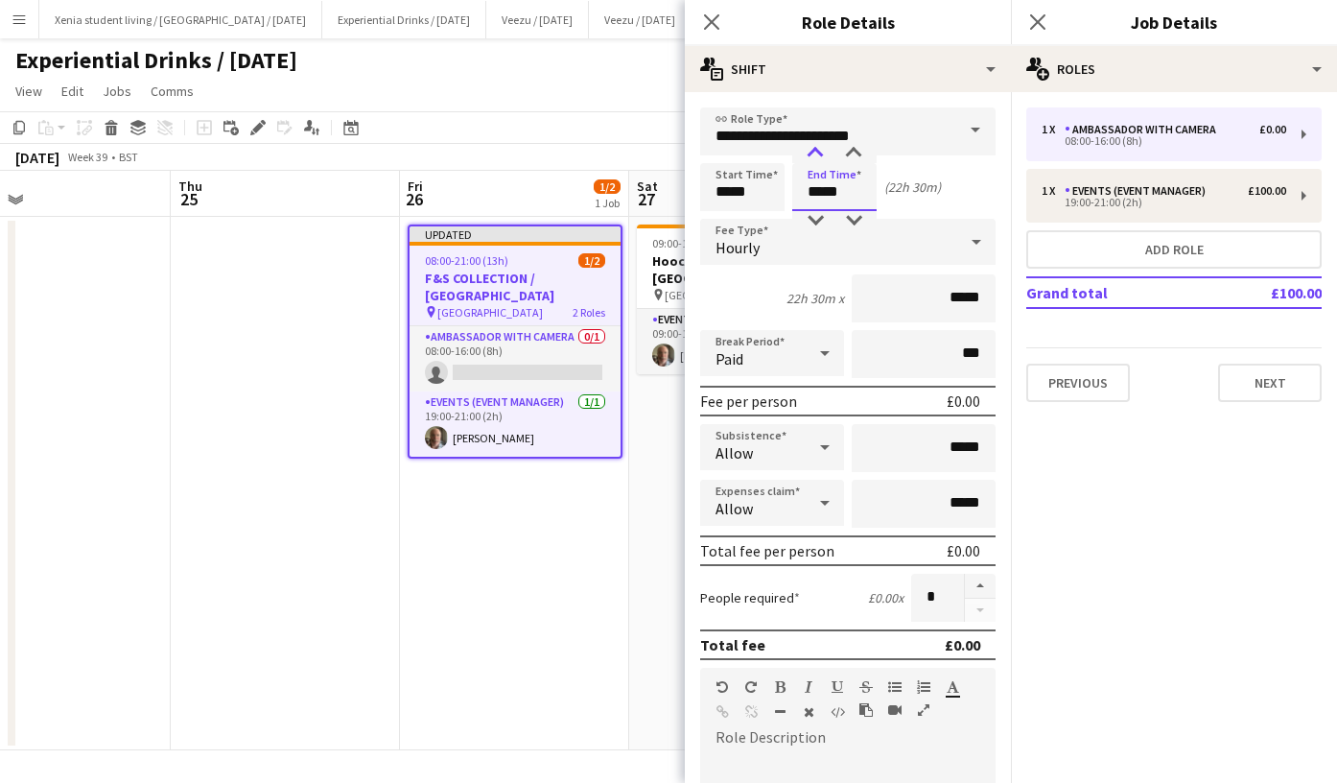
click at [817, 159] on div at bounding box center [815, 153] width 38 height 19
click at [854, 155] on div at bounding box center [854, 153] width 38 height 19
type input "*****"
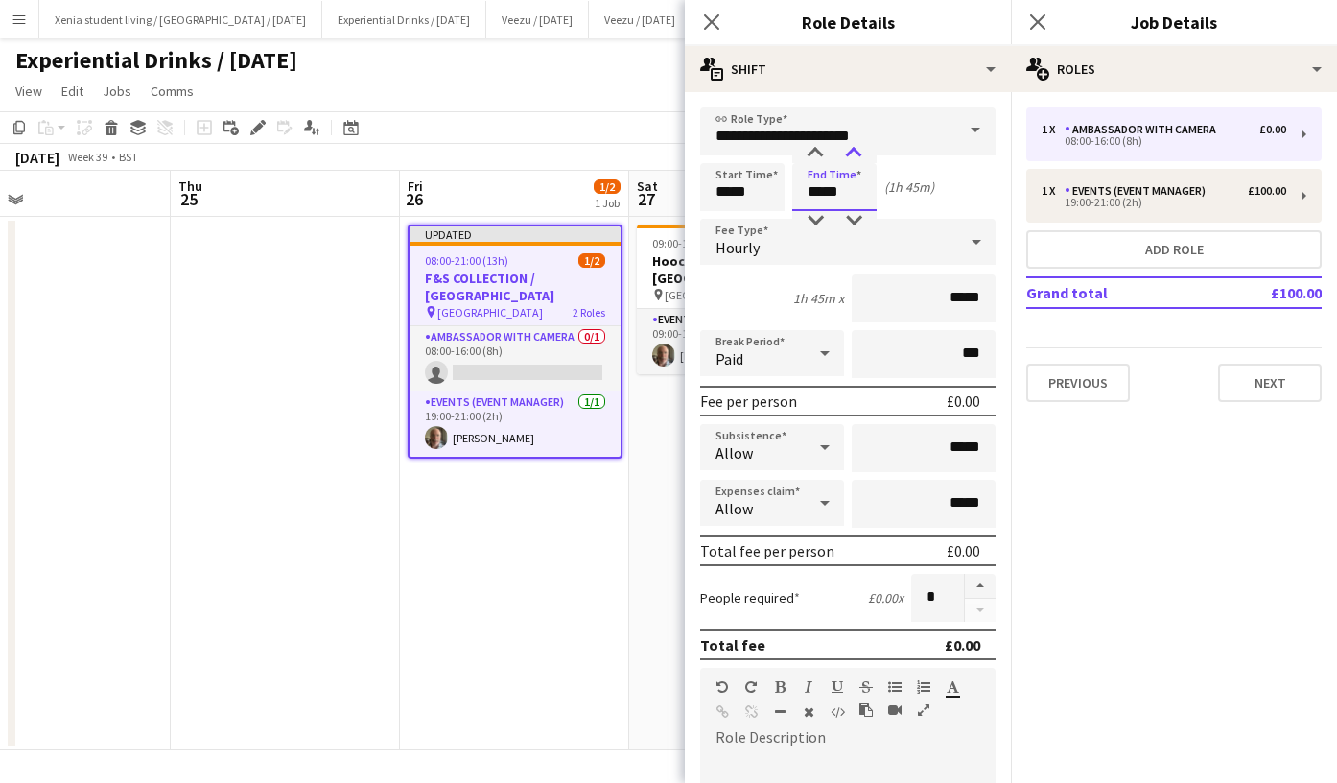
click at [854, 155] on div at bounding box center [854, 153] width 38 height 19
click at [942, 295] on input "*****" at bounding box center [924, 298] width 144 height 48
type input "******"
click at [941, 442] on input "*****" at bounding box center [924, 448] width 144 height 48
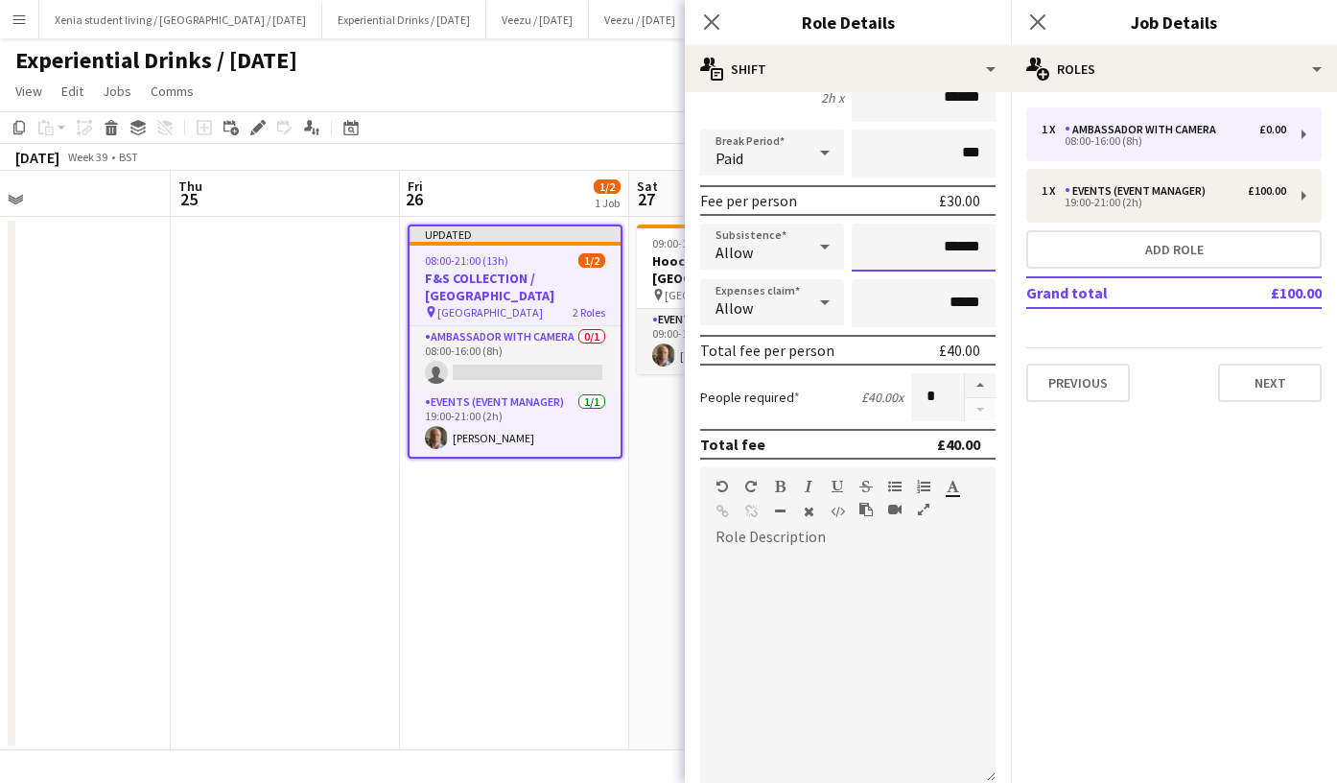
scroll to position [201, 0]
type input "******"
click at [824, 585] on div at bounding box center [848, 667] width 296 height 230
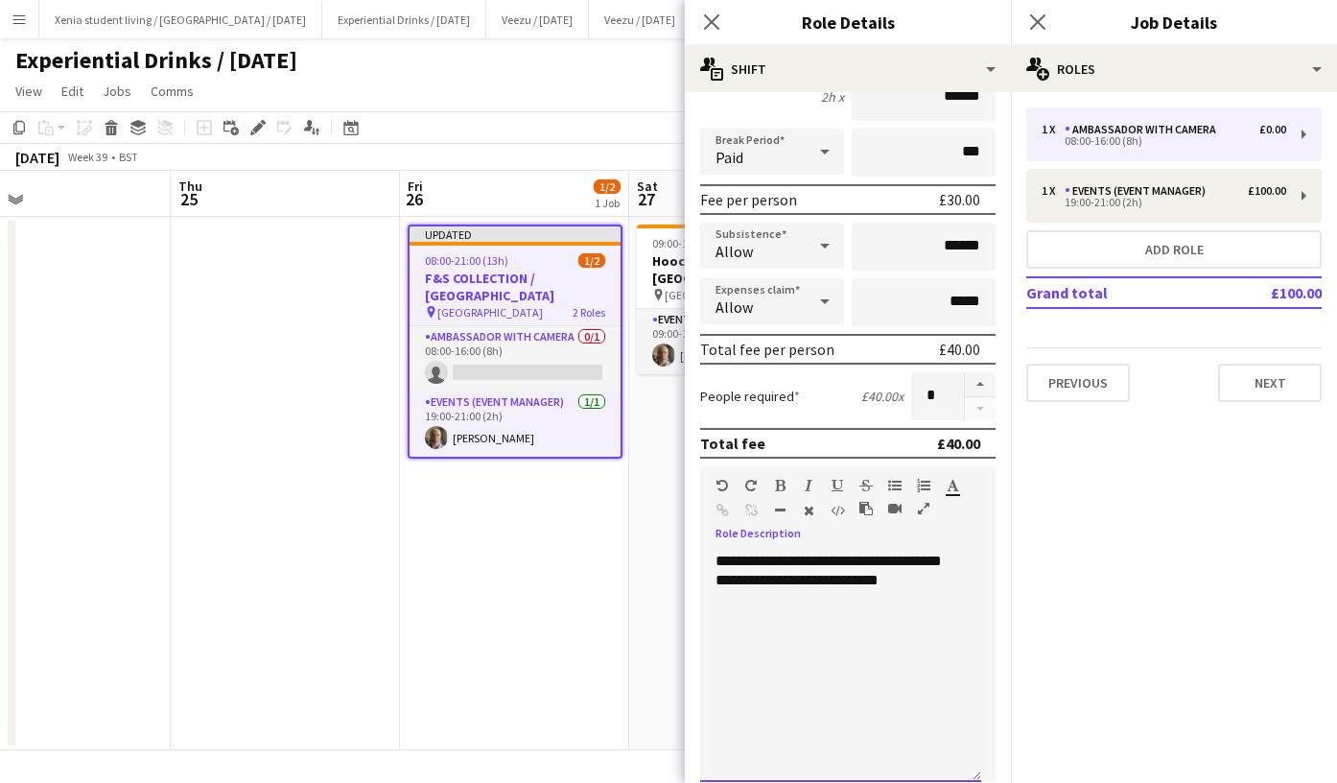
scroll to position [516, 0]
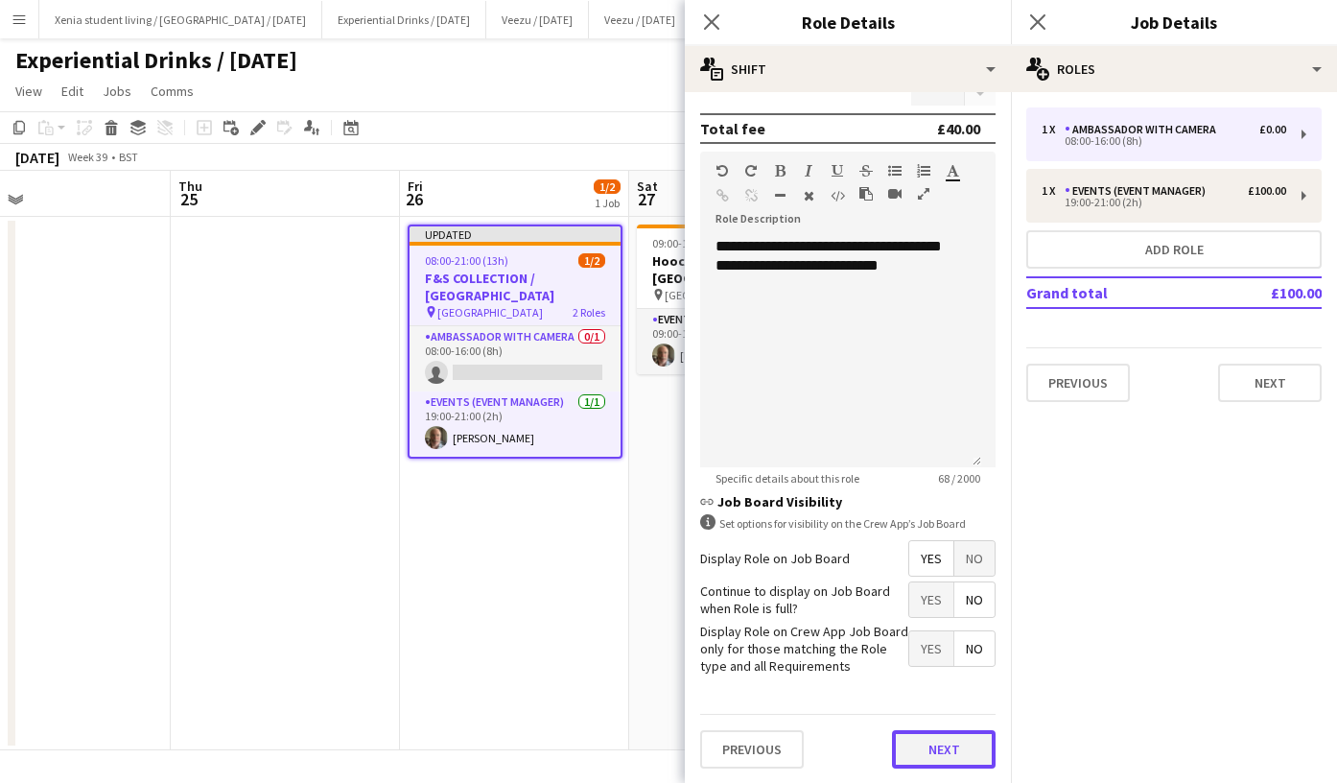
click at [926, 749] on button "Next" at bounding box center [944, 749] width 104 height 38
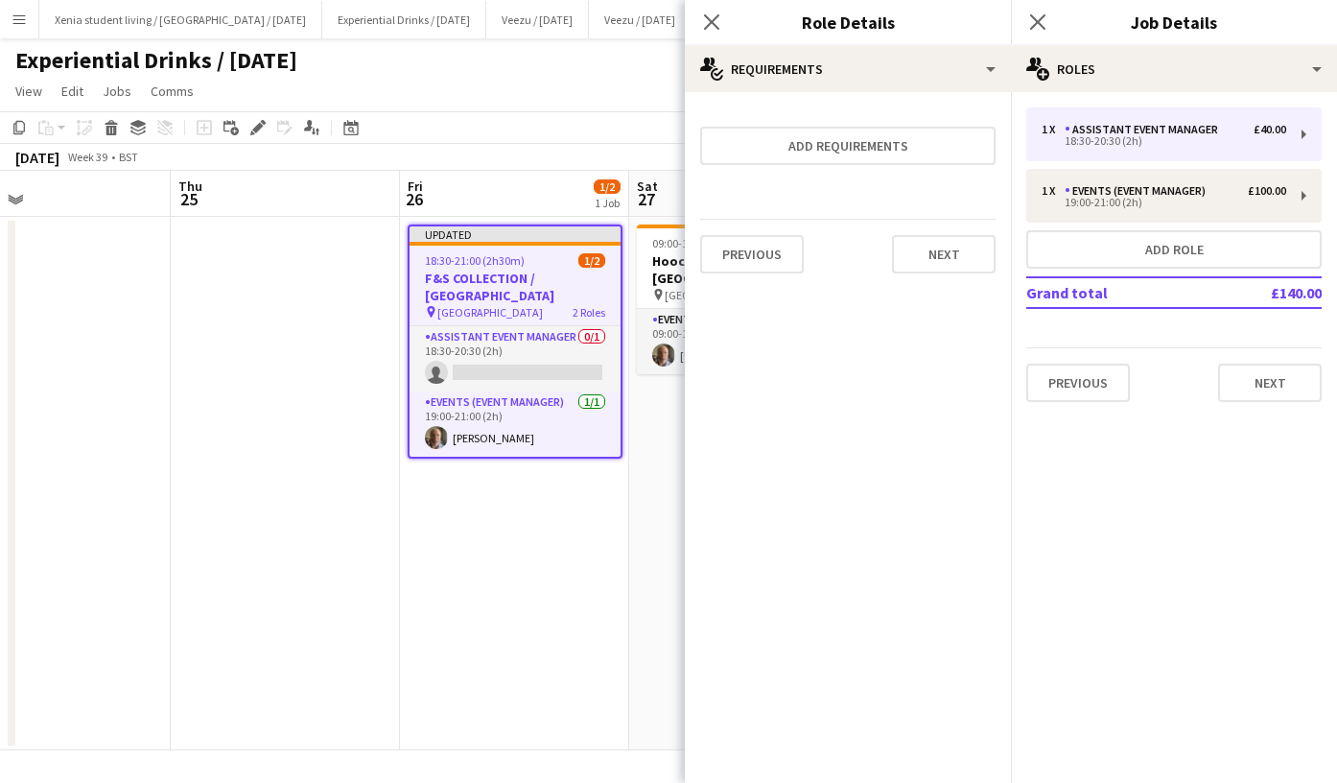
scroll to position [0, 0]
click at [950, 264] on button "Next" at bounding box center [944, 254] width 104 height 38
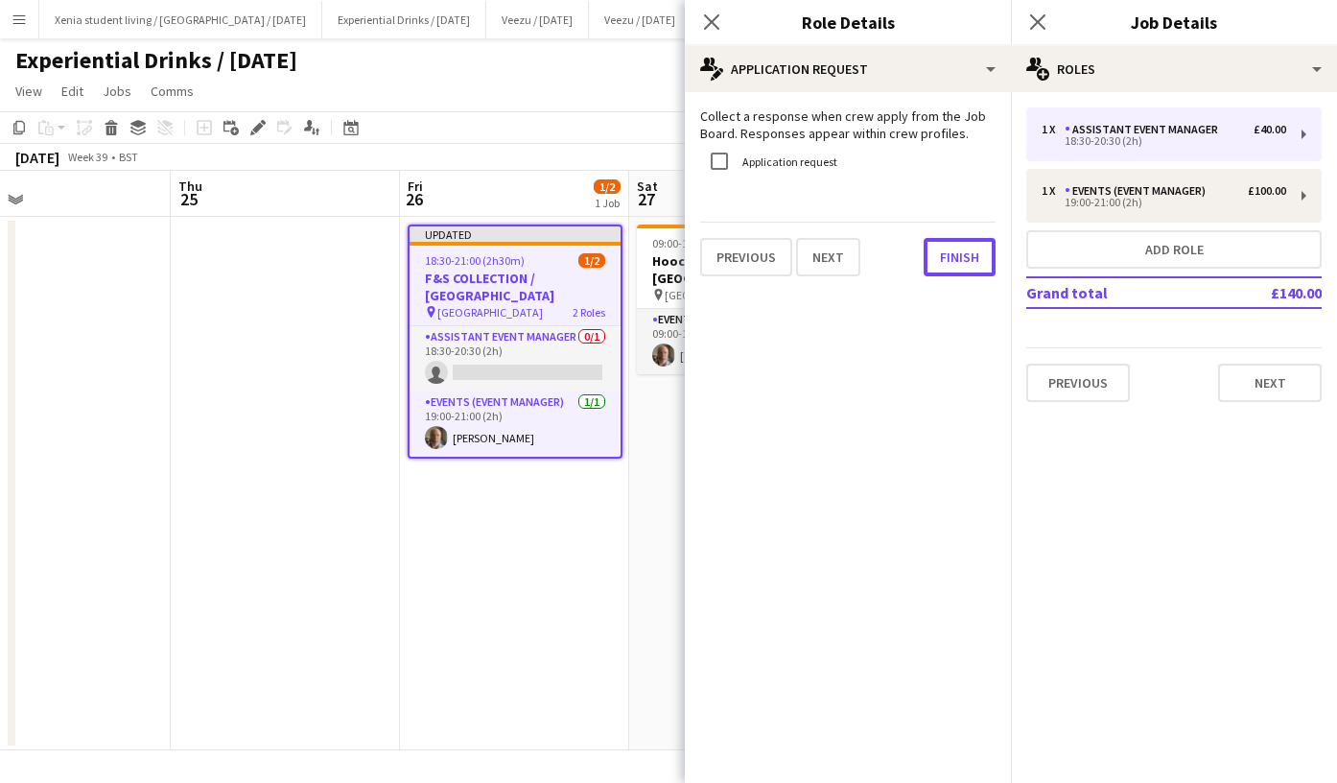
click at [950, 264] on button "Finish" at bounding box center [960, 257] width 72 height 38
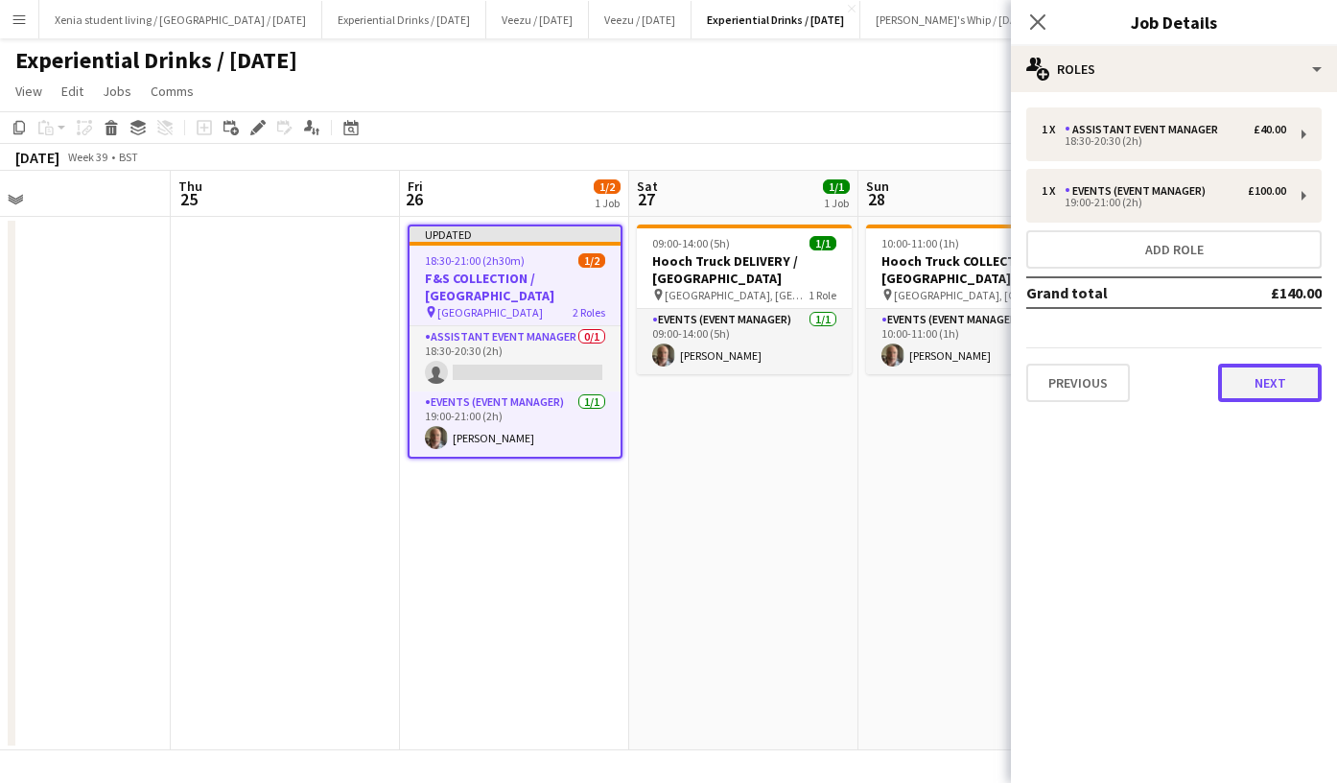
click at [1282, 387] on button "Next" at bounding box center [1270, 383] width 104 height 38
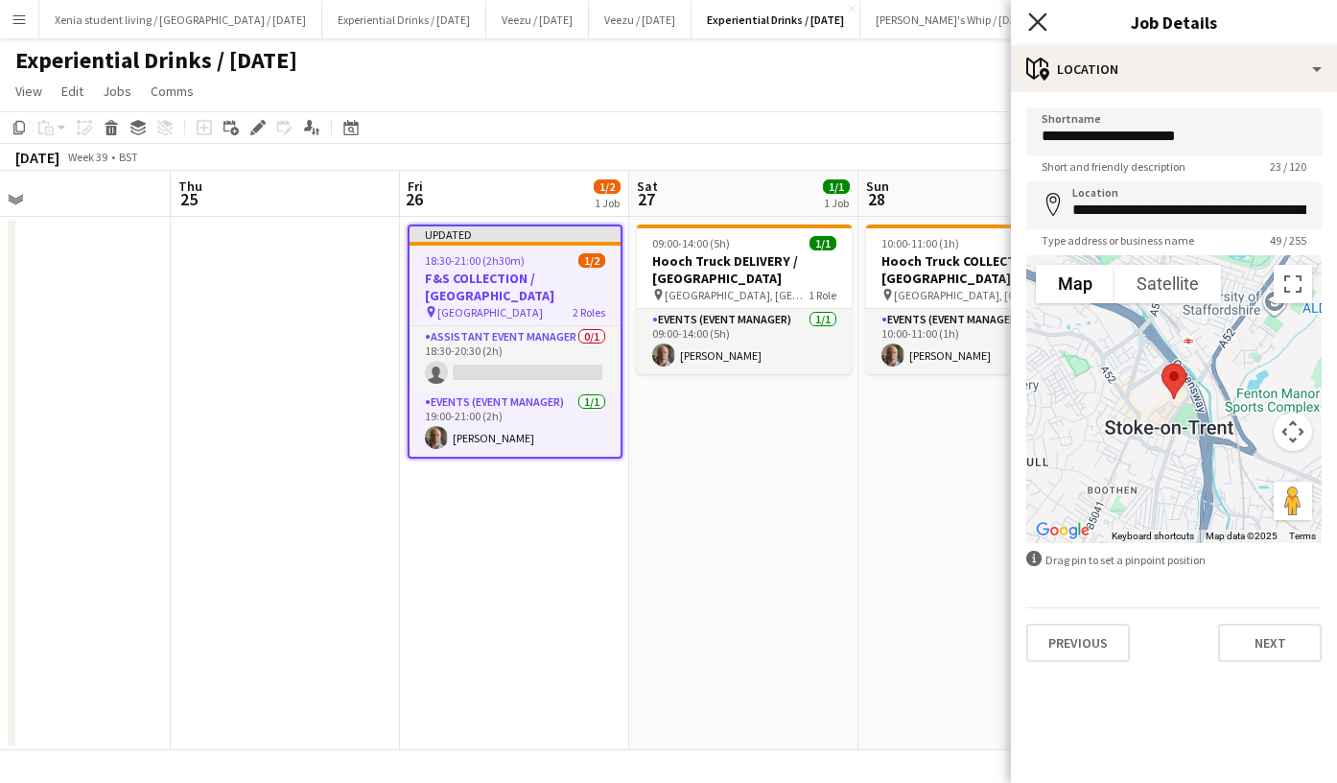
click at [1032, 25] on icon "Close pop-in" at bounding box center [1038, 21] width 18 height 18
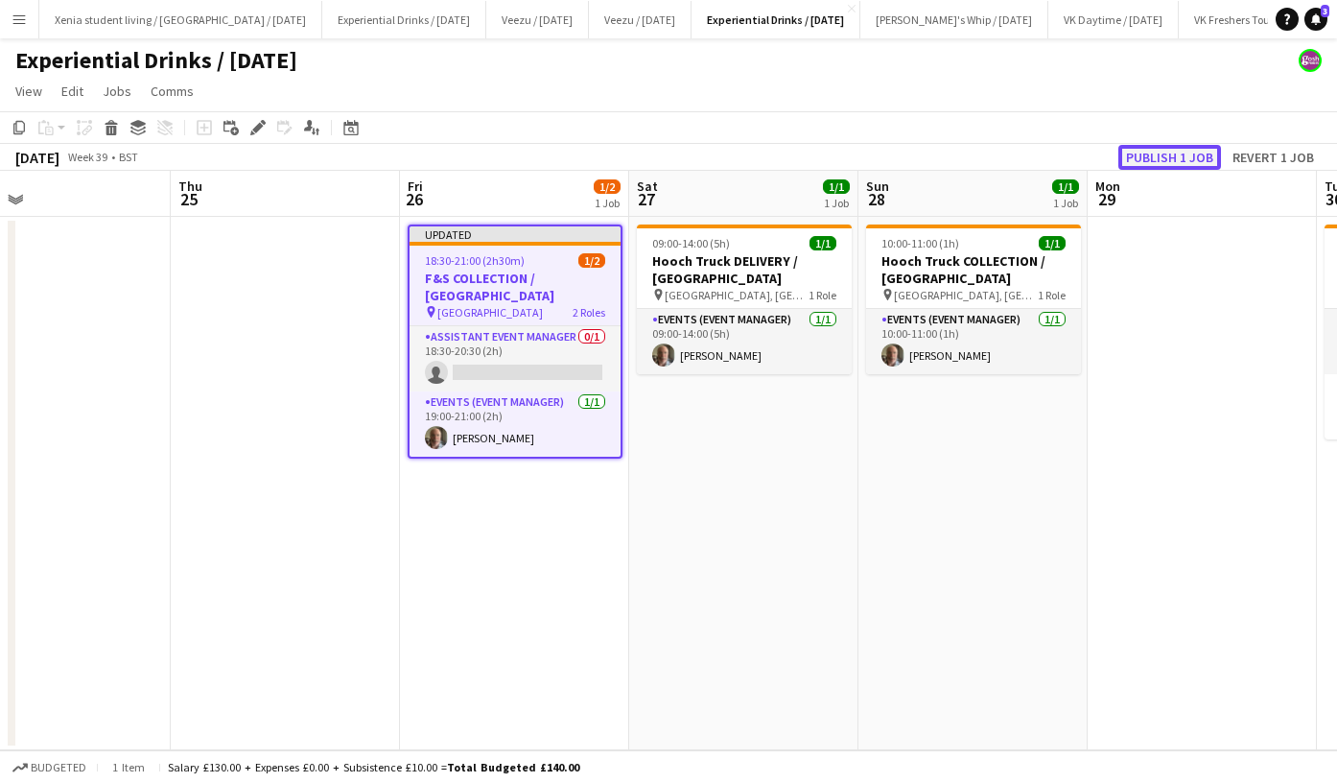
click at [1168, 149] on button "Publish 1 job" at bounding box center [1170, 157] width 103 height 25
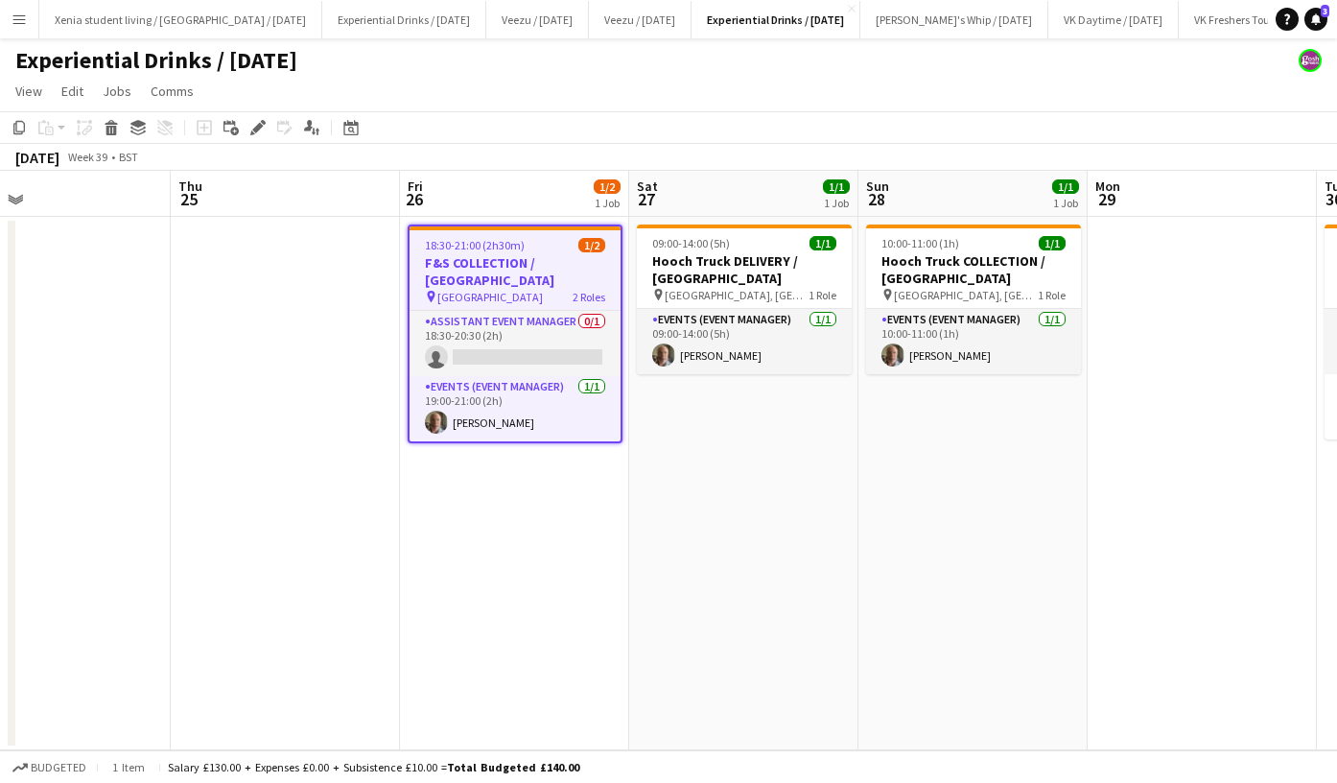
click at [532, 251] on div "18:30-21:00 (2h30m) 1/2" at bounding box center [515, 245] width 211 height 14
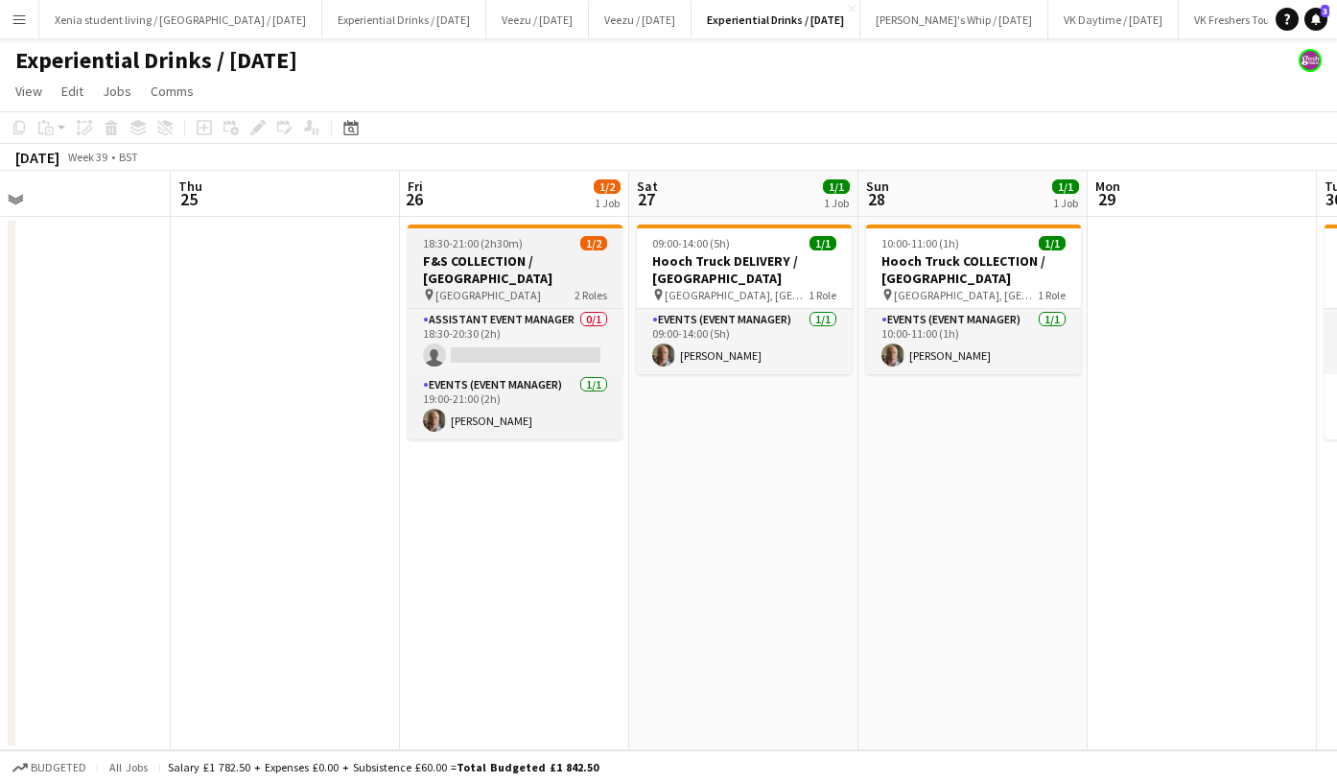
click at [532, 251] on app-job-card "18:30-21:00 (2h30m) 1/2 F&S COLLECTION / Stoke-on-Trent pin Stoke-on-Trent, ST4…" at bounding box center [515, 332] width 215 height 215
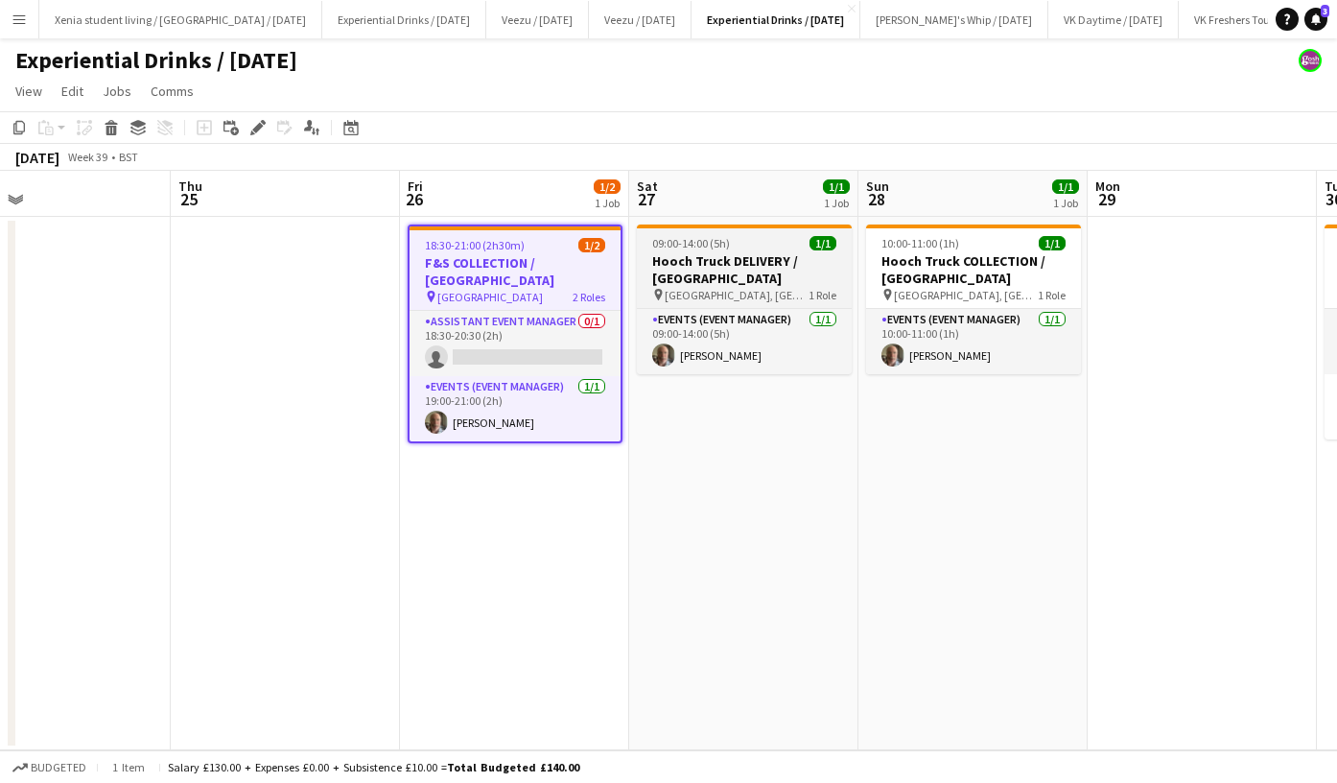
click at [708, 256] on h3 "Hooch Truck DELIVERY / Surrey" at bounding box center [744, 269] width 215 height 35
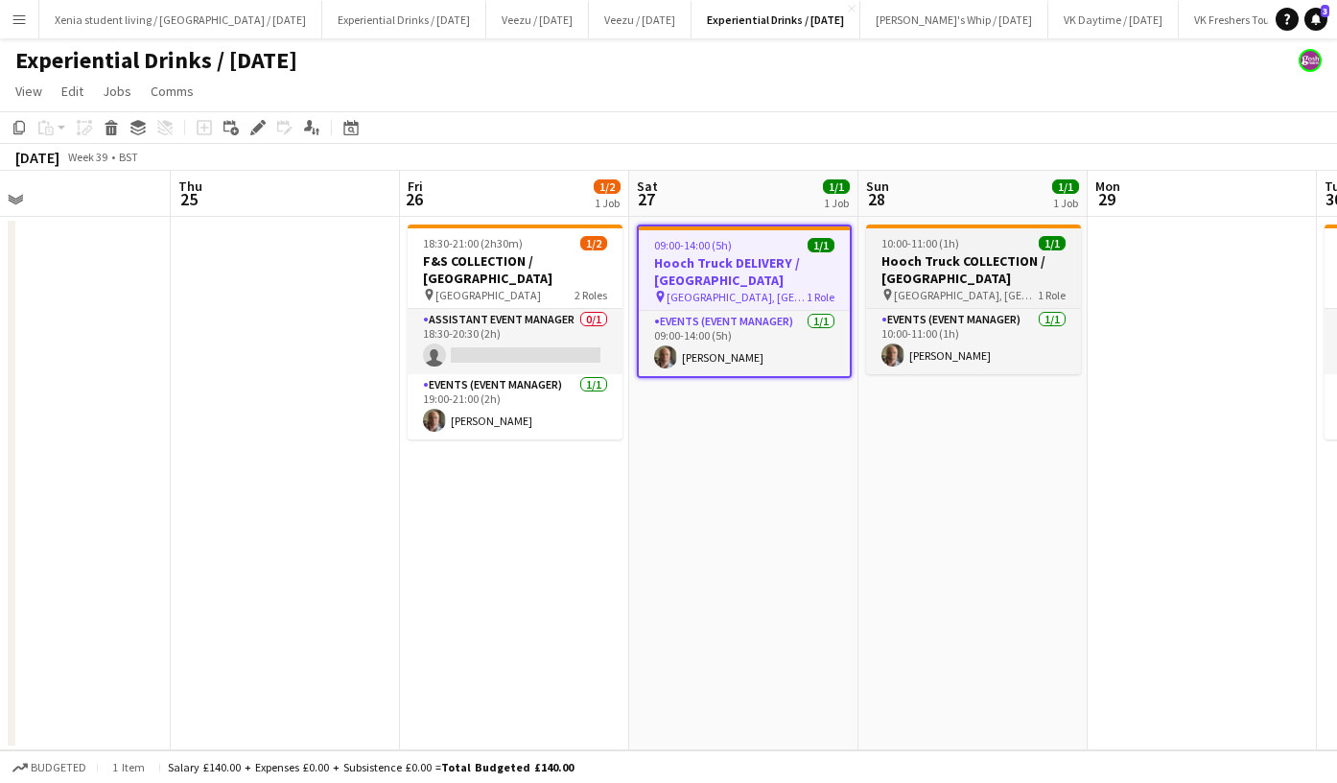
click at [926, 252] on h3 "Hooch Truck COLLECTION / Surrey" at bounding box center [973, 269] width 215 height 35
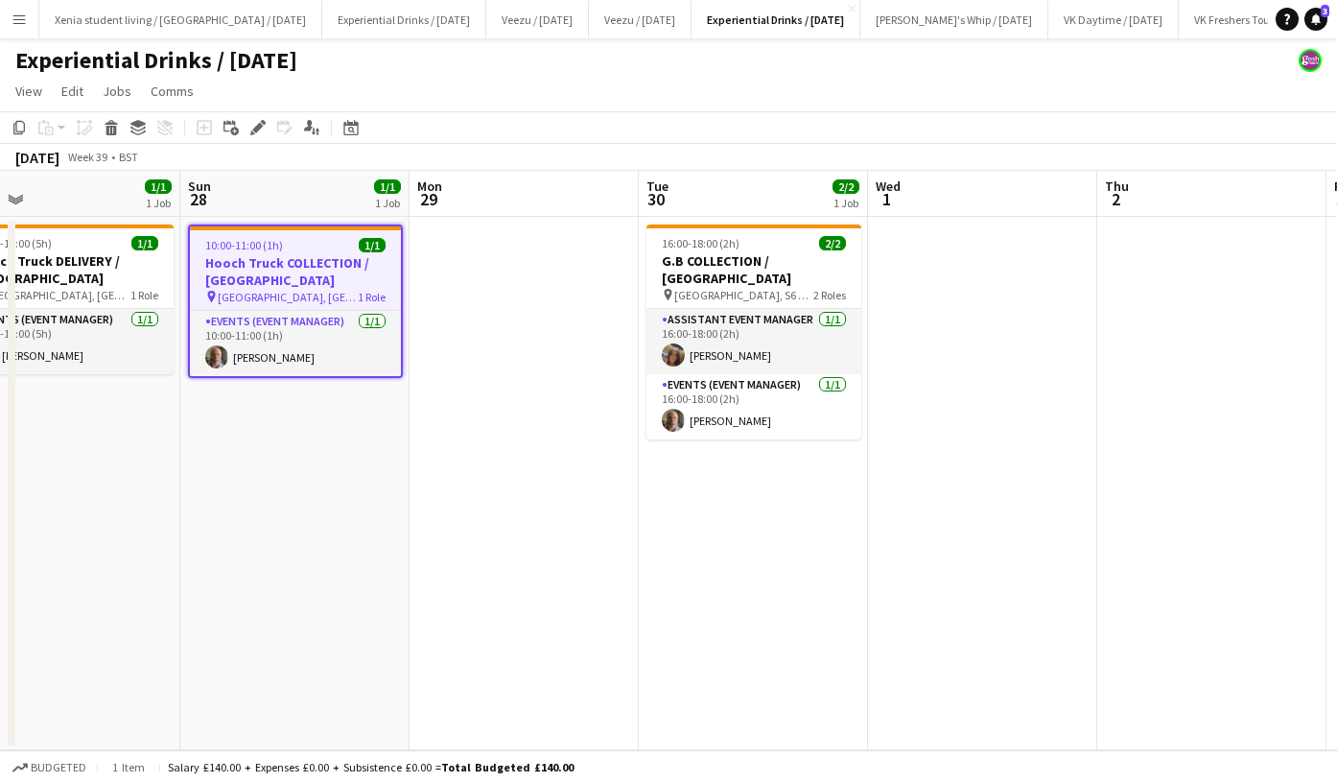
scroll to position [0, 734]
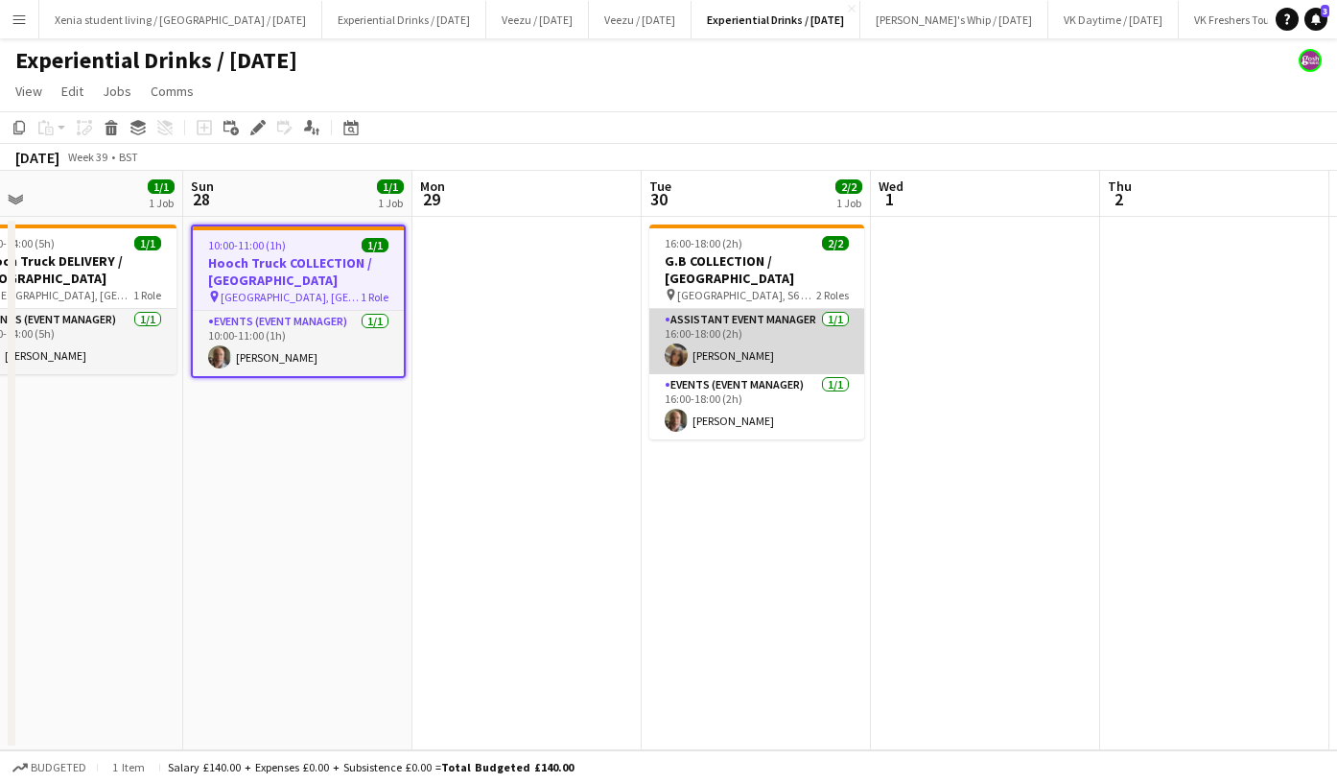
click at [756, 335] on app-card-role "Assistant Event Manager 1/1 16:00-18:00 (2h) Maylinda Perlesi" at bounding box center [757, 341] width 215 height 65
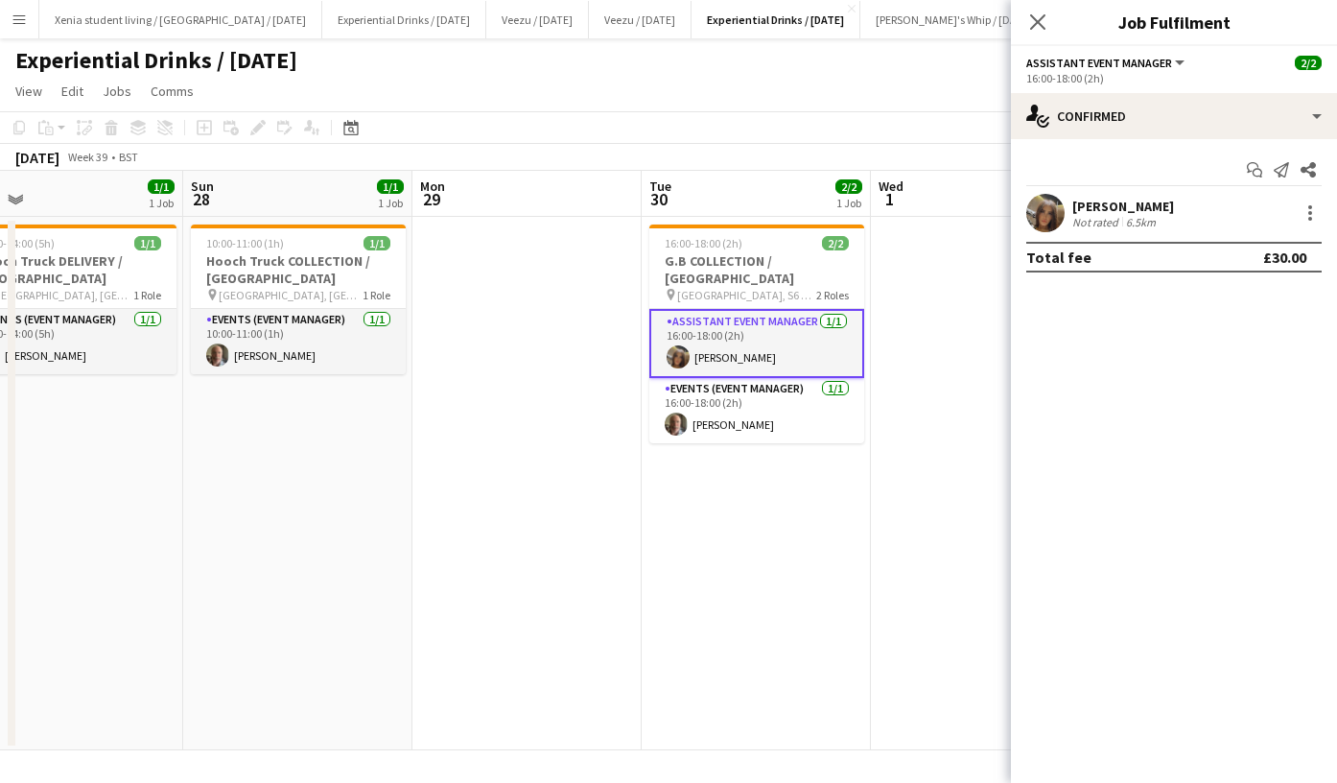
click at [1136, 201] on div "Maylinda Perlesi" at bounding box center [1124, 206] width 102 height 17
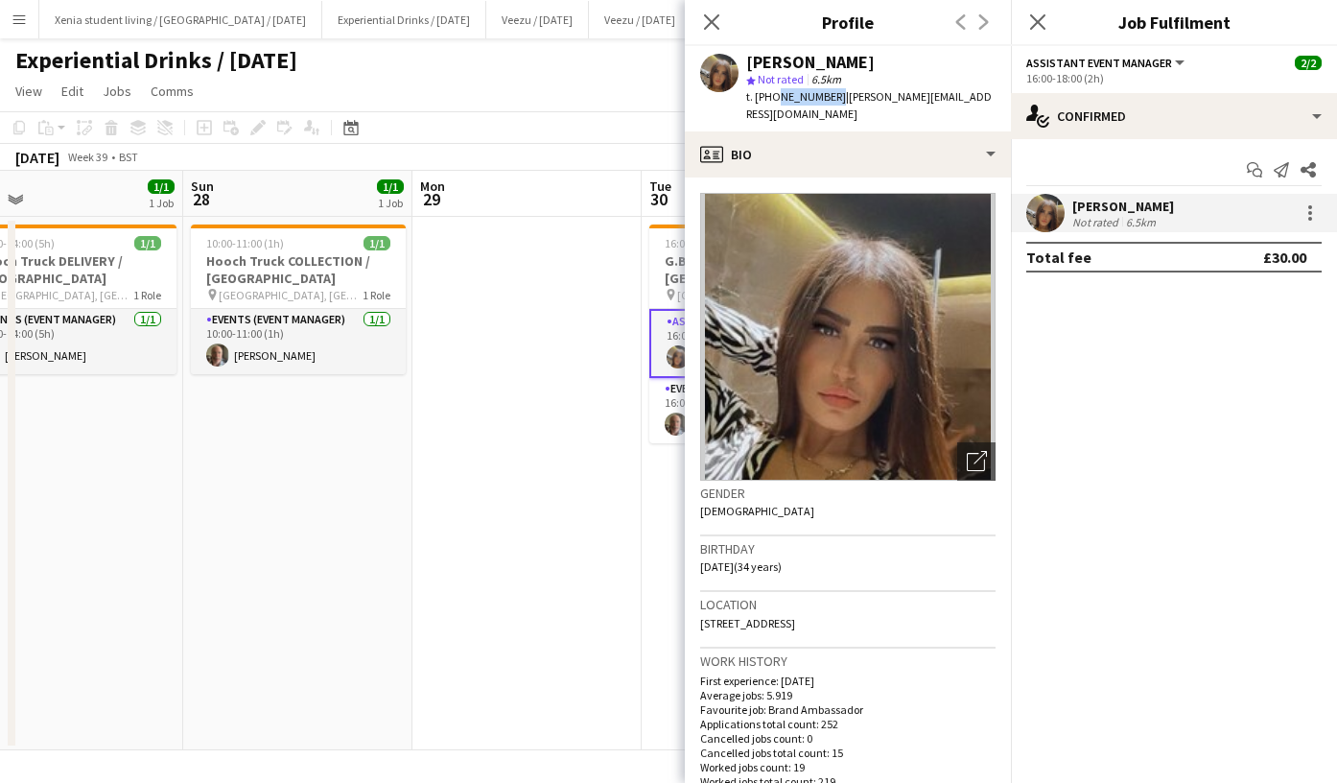
drag, startPoint x: 772, startPoint y: 95, endPoint x: 827, endPoint y: 97, distance: 54.7
click at [827, 97] on span "t. +447398622413" at bounding box center [796, 96] width 100 height 14
drag, startPoint x: 827, startPoint y: 97, endPoint x: 775, endPoint y: 93, distance: 52.0
click at [775, 93] on span "t. +447398622413" at bounding box center [796, 96] width 100 height 14
copy span "7398622413"
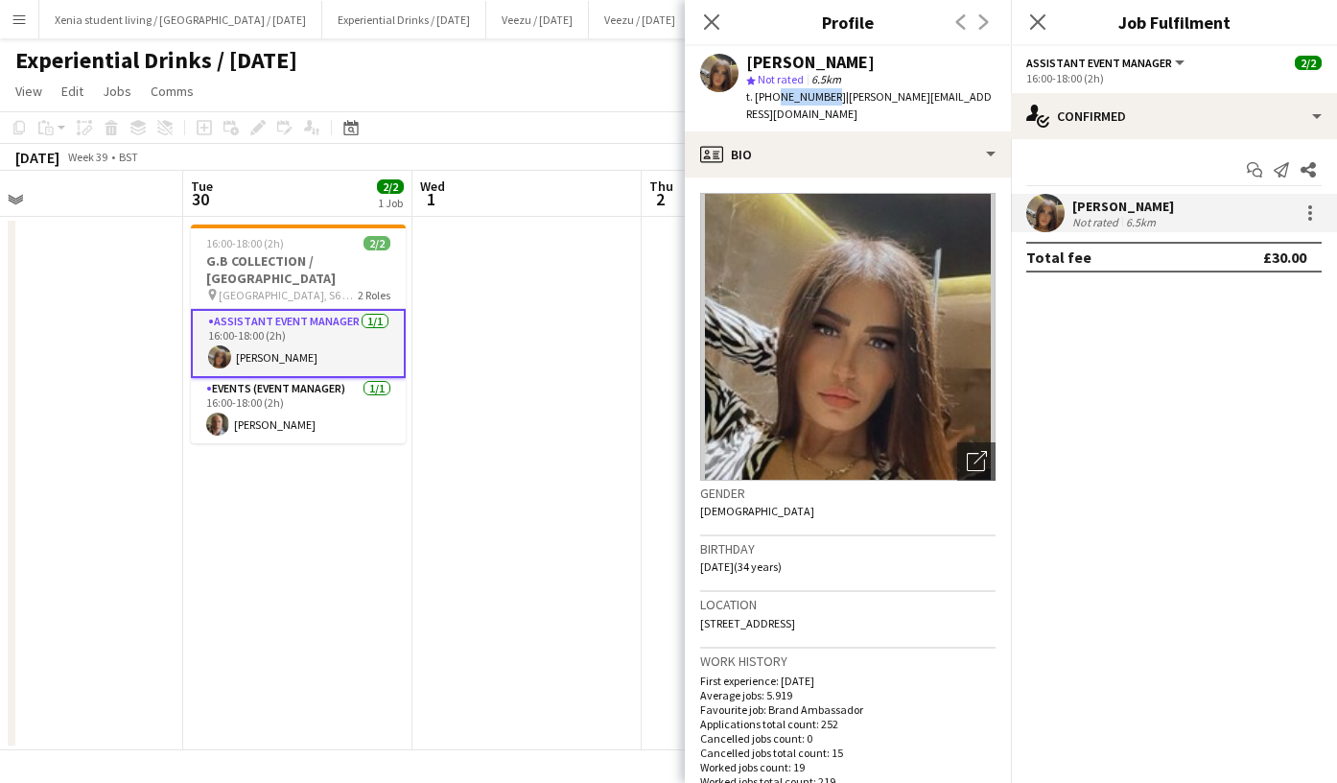
scroll to position [0, 667]
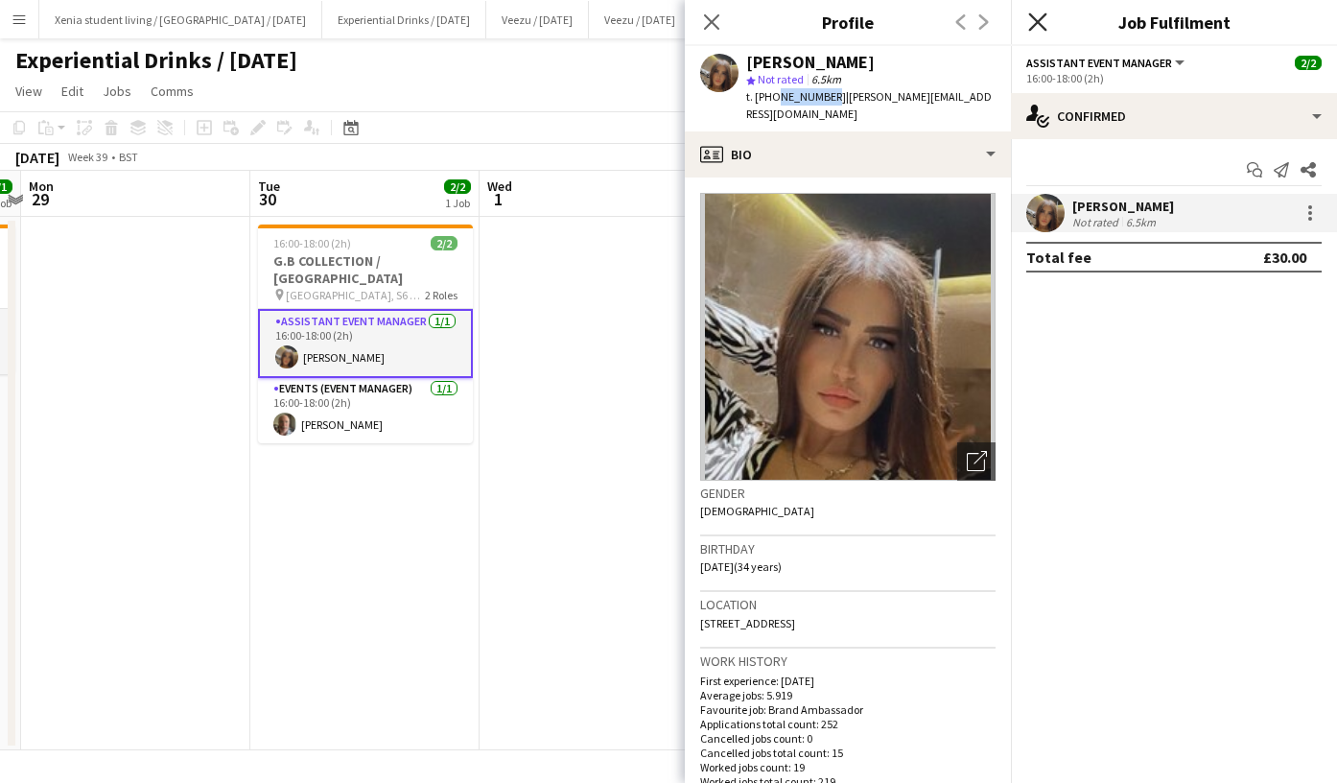
click at [1038, 27] on icon "Close pop-in" at bounding box center [1038, 21] width 18 height 18
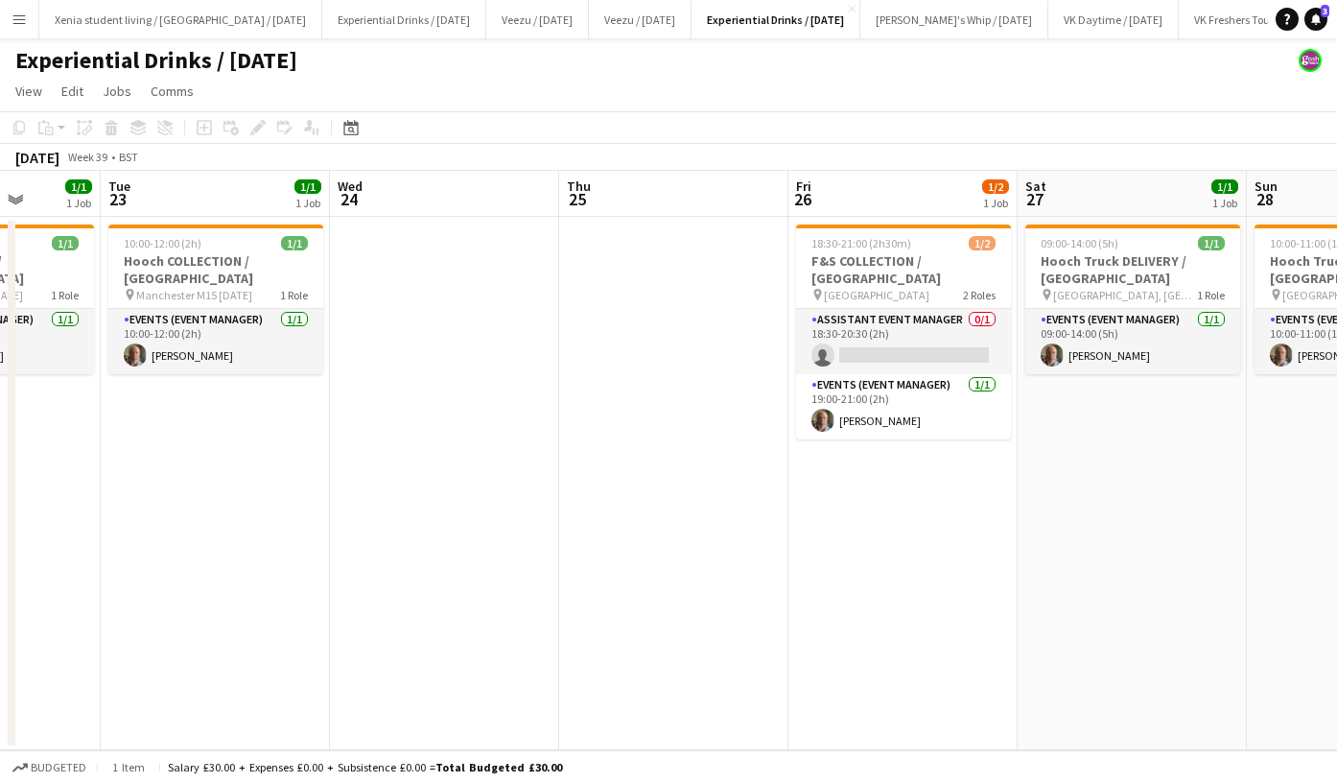
scroll to position [0, 588]
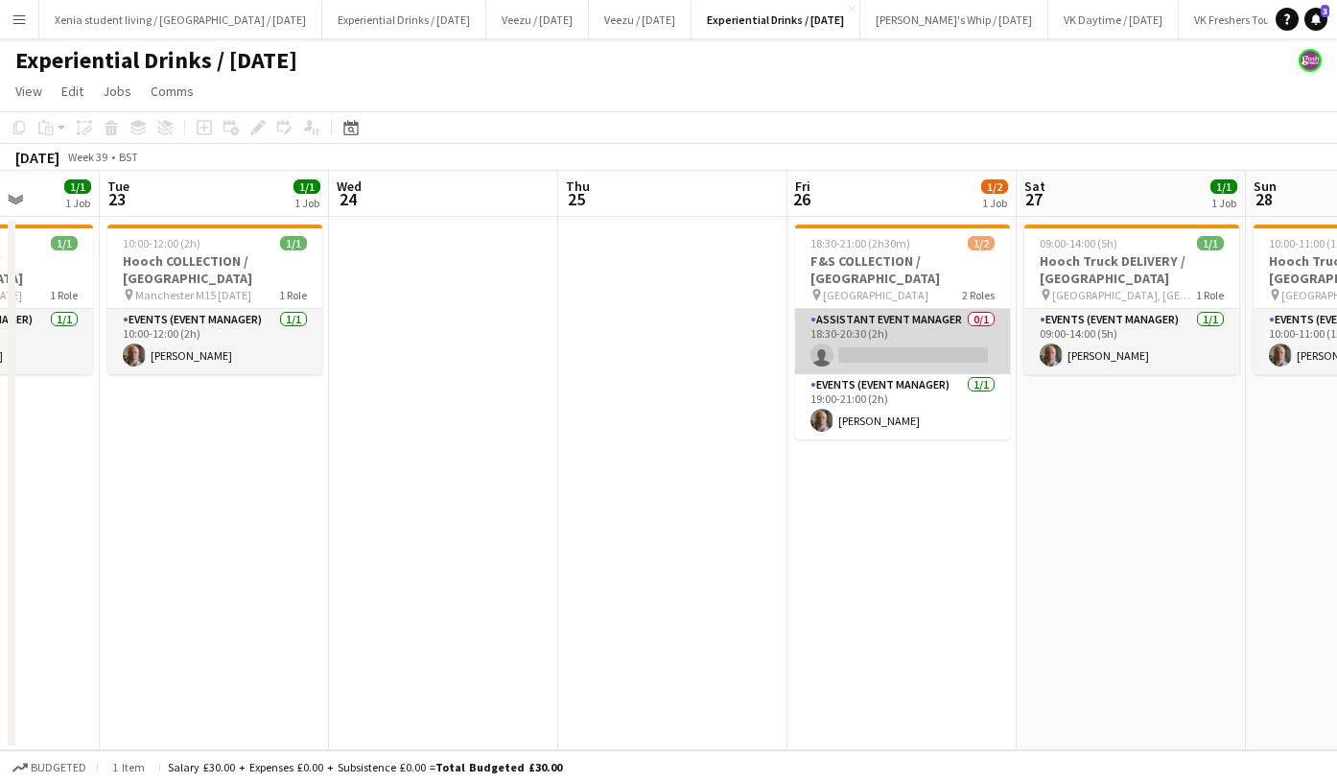
click at [911, 350] on app-card-role "Assistant Event Manager 0/1 18:30-20:30 (2h) single-neutral-actions" at bounding box center [902, 341] width 215 height 65
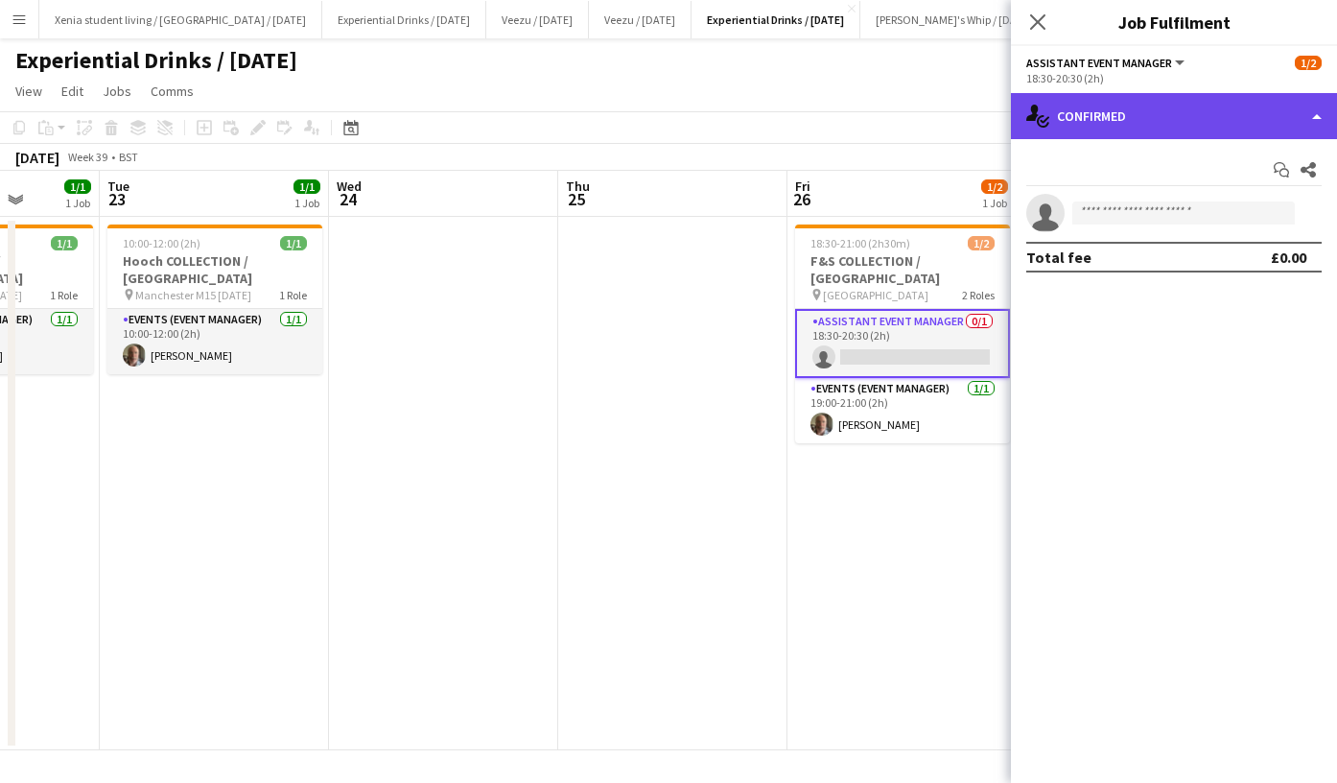
click at [1136, 119] on div "single-neutral-actions-check-2 Confirmed" at bounding box center [1174, 116] width 326 height 46
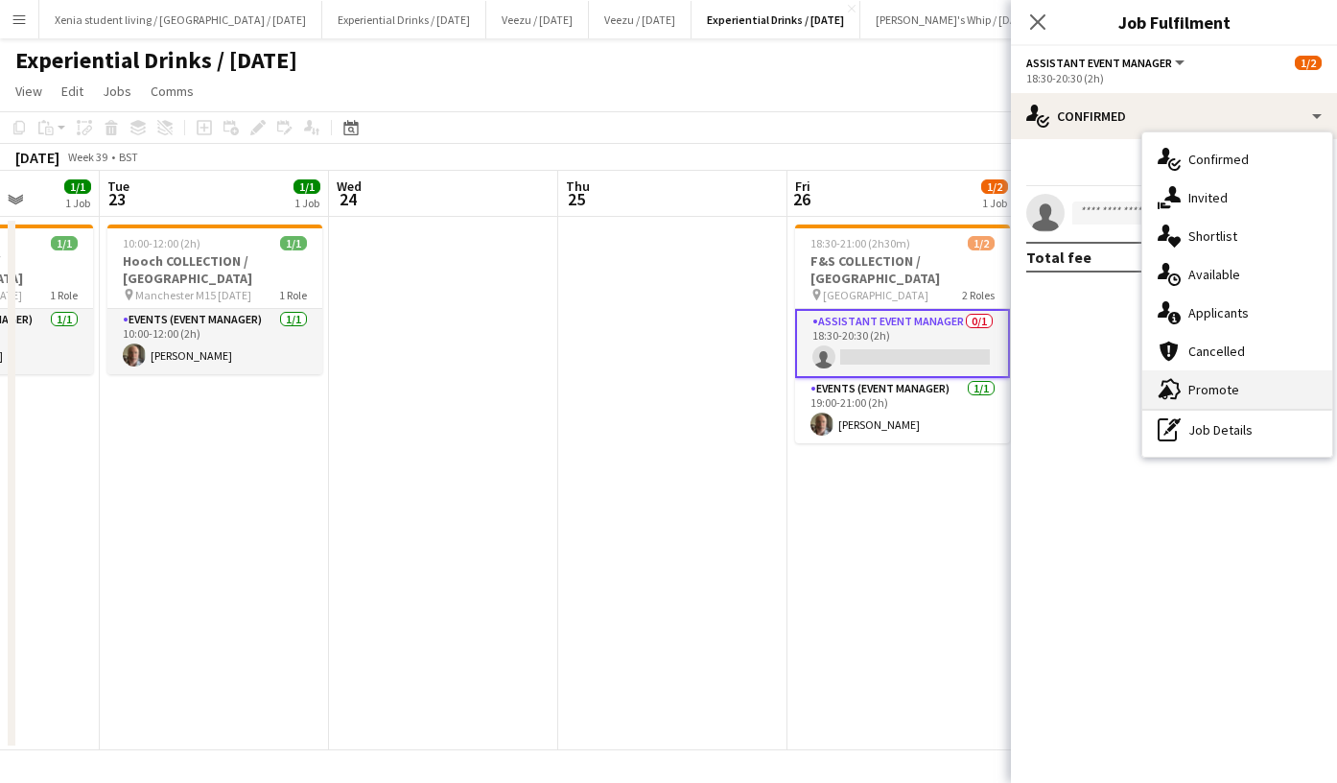
click at [1230, 383] on span "Promote" at bounding box center [1214, 389] width 51 height 17
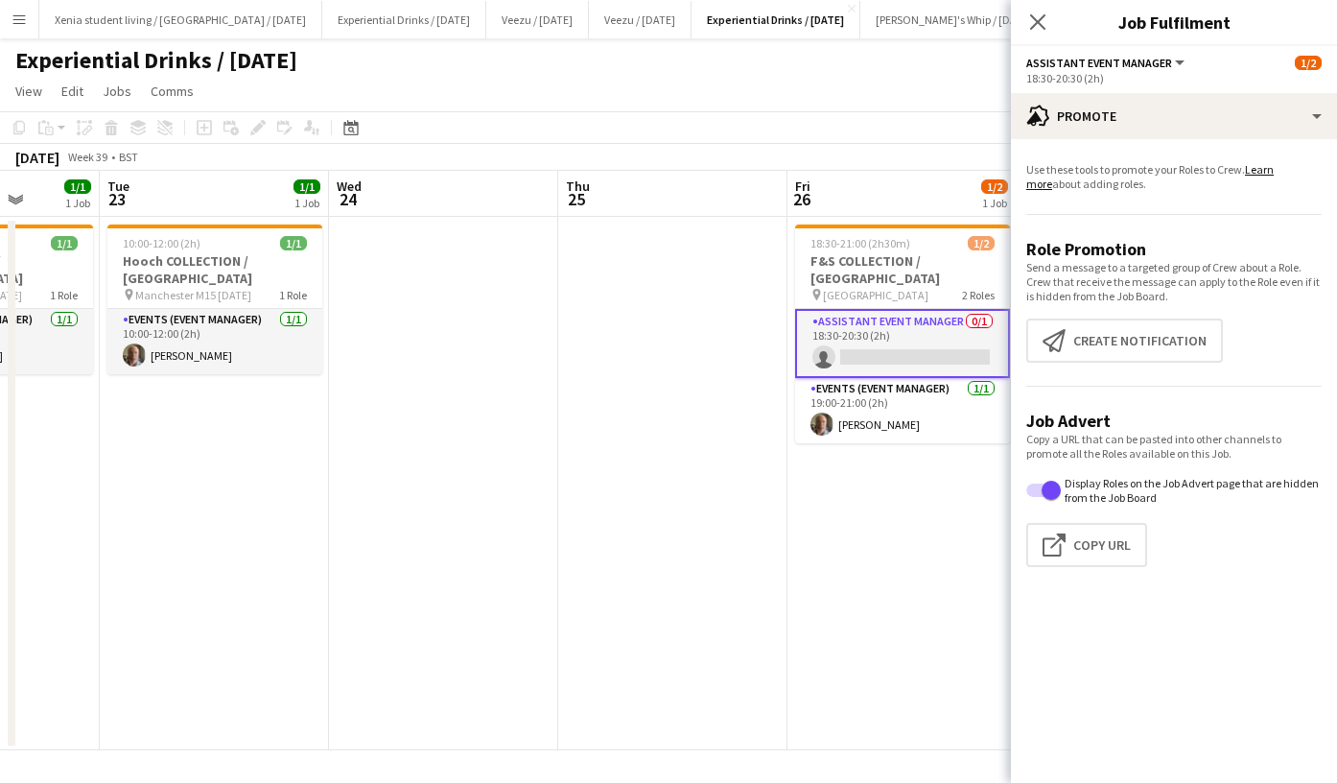
scroll to position [0, 657]
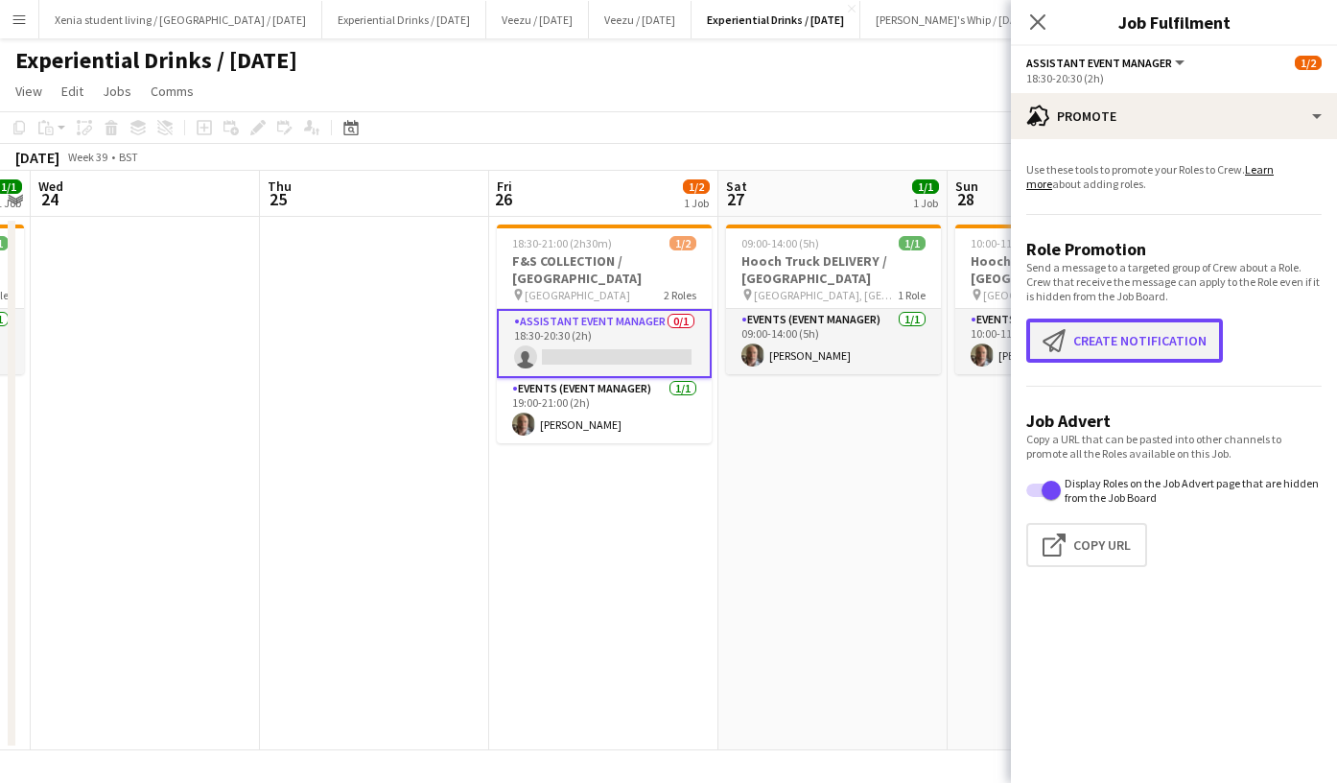
click at [1166, 352] on button "Create notification Create notification" at bounding box center [1125, 341] width 197 height 44
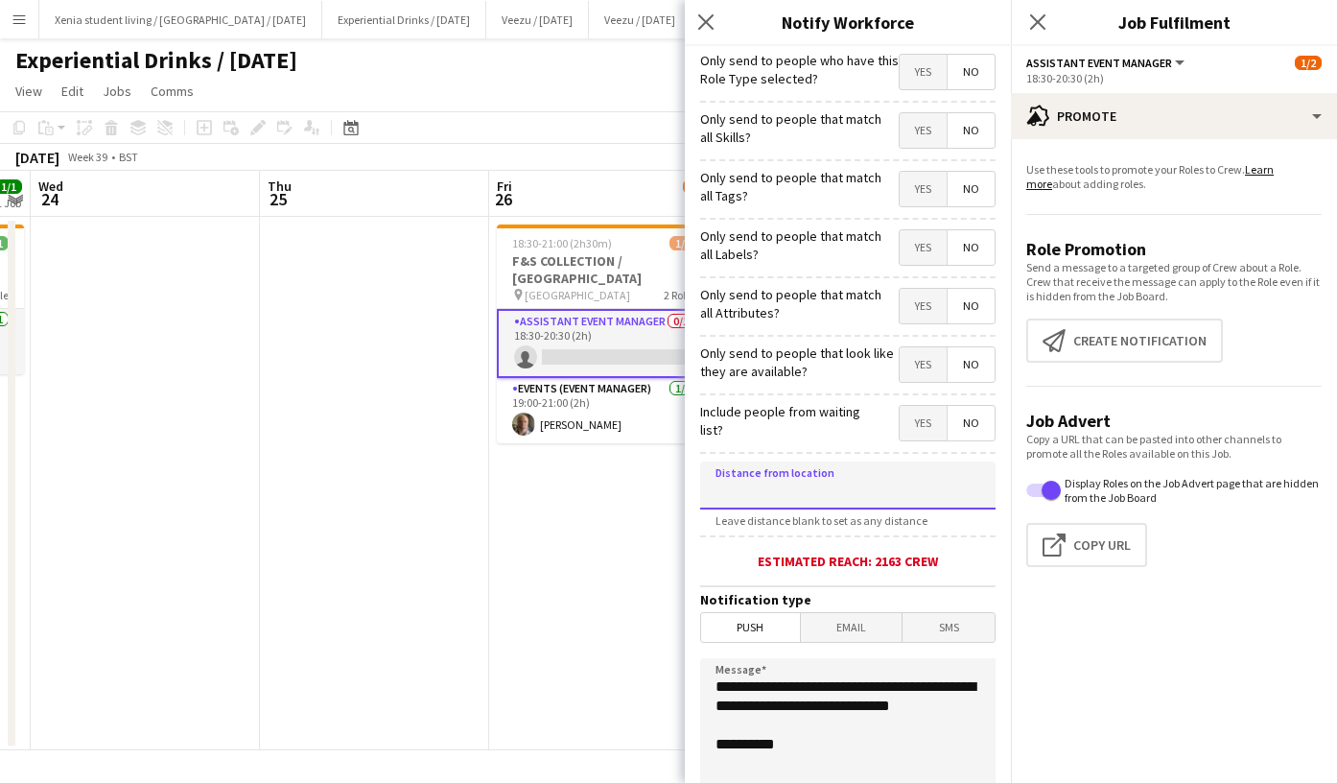
click at [851, 489] on input at bounding box center [848, 485] width 296 height 48
type input "****"
type input "*****"
click at [939, 628] on span "SMS" at bounding box center [949, 627] width 92 height 29
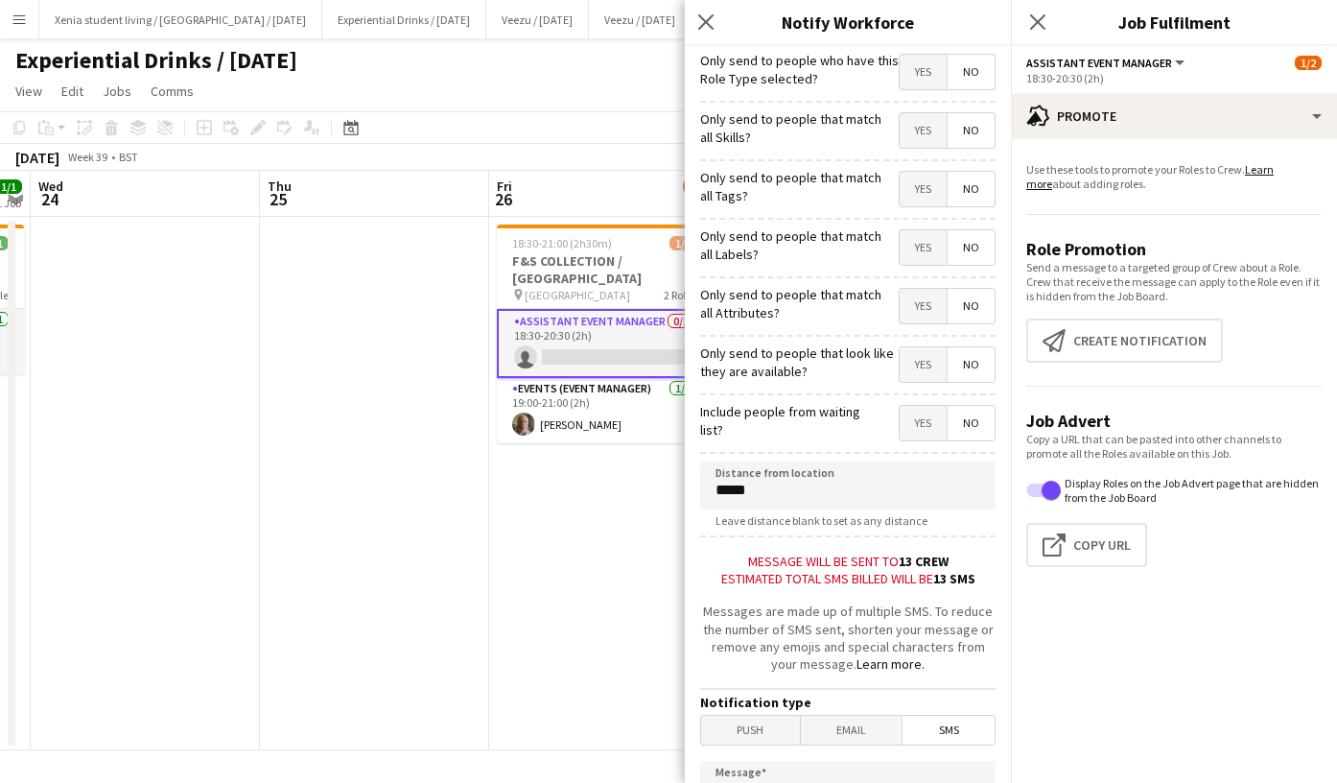
scroll to position [189, 0]
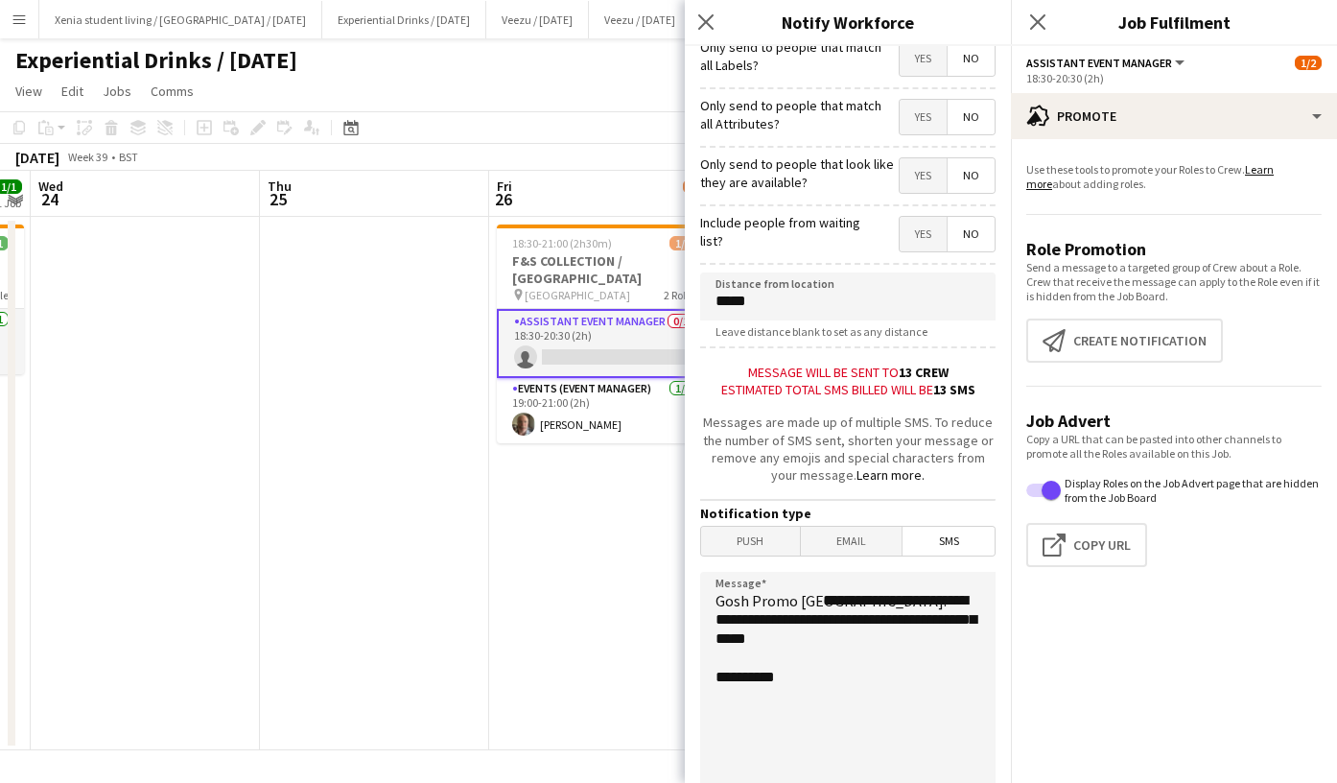
click at [955, 560] on form "**********" at bounding box center [848, 413] width 326 height 1113
click at [955, 556] on span "SMS" at bounding box center [949, 541] width 92 height 29
click at [917, 611] on textarea "**********" at bounding box center [848, 689] width 296 height 235
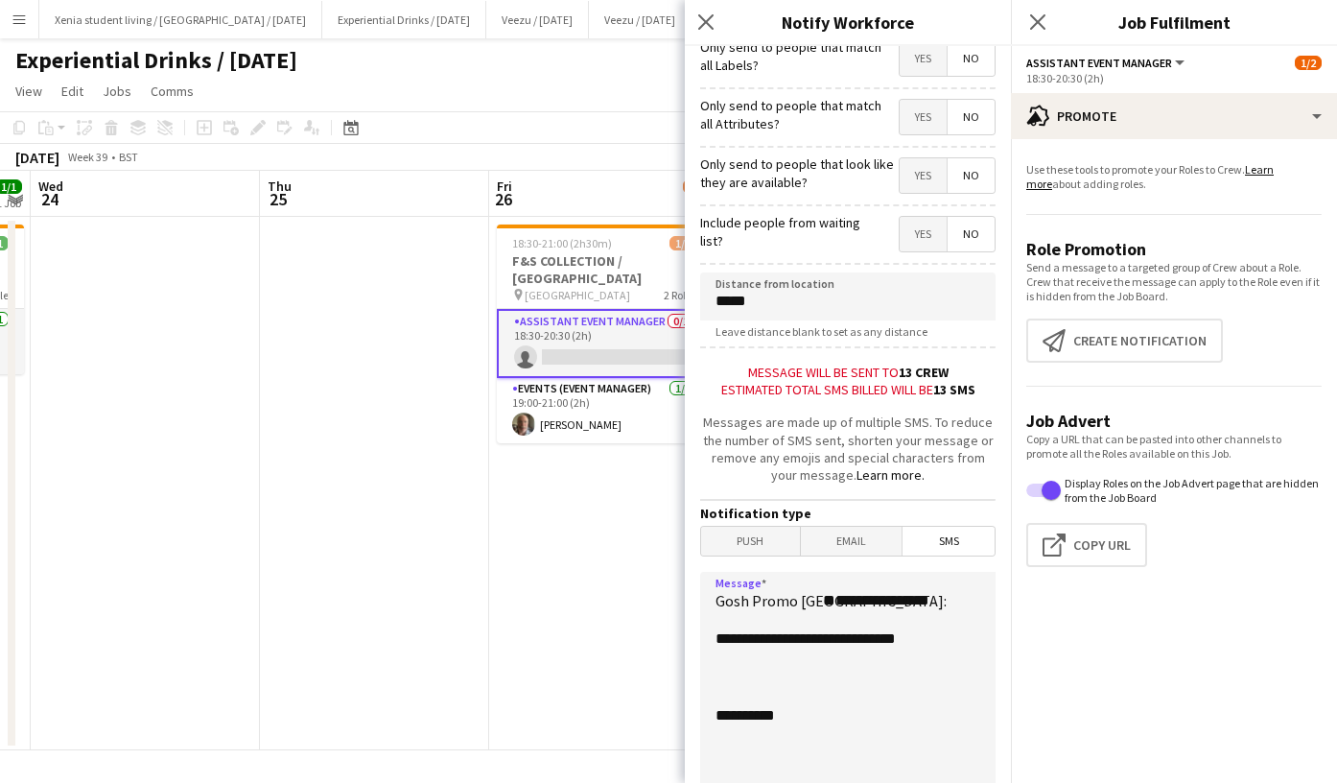
scroll to position [273, 0]
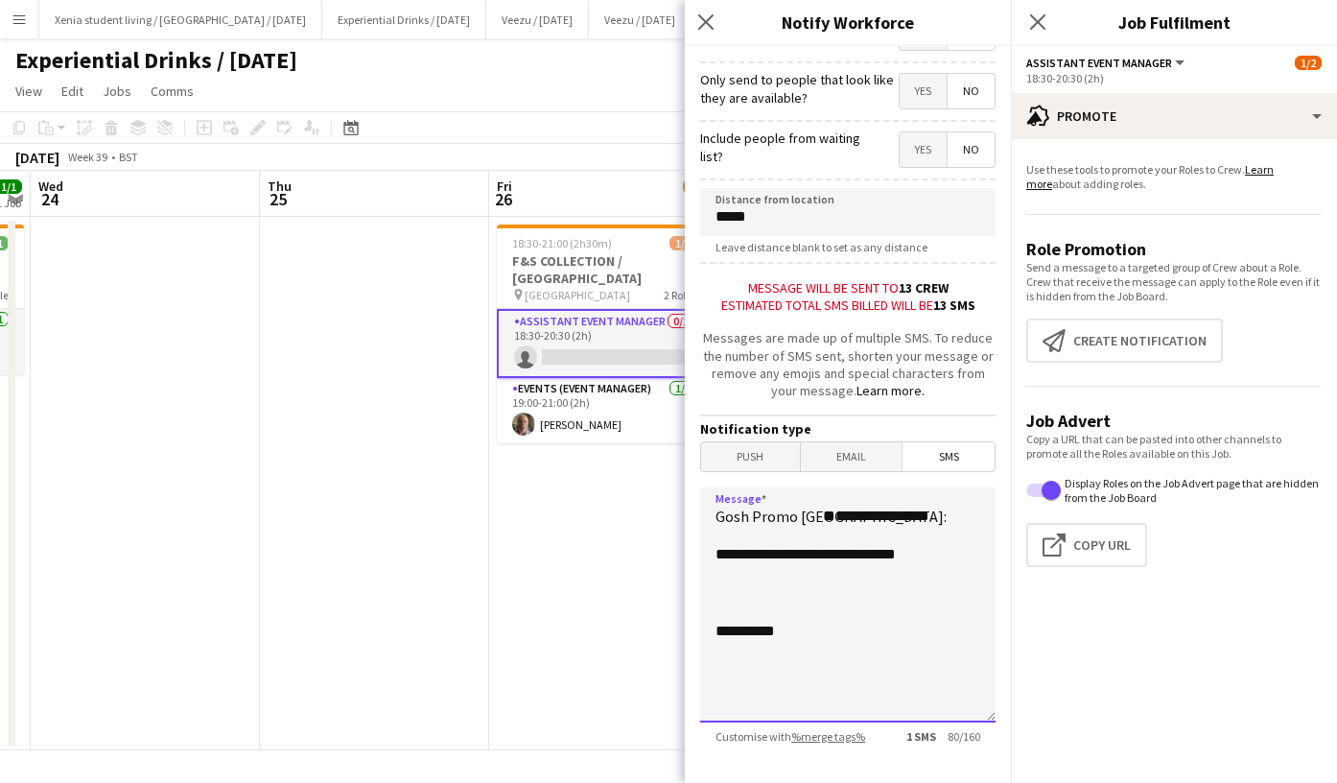
click at [925, 603] on textarea "**********" at bounding box center [848, 604] width 296 height 235
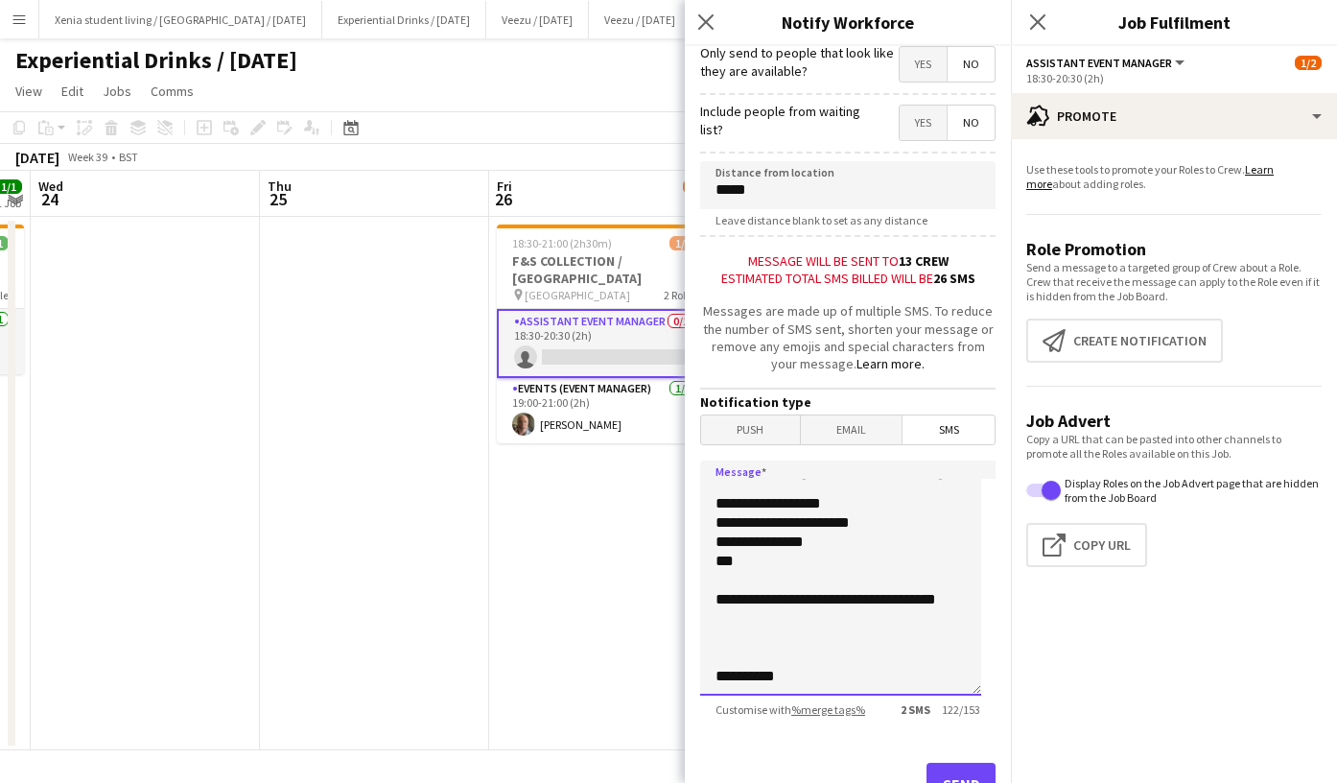
scroll to position [301, 0]
click at [752, 603] on textarea "**********" at bounding box center [840, 577] width 281 height 235
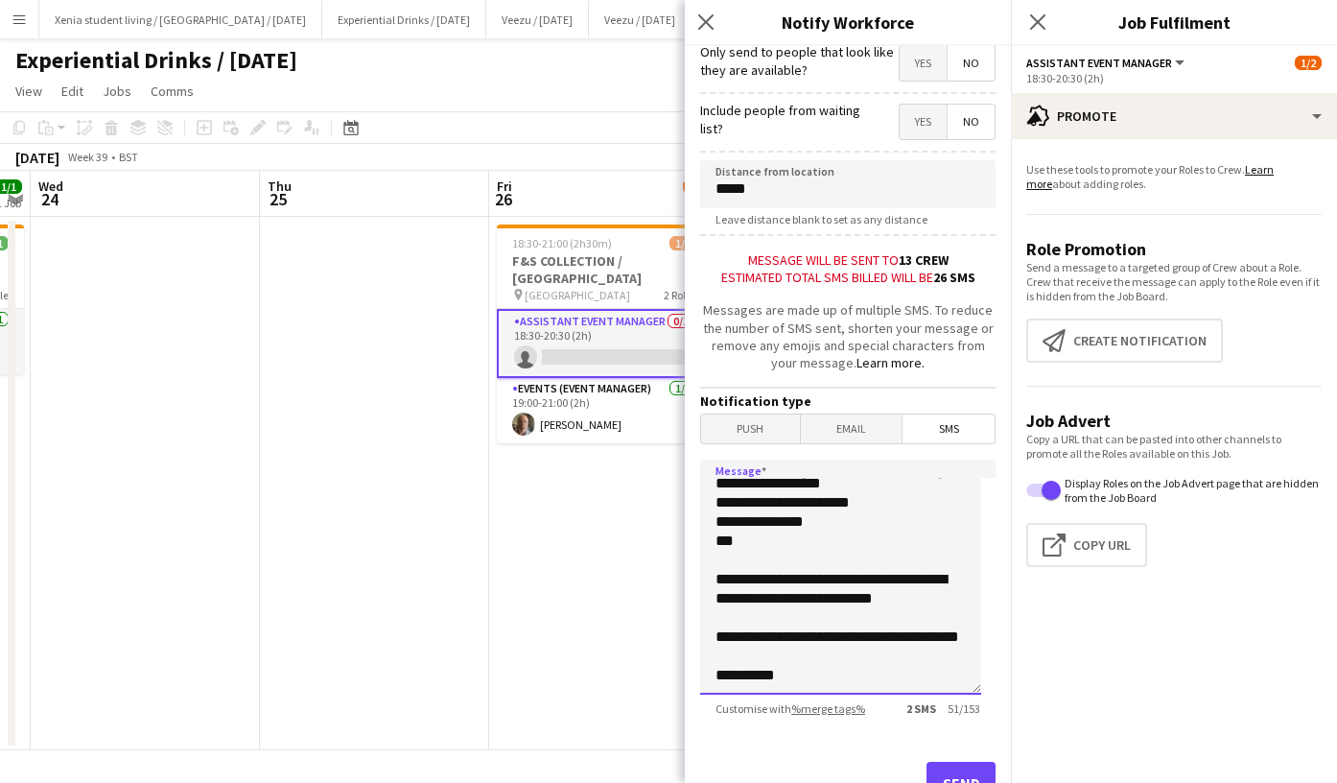
scroll to position [139, 0]
click at [869, 671] on textarea "**********" at bounding box center [840, 577] width 281 height 235
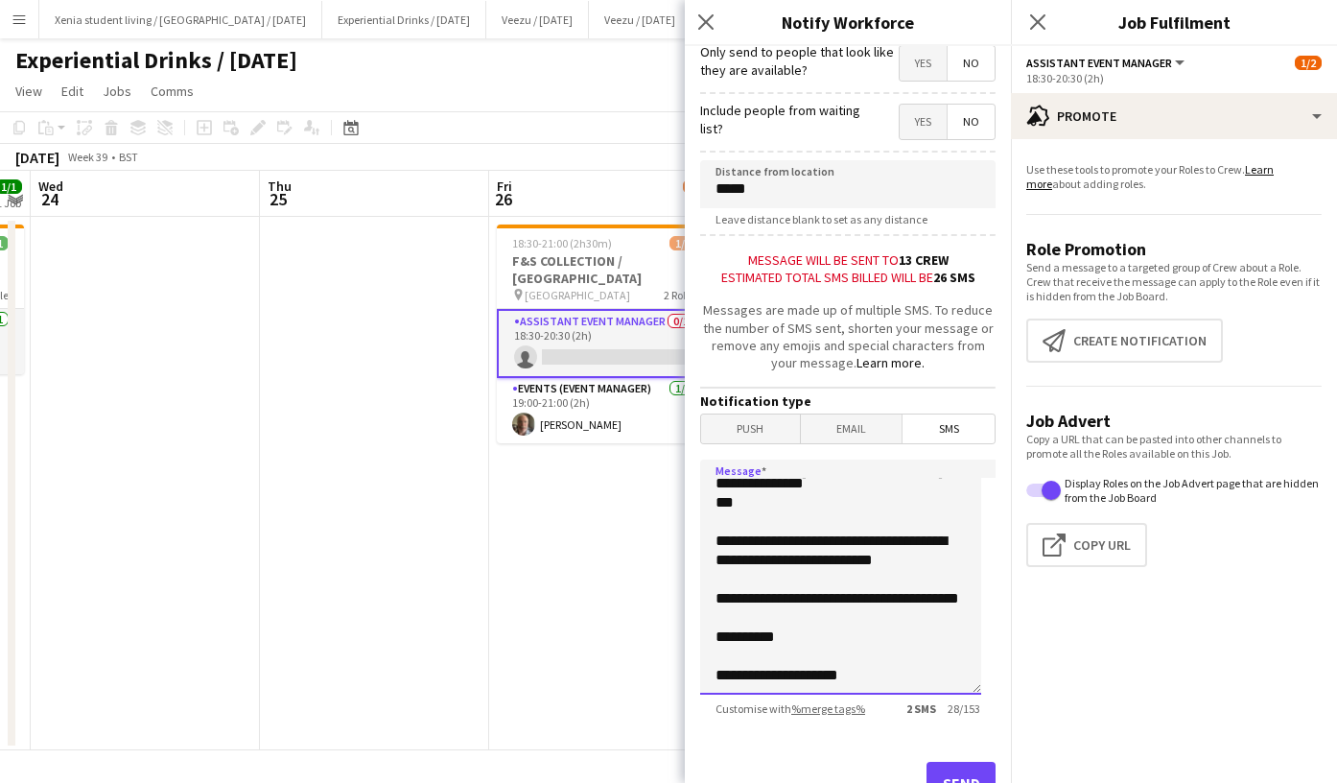
scroll to position [394, 0]
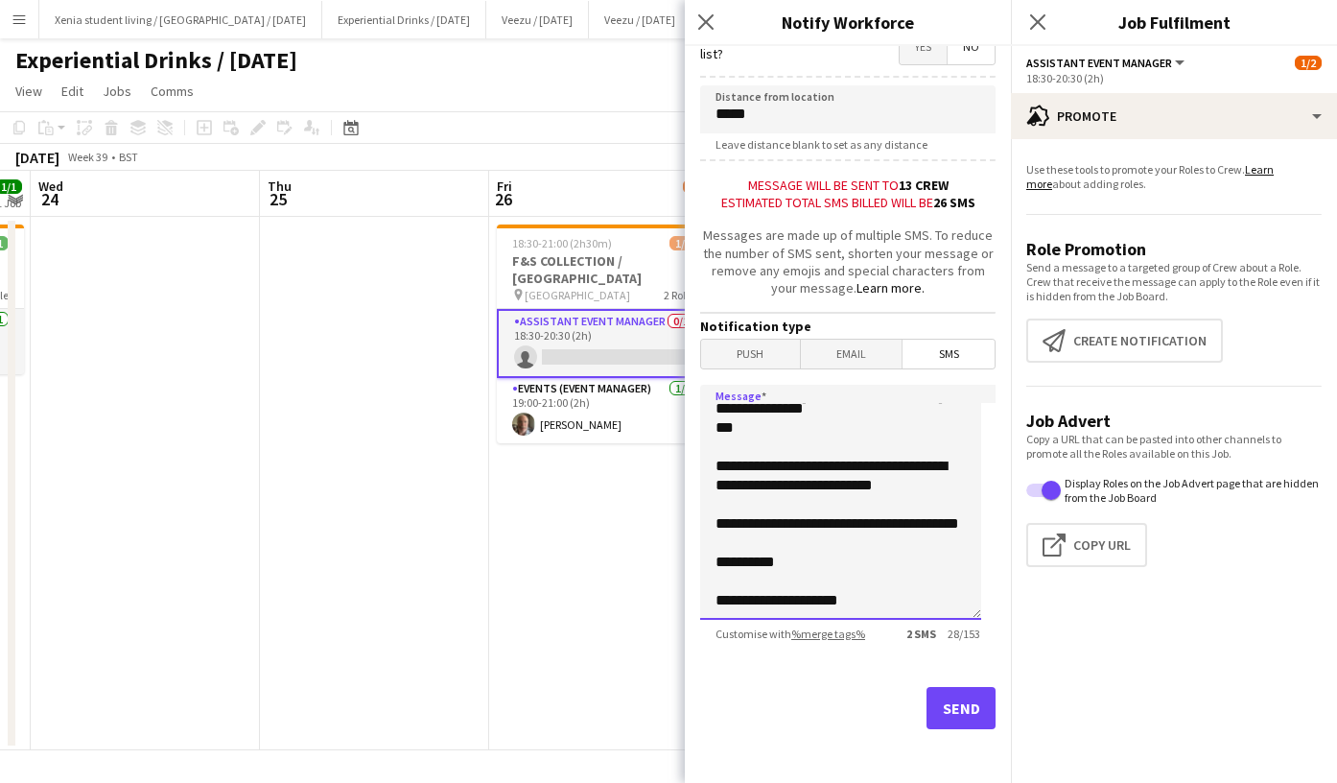
type textarea "**********"
click at [954, 340] on span "SMS" at bounding box center [949, 354] width 92 height 29
click at [949, 694] on button "Send" at bounding box center [961, 708] width 69 height 42
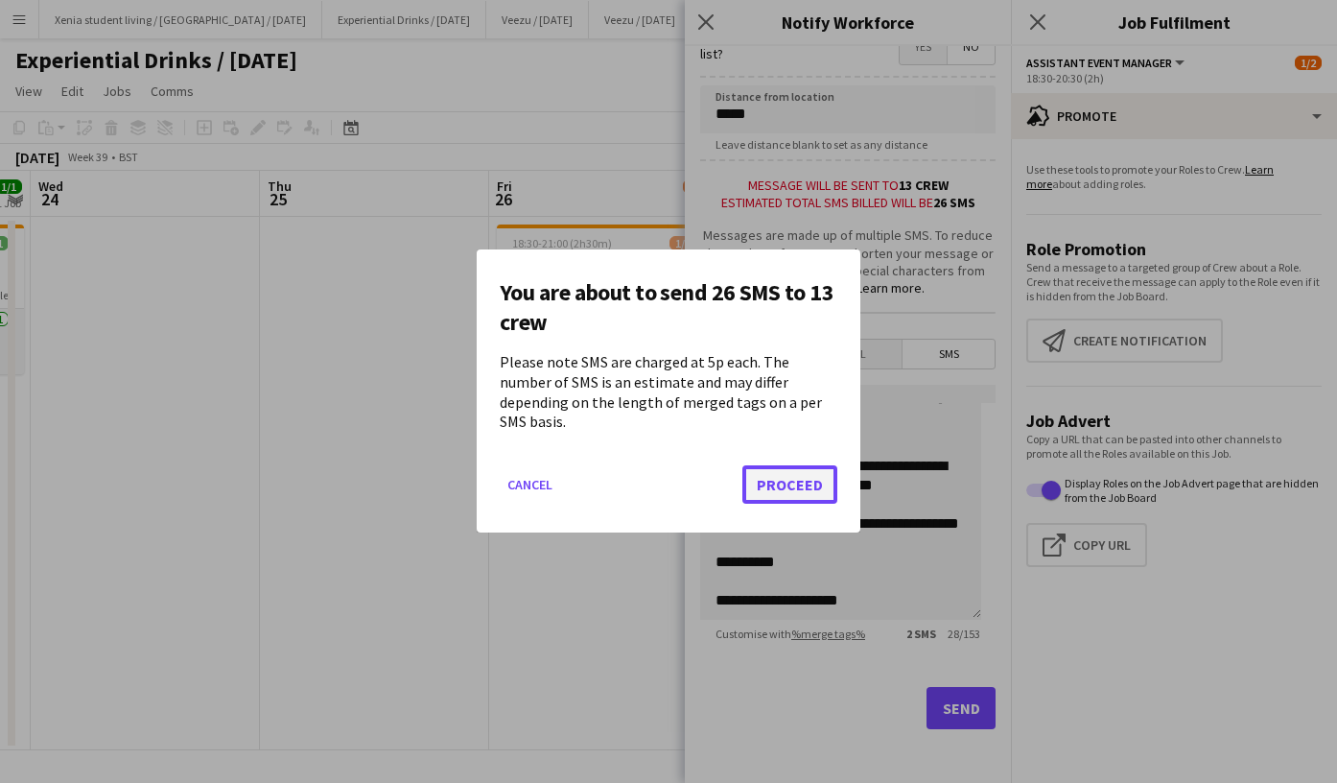
click at [799, 466] on button "Proceed" at bounding box center [790, 485] width 95 height 38
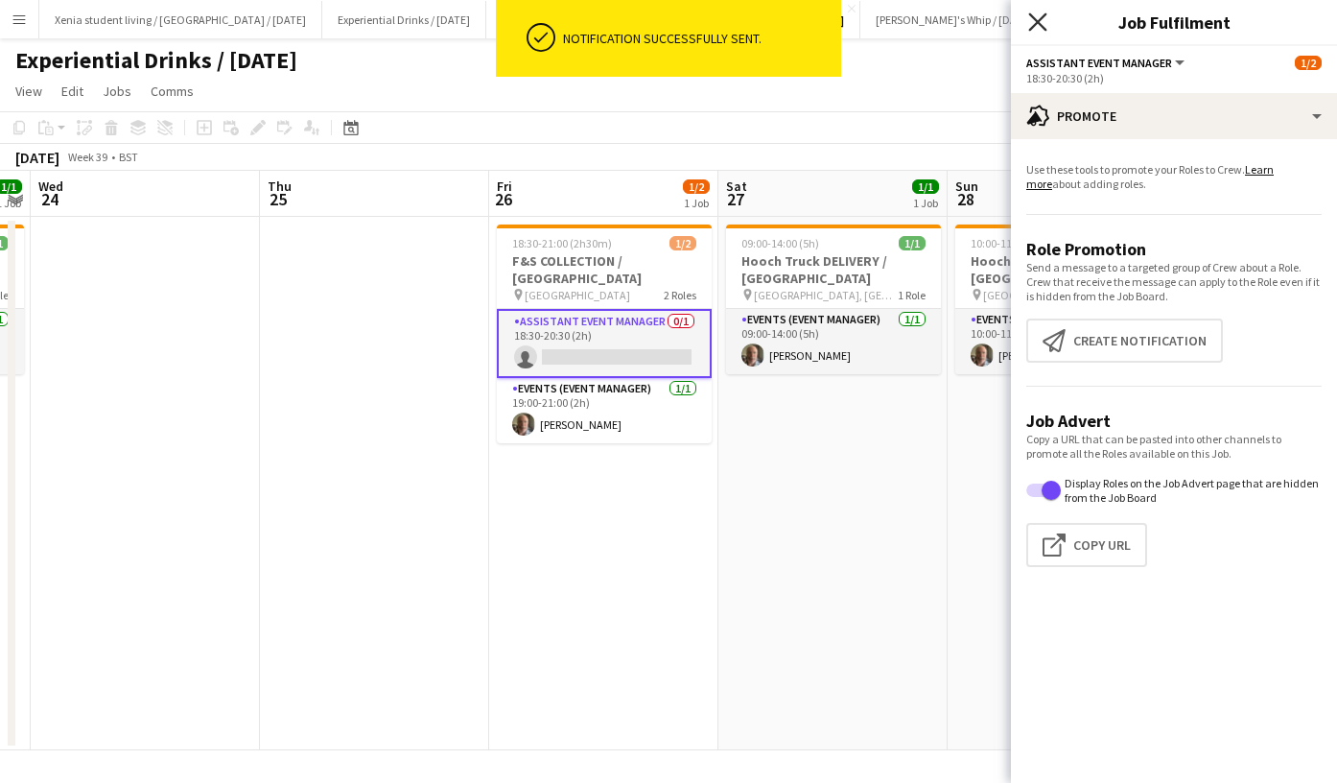
click at [1038, 21] on icon at bounding box center [1038, 21] width 18 height 18
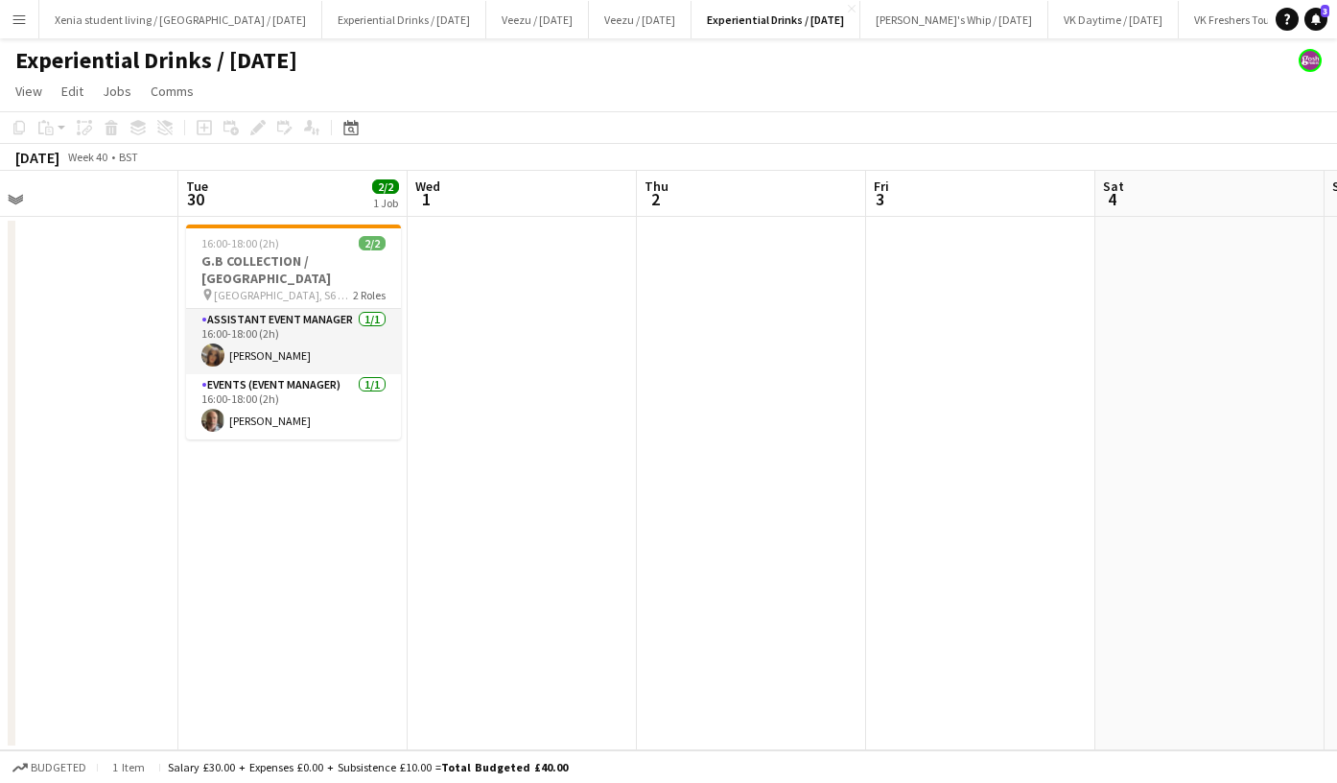
scroll to position [0, 749]
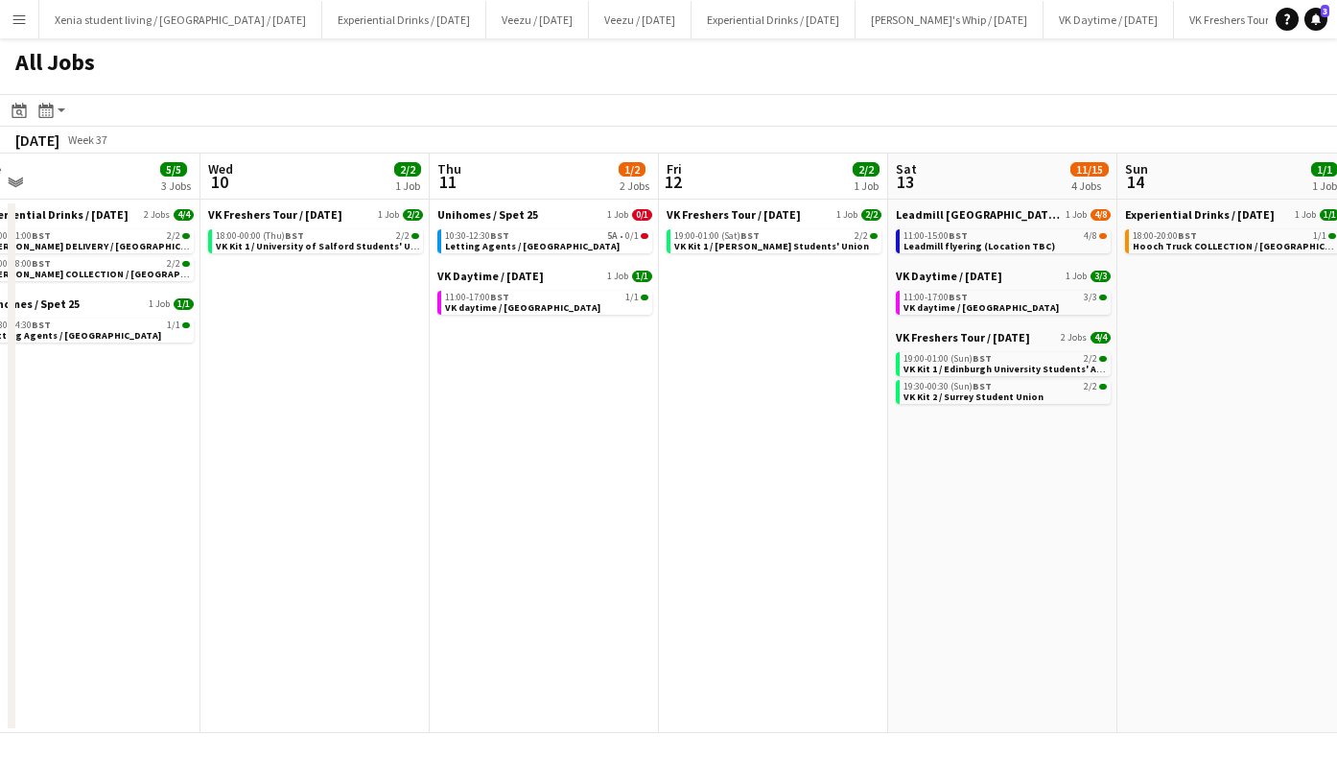
scroll to position [0, 718]
click at [600, 308] on link "11:00-17:00 BST 1/1 VK daytime / [GEOGRAPHIC_DATA]" at bounding box center [545, 302] width 203 height 22
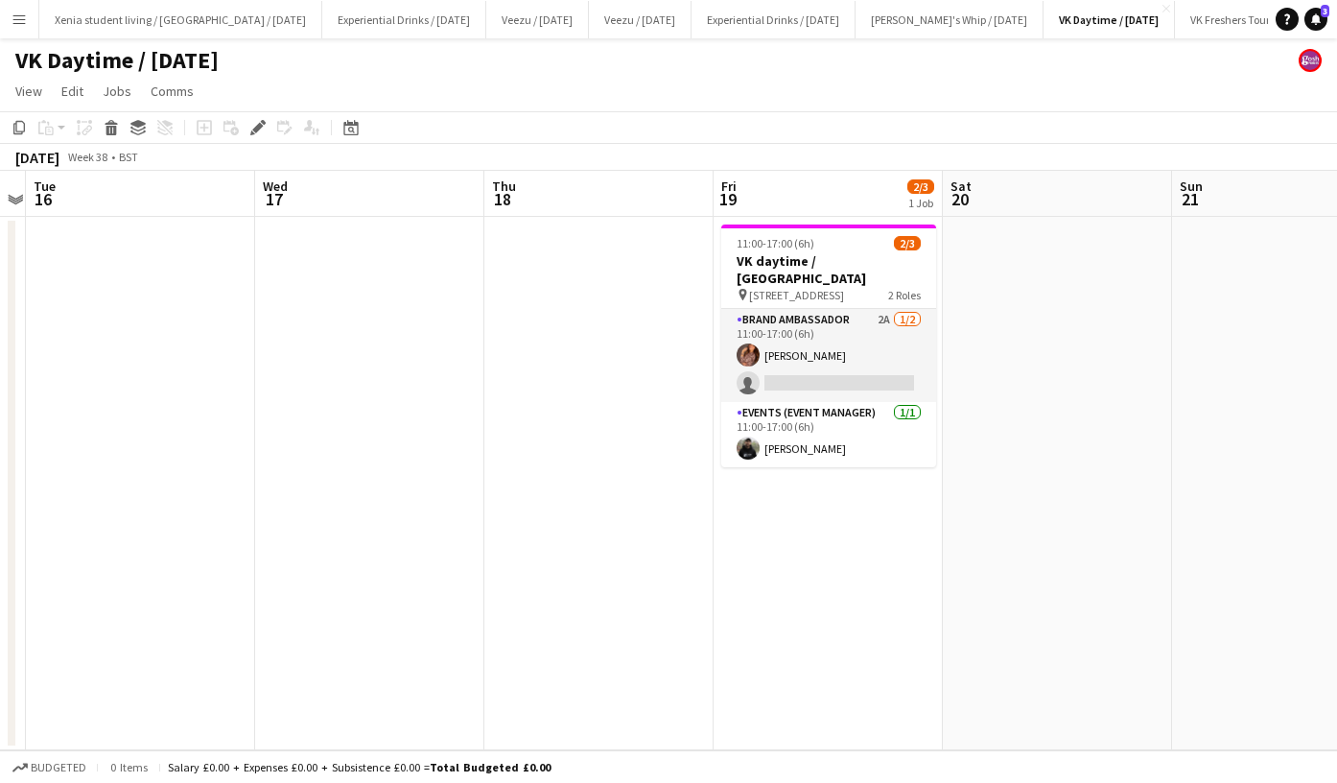
scroll to position [0, 691]
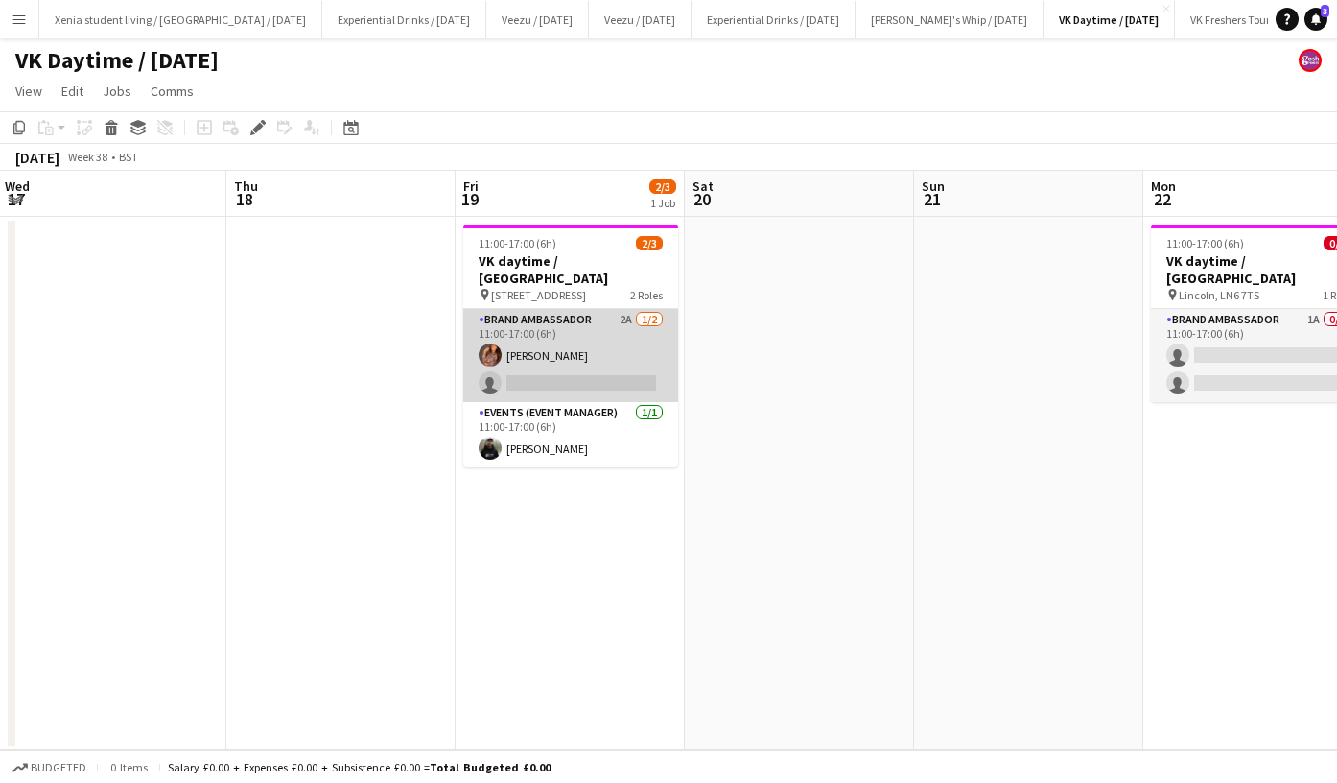
click at [557, 364] on app-card-role "Brand Ambassador 2A [DATE] 11:00-17:00 (6h) [PERSON_NAME] single-neutral-actions" at bounding box center [570, 355] width 215 height 93
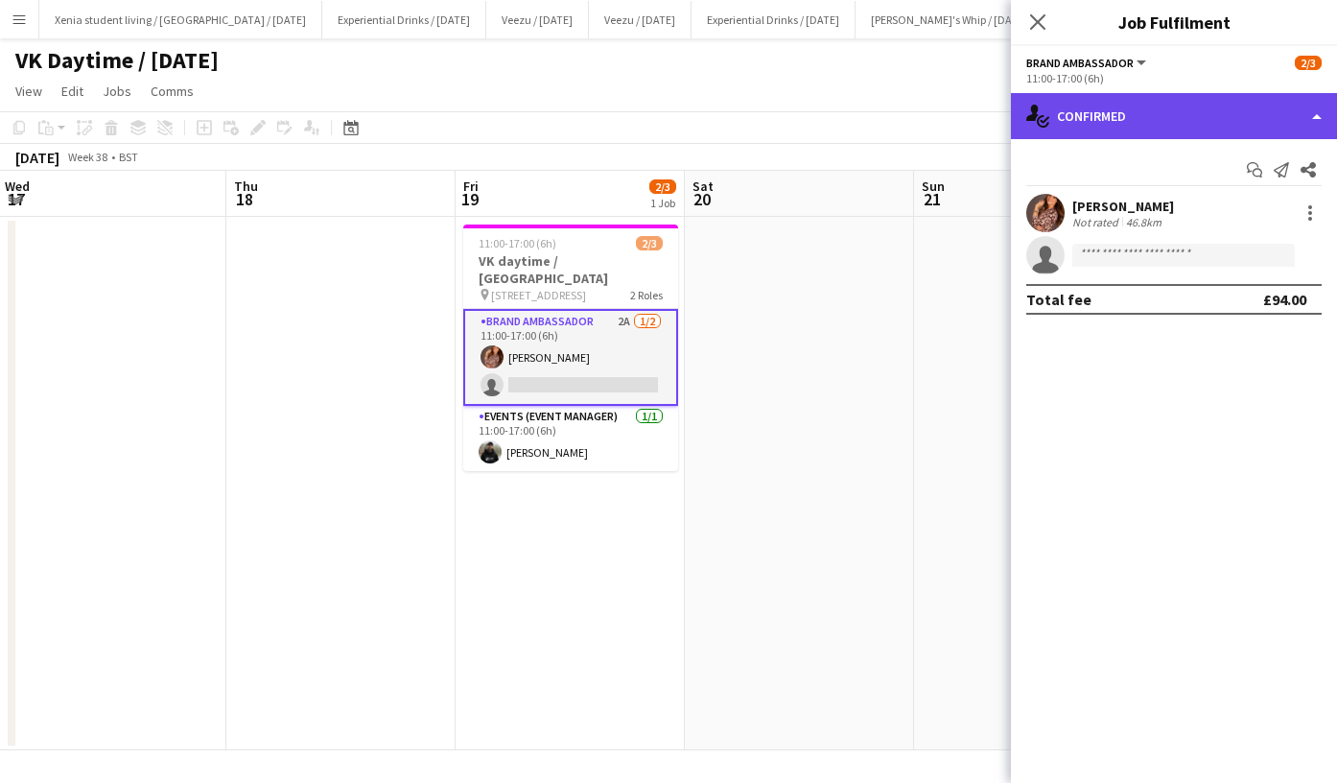
click at [1144, 113] on div "single-neutral-actions-check-2 Confirmed" at bounding box center [1174, 116] width 326 height 46
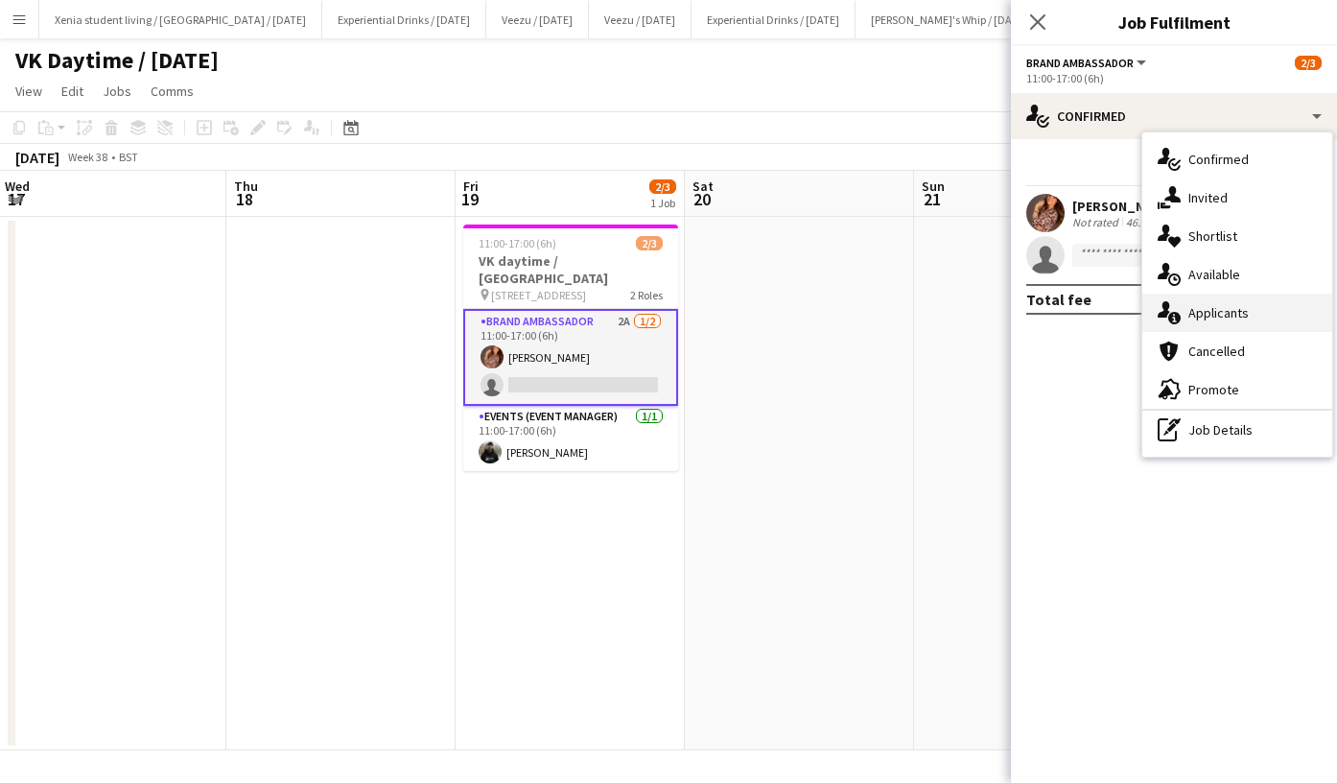
click at [1235, 314] on span "Applicants" at bounding box center [1219, 312] width 60 height 17
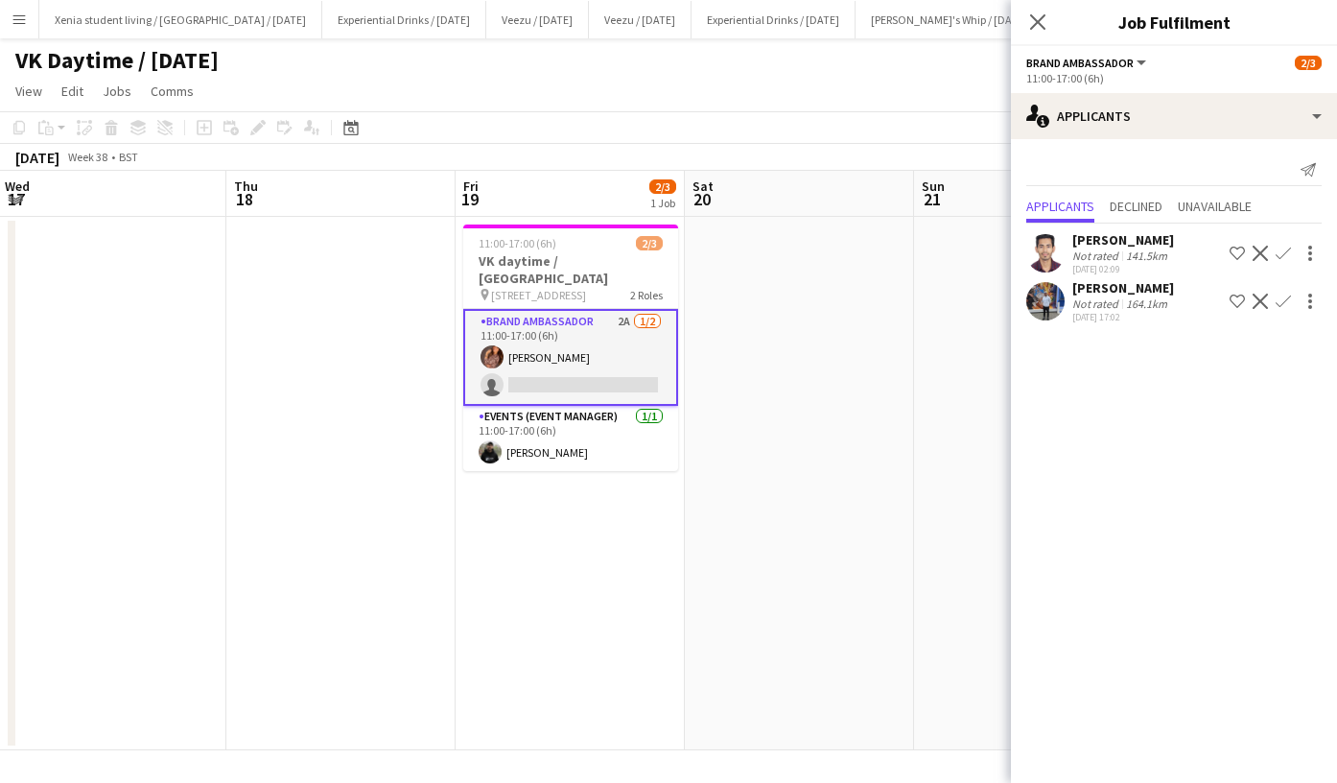
click at [1280, 301] on app-icon "Confirm" at bounding box center [1283, 301] width 15 height 15
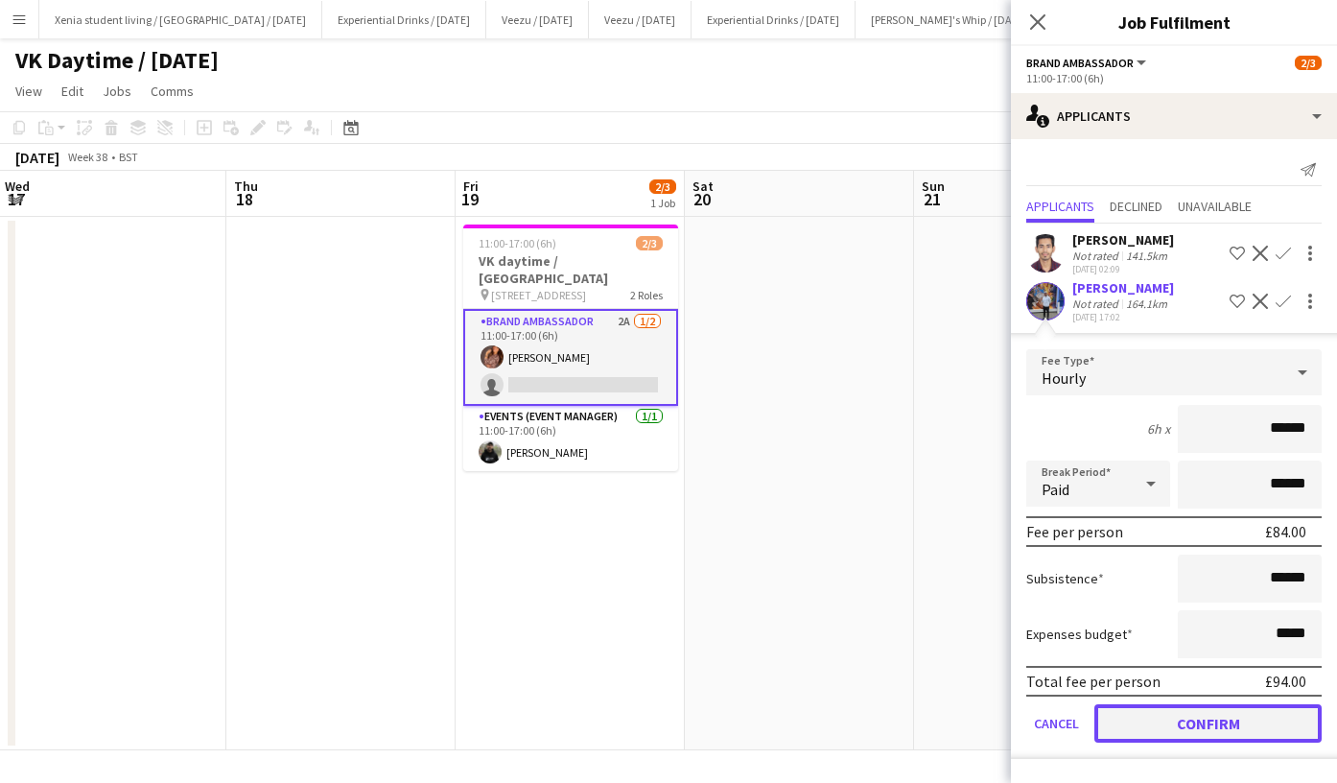
click at [1226, 711] on button "Confirm" at bounding box center [1208, 723] width 227 height 38
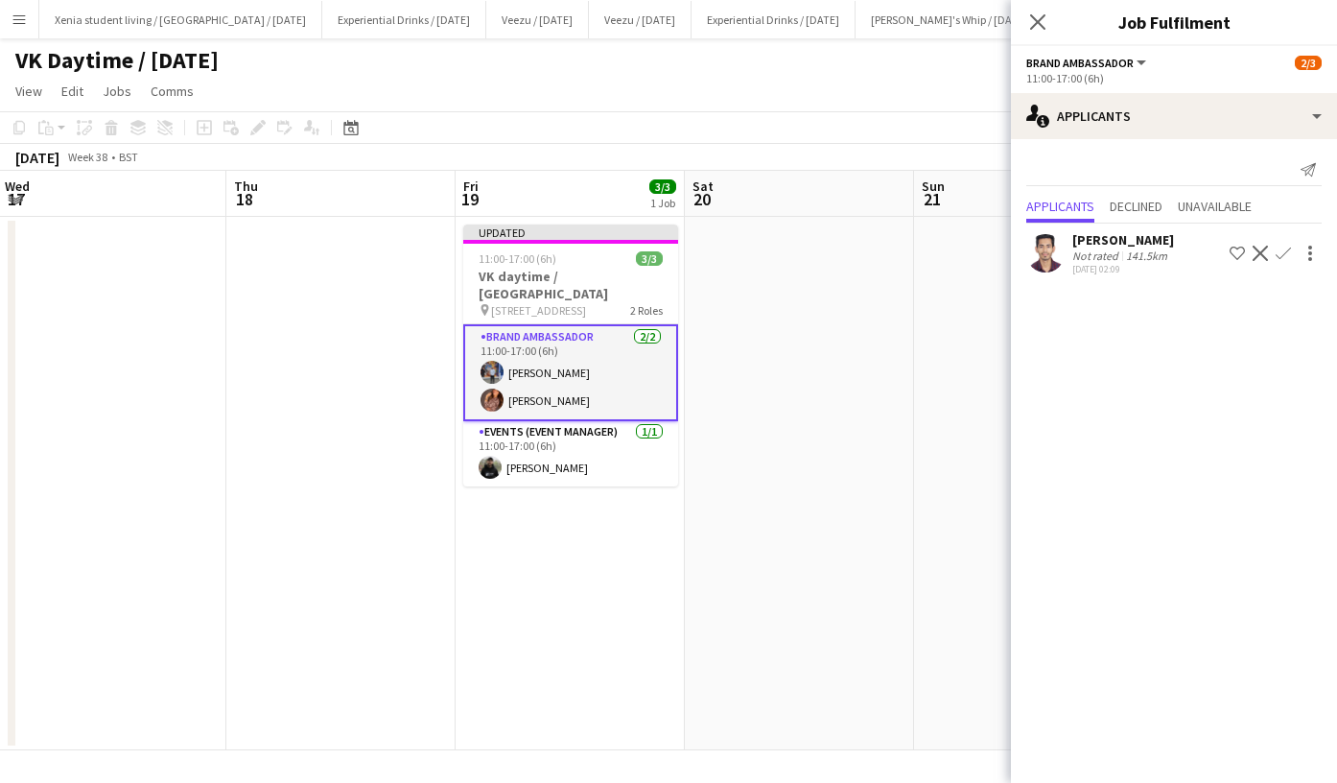
click at [1051, 28] on div "Close pop-in" at bounding box center [1038, 22] width 54 height 44
click at [1047, 28] on icon "Close pop-in" at bounding box center [1038, 21] width 18 height 18
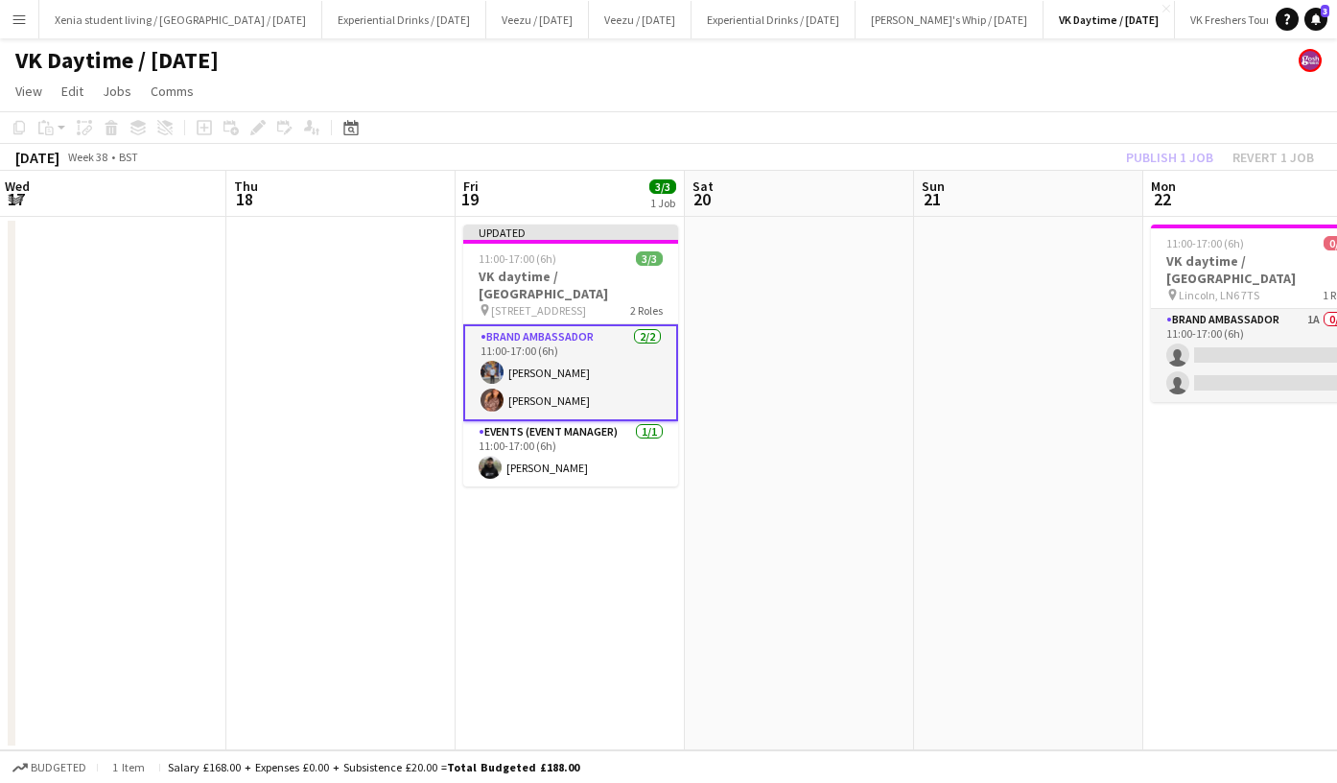
click at [1151, 146] on div "Publish 1 job Revert 1 job" at bounding box center [1220, 157] width 234 height 25
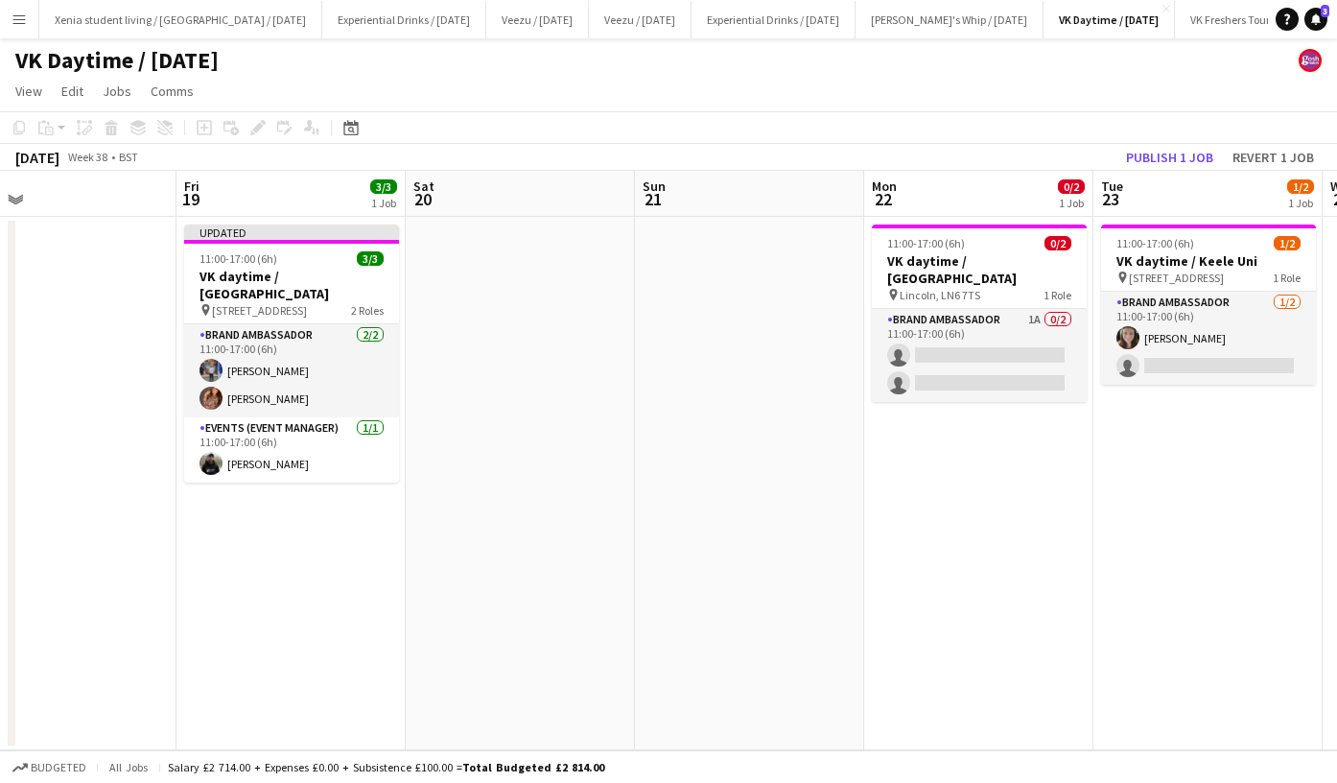
scroll to position [0, 742]
click at [1161, 157] on button "Publish 1 job" at bounding box center [1170, 157] width 103 height 25
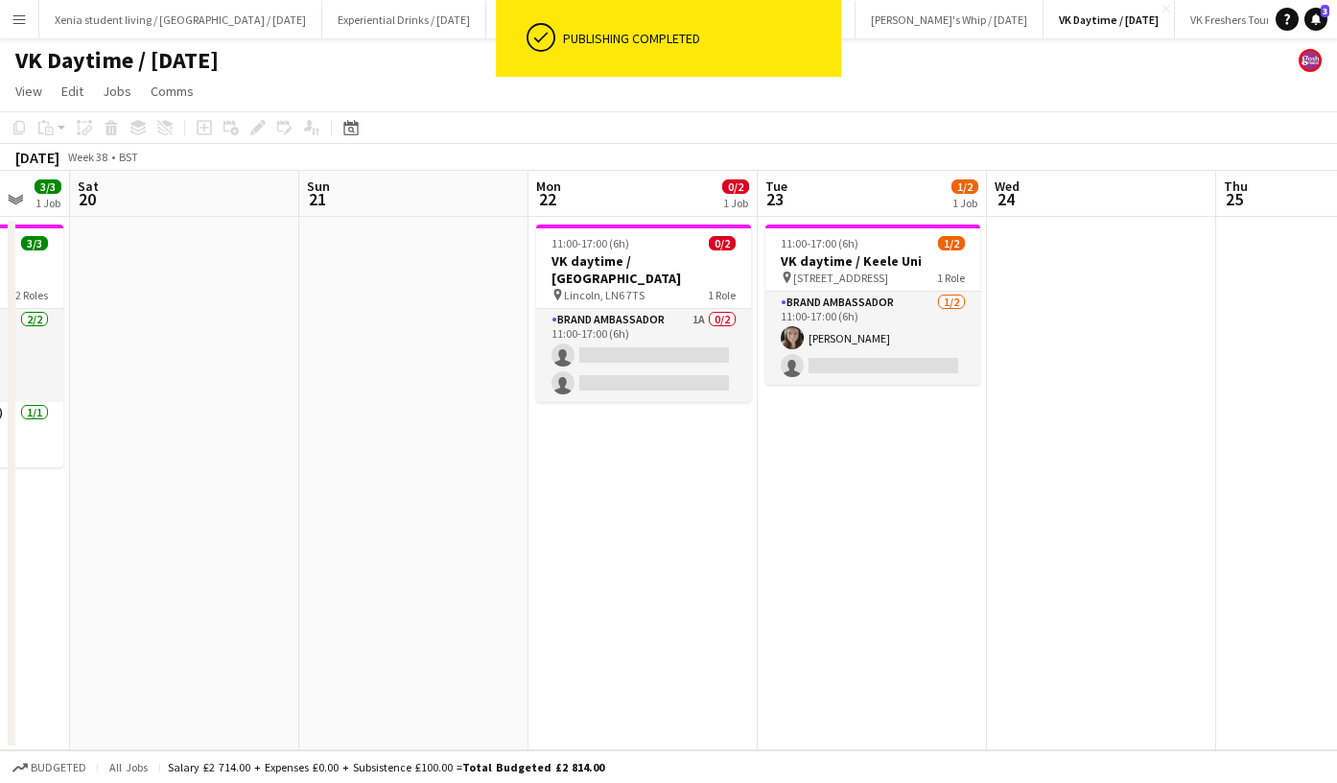
scroll to position [0, 620]
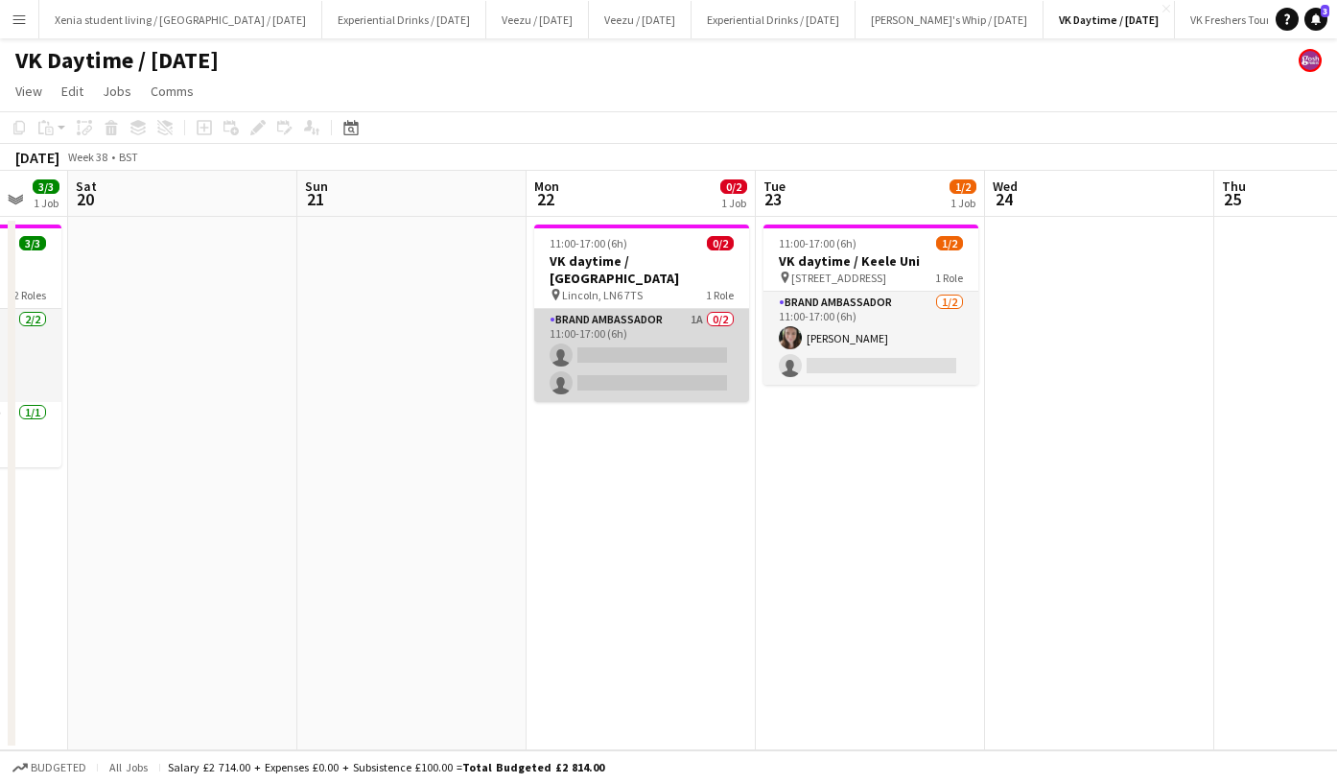
click at [671, 356] on app-card-role "Brand Ambassador 1A 0/2 11:00-17:00 (6h) single-neutral-actions single-neutral-…" at bounding box center [641, 355] width 215 height 93
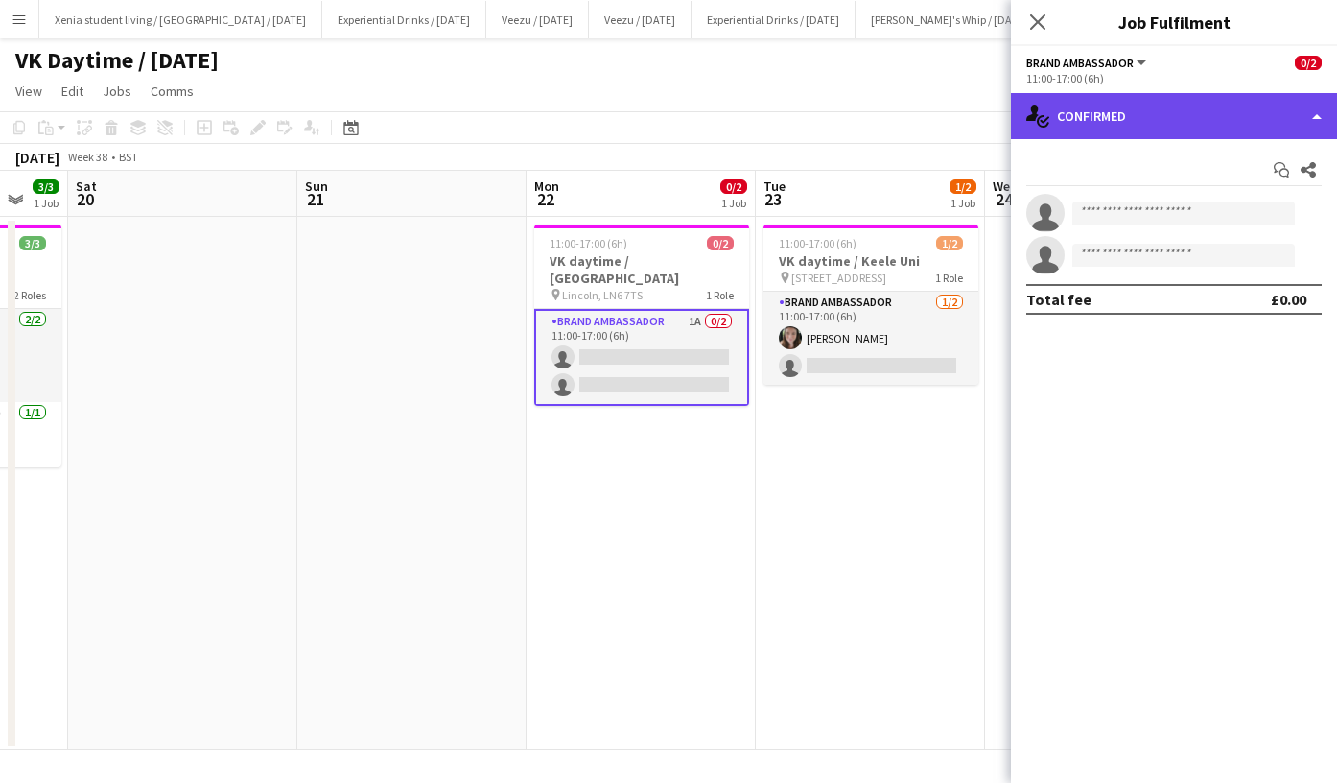
click at [1139, 110] on div "single-neutral-actions-check-2 Confirmed" at bounding box center [1174, 116] width 326 height 46
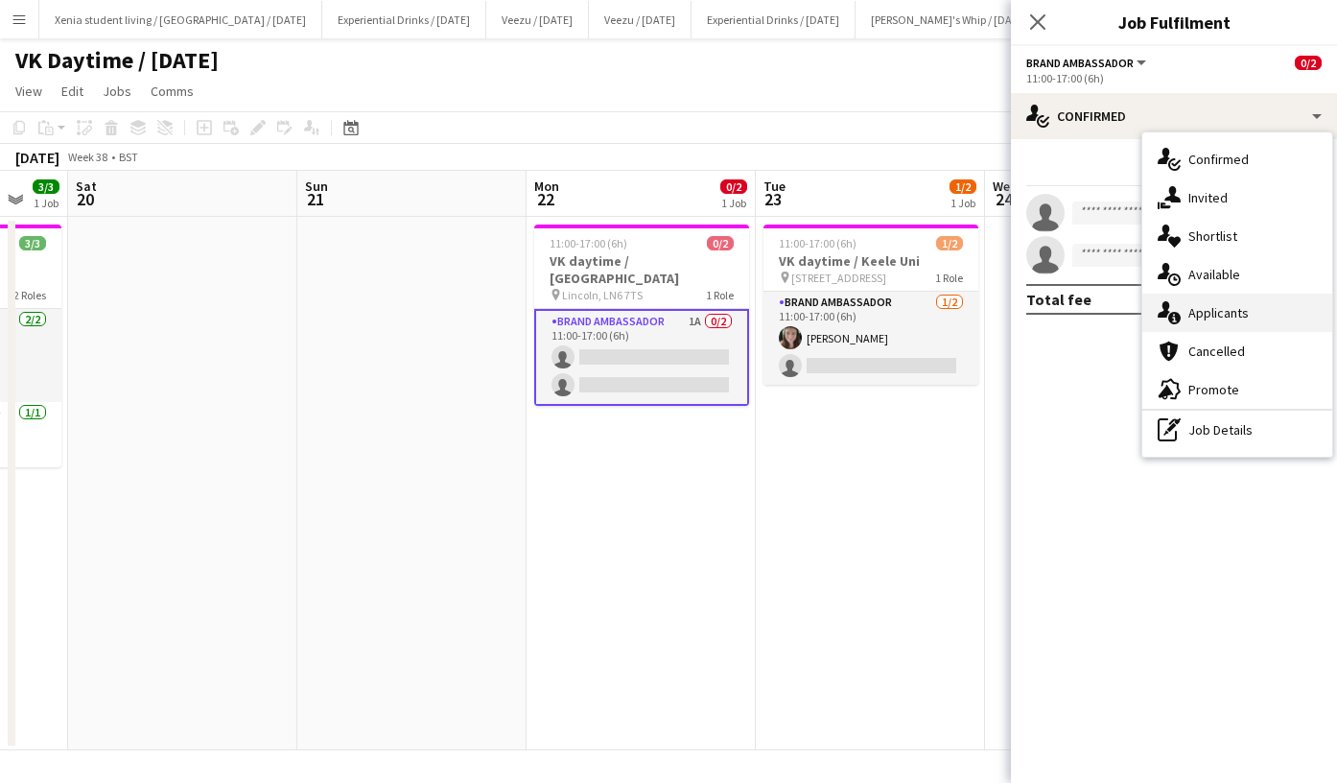
click at [1236, 306] on span "Applicants" at bounding box center [1219, 312] width 60 height 17
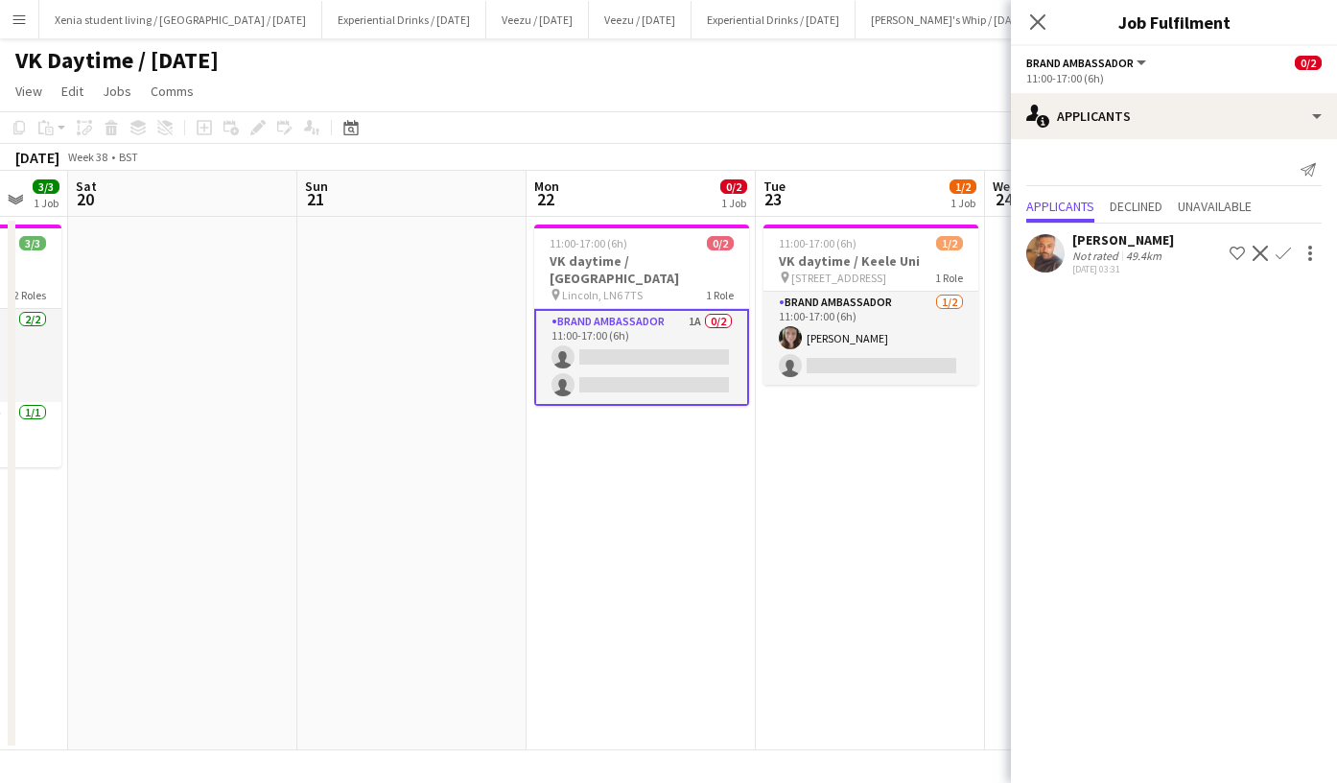
click at [1283, 248] on app-icon "Confirm" at bounding box center [1283, 253] width 15 height 15
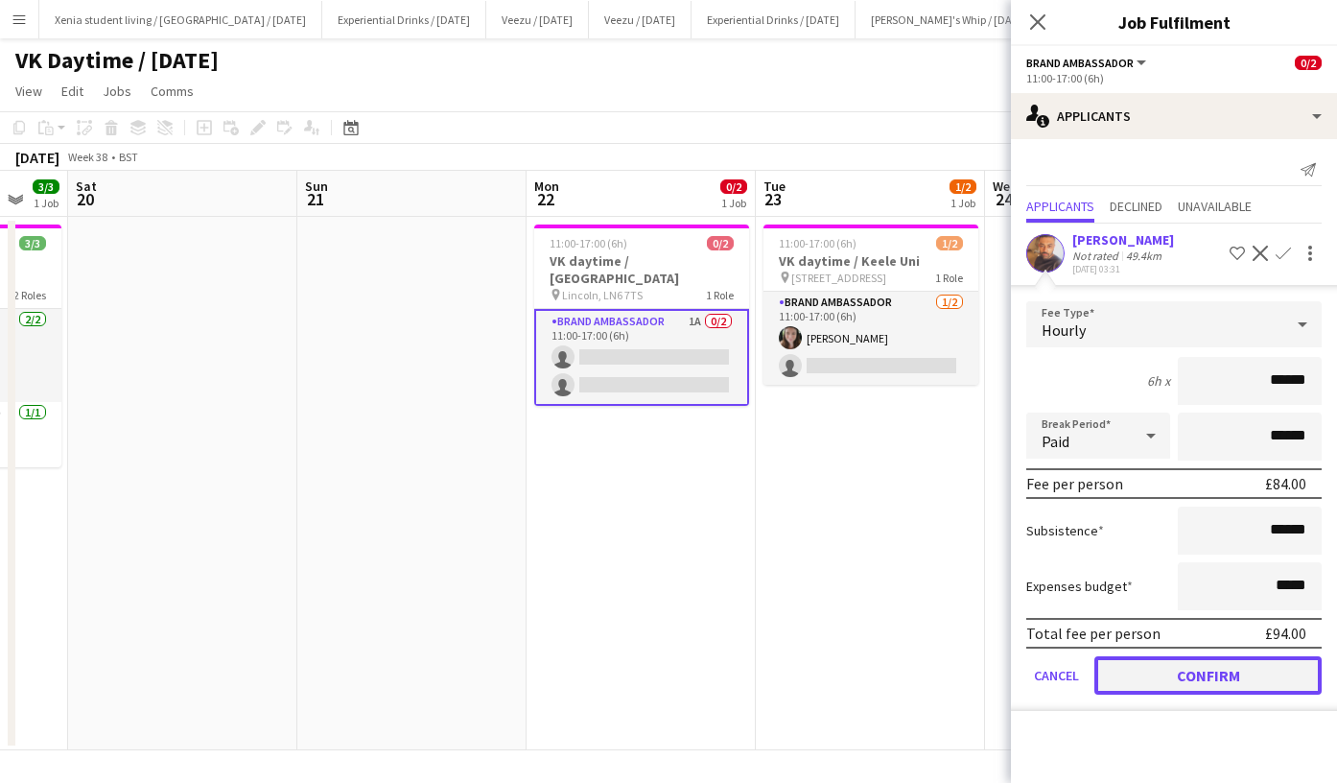
click at [1194, 668] on button "Confirm" at bounding box center [1208, 675] width 227 height 38
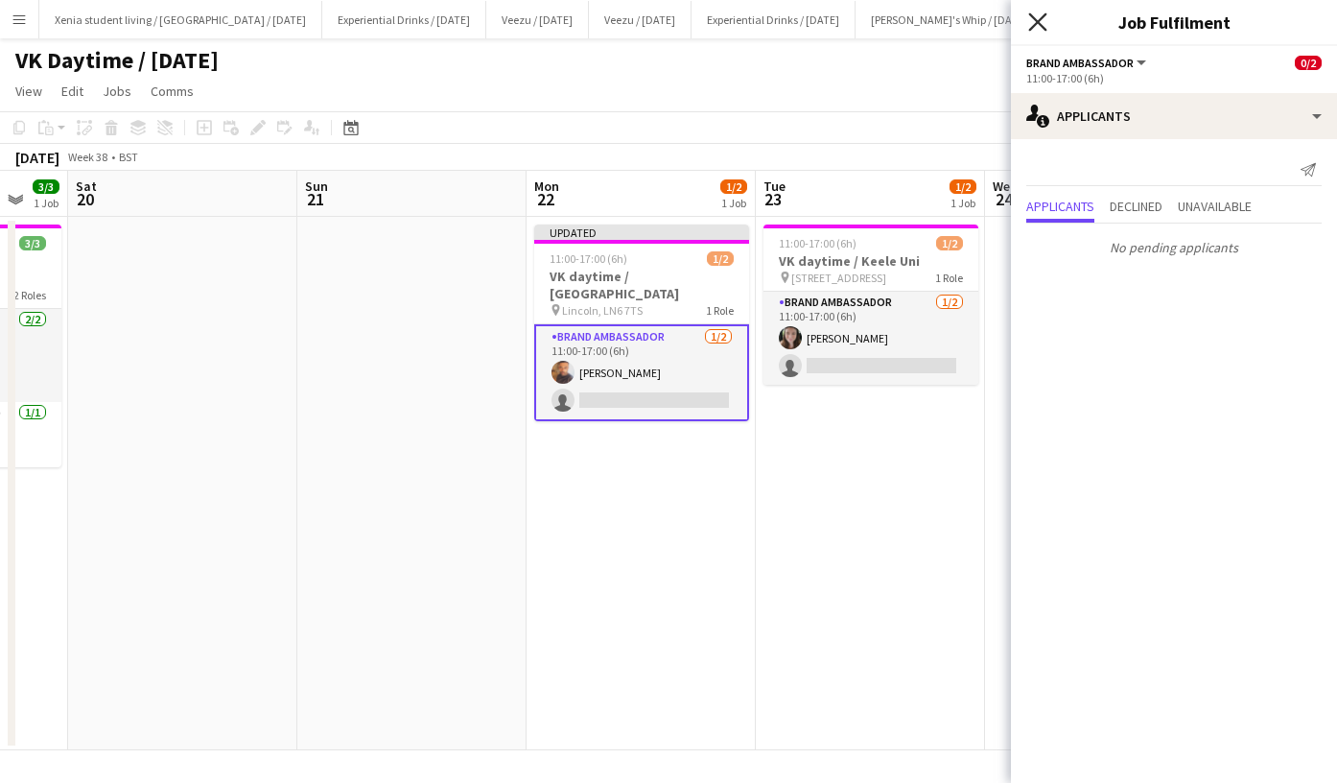
click at [1038, 22] on icon at bounding box center [1038, 21] width 18 height 18
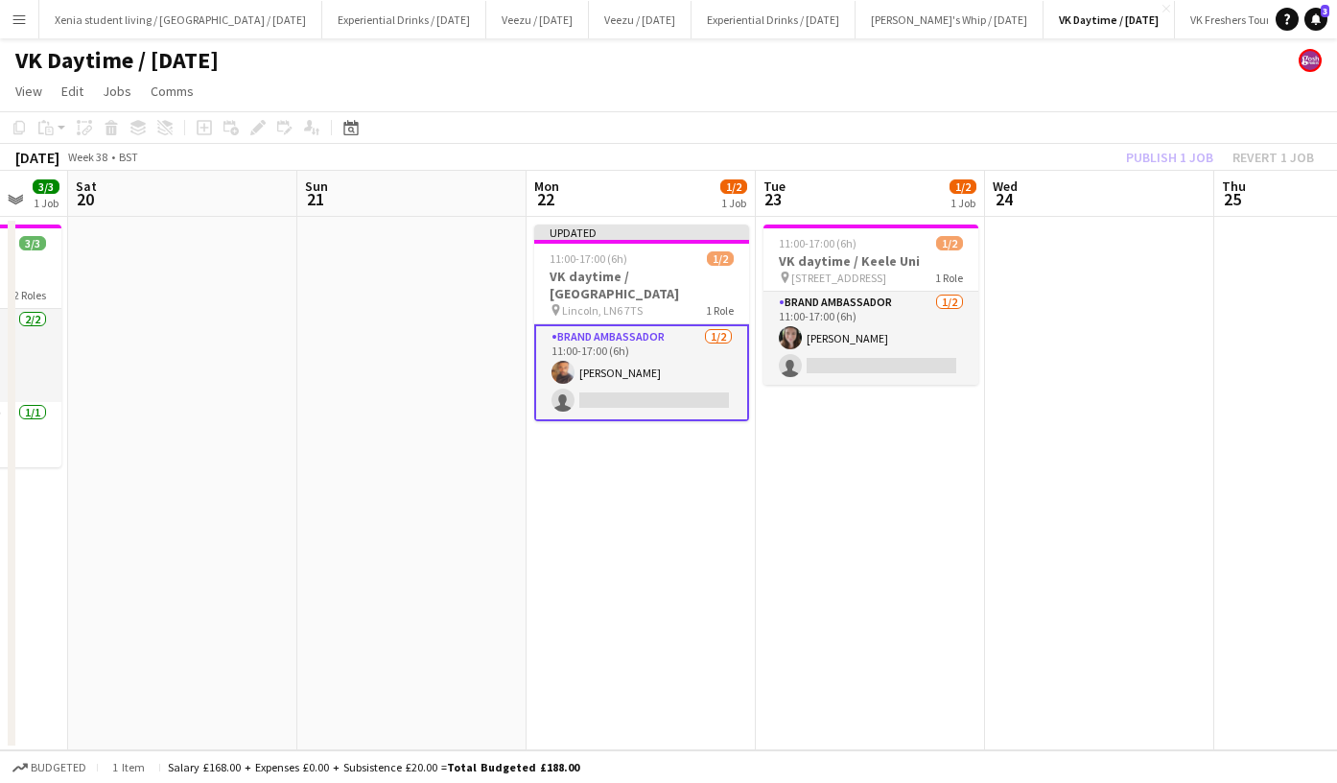
click at [1154, 153] on div "Publish 1 job Revert 1 job" at bounding box center [1220, 157] width 234 height 25
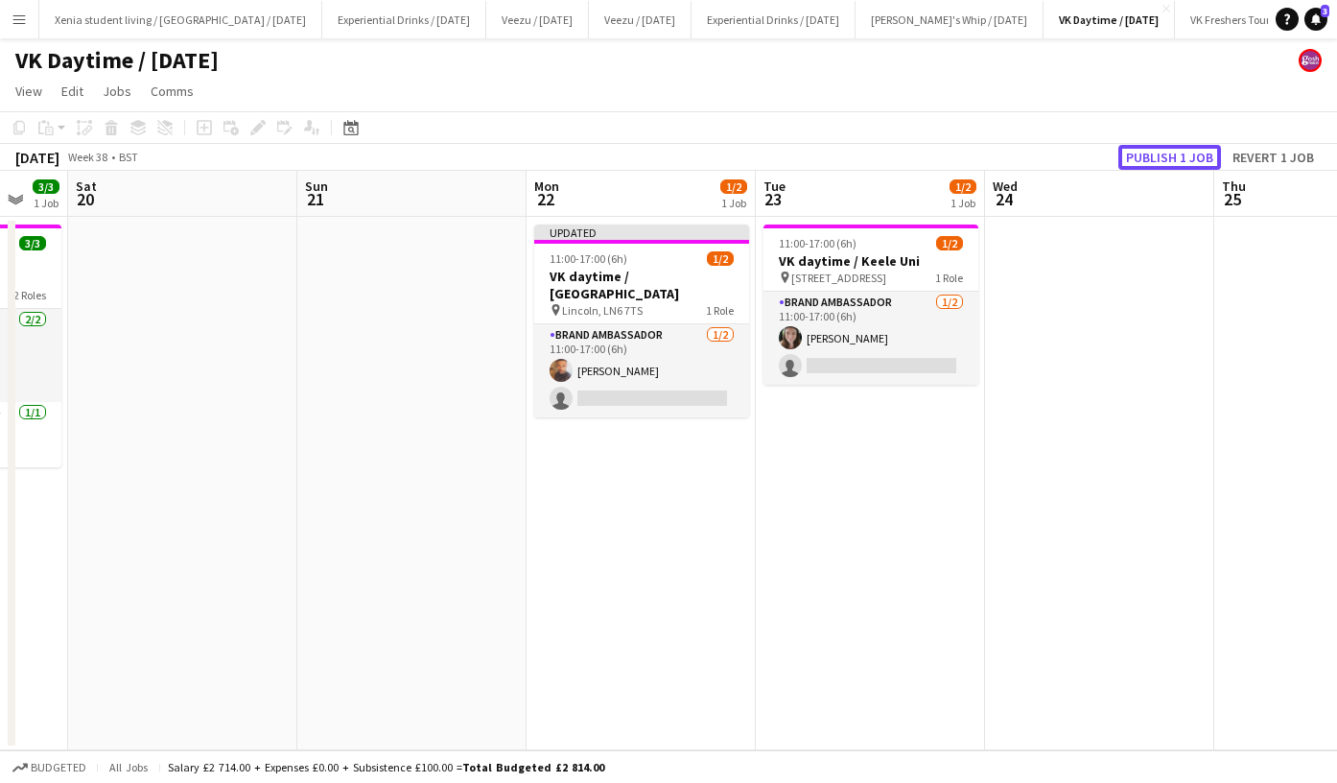
click at [1154, 153] on button "Publish 1 job" at bounding box center [1170, 157] width 103 height 25
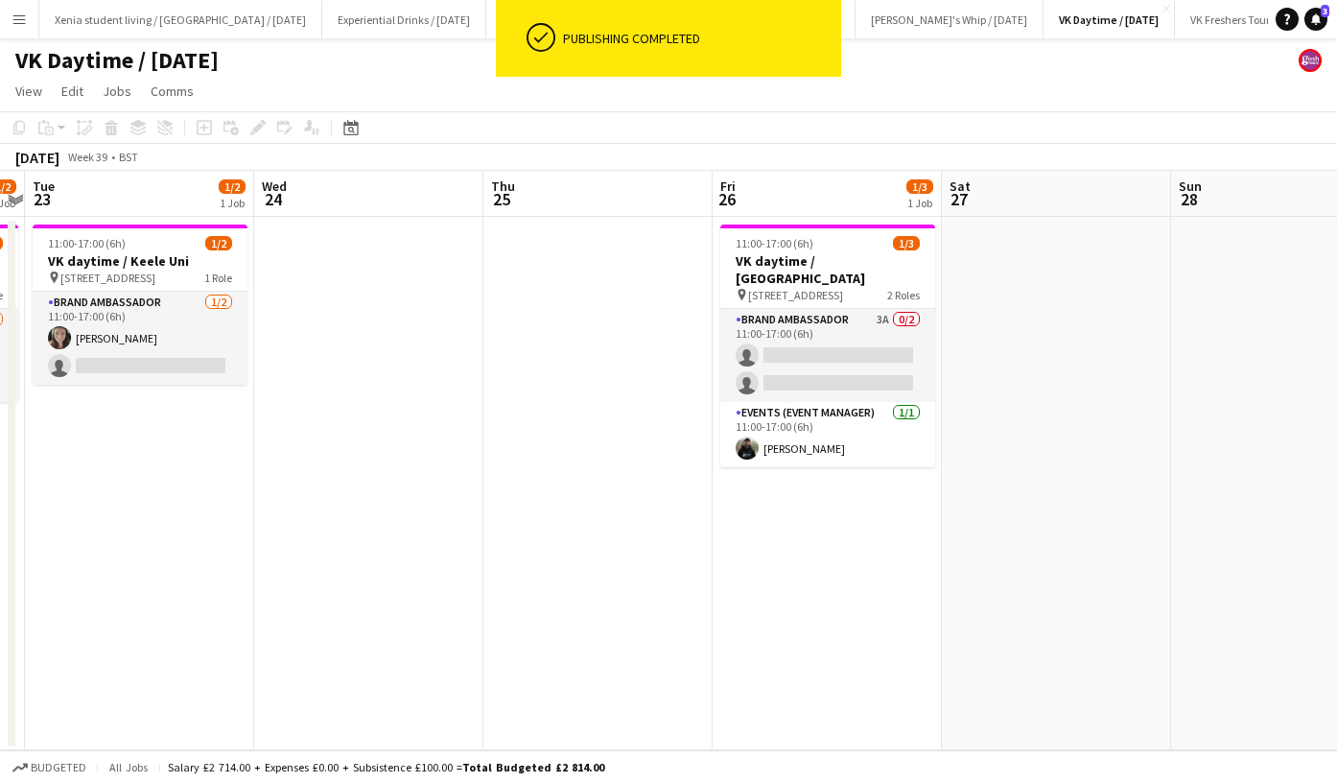
scroll to position [0, 664]
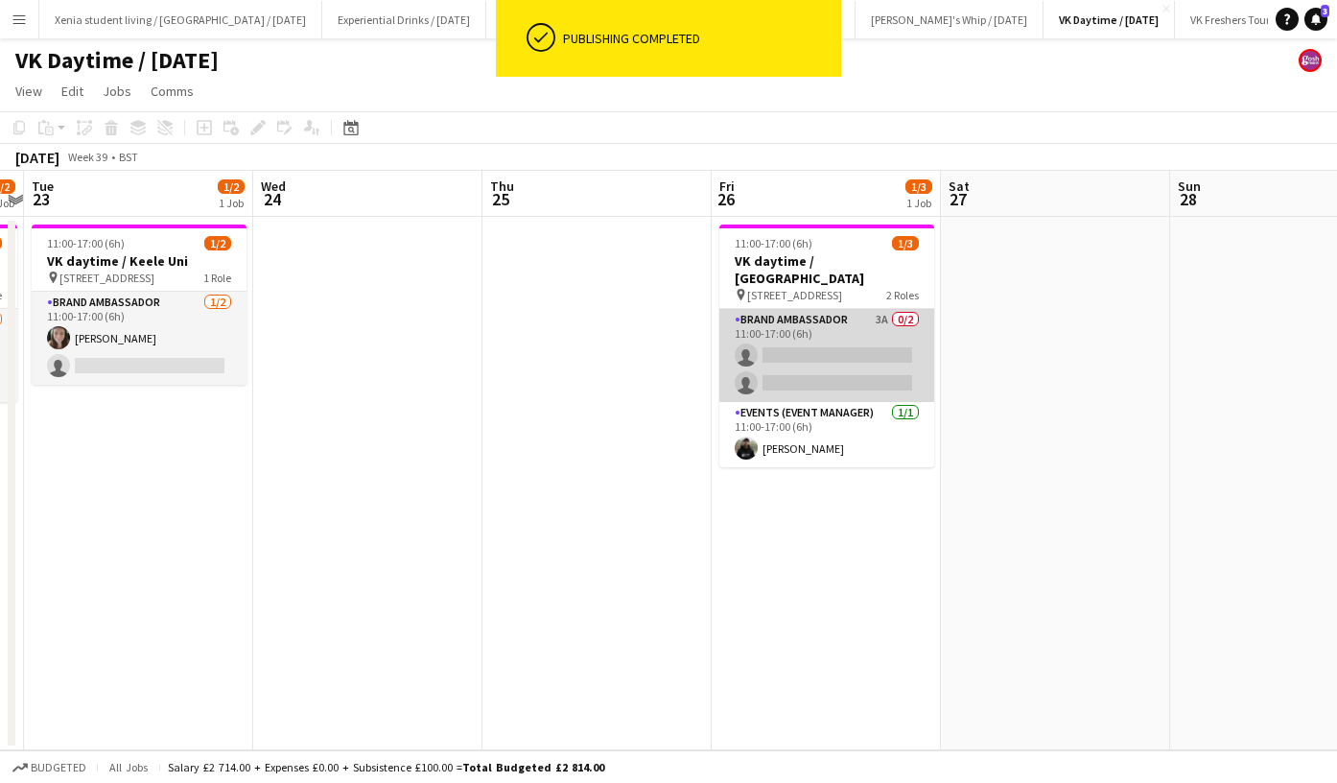
click at [842, 358] on app-card-role "Brand Ambassador 3A 0/2 11:00-17:00 (6h) single-neutral-actions single-neutral-…" at bounding box center [827, 355] width 215 height 93
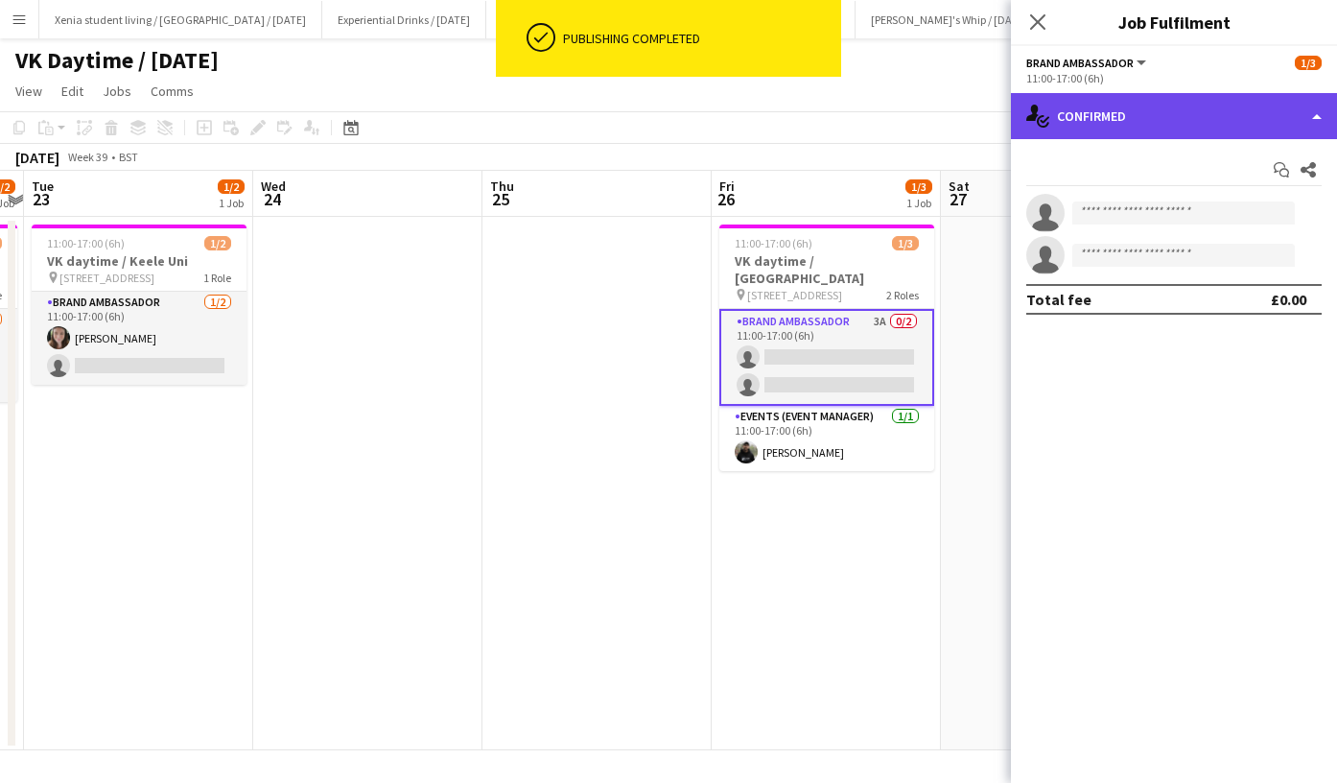
click at [1165, 118] on div "single-neutral-actions-check-2 Confirmed" at bounding box center [1174, 116] width 326 height 46
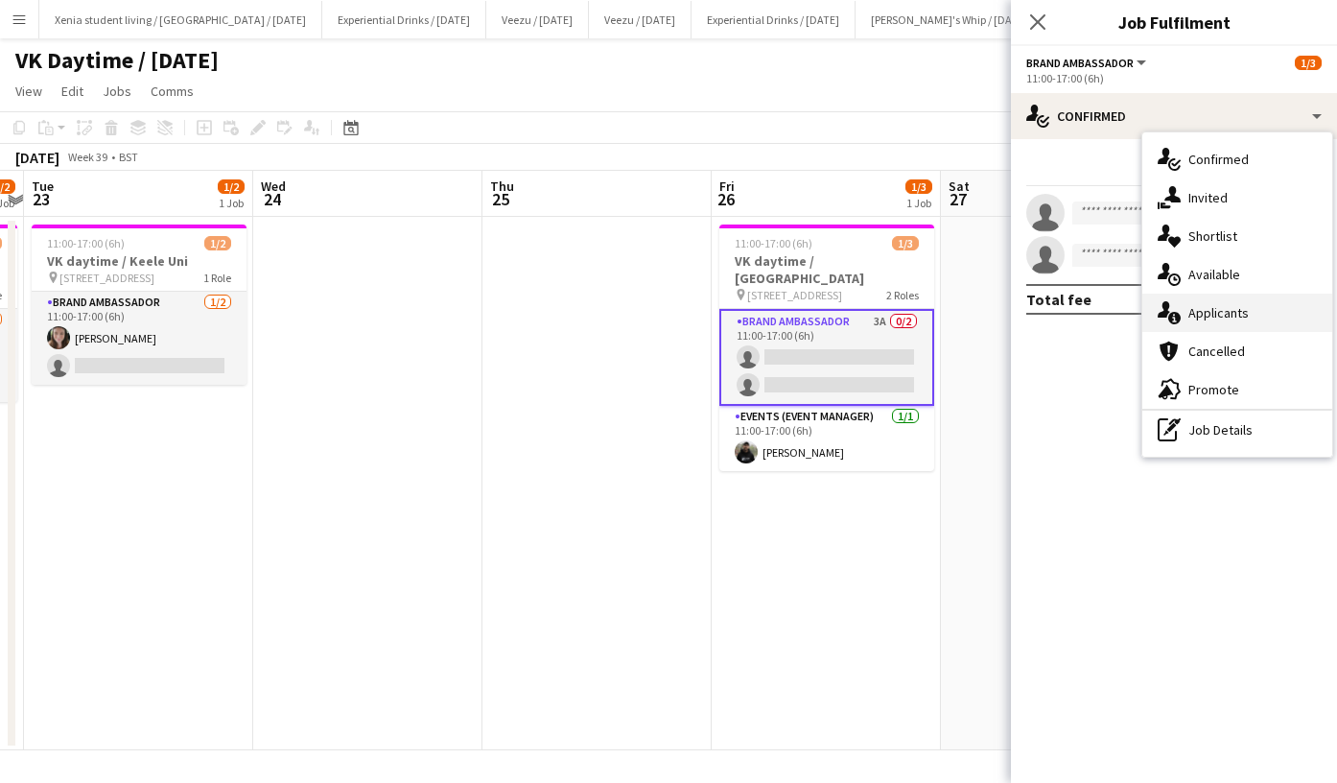
click at [1217, 301] on div "single-neutral-actions-information Applicants" at bounding box center [1238, 313] width 190 height 38
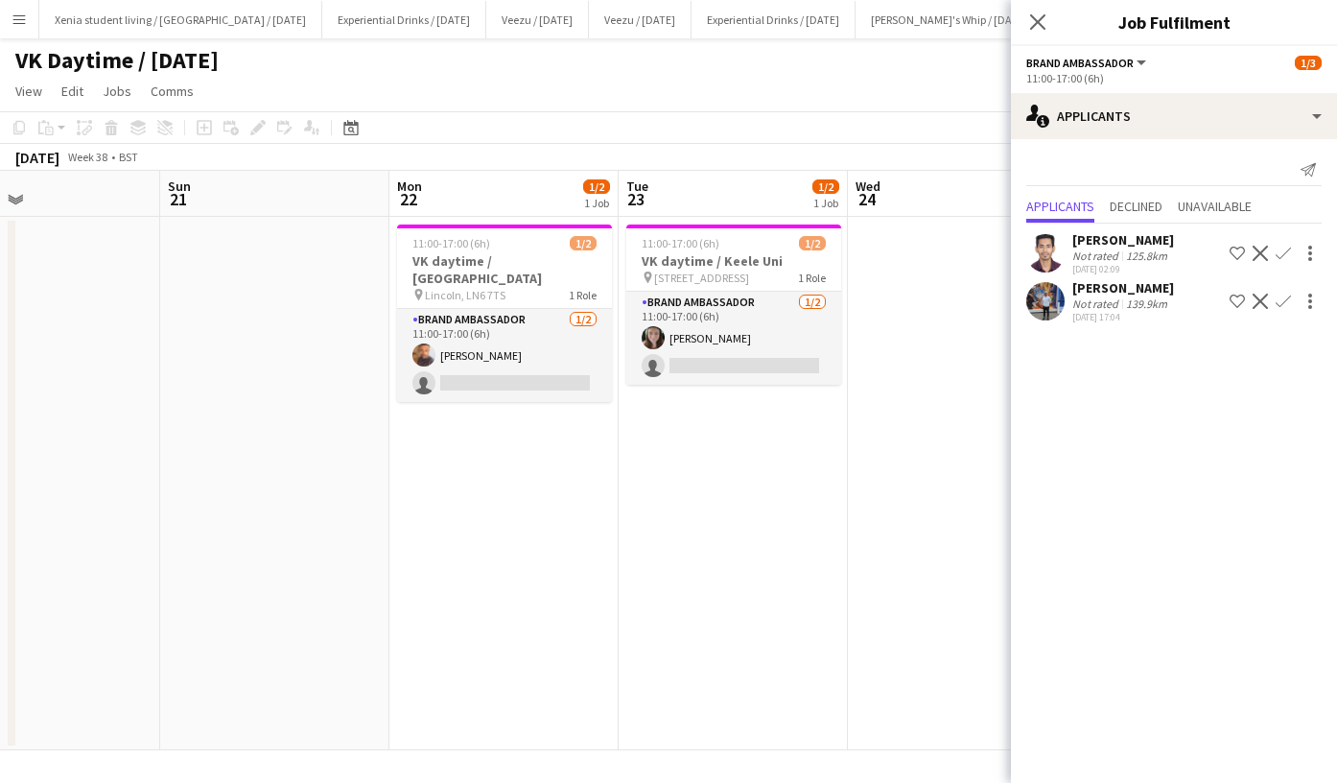
scroll to position [0, 574]
